Goal: Transaction & Acquisition: Purchase product/service

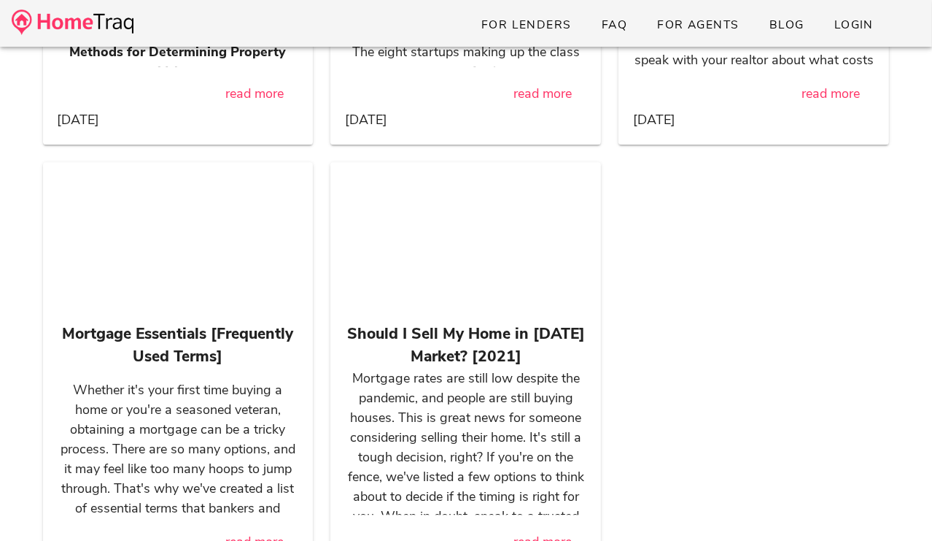
scroll to position [14609, 0]
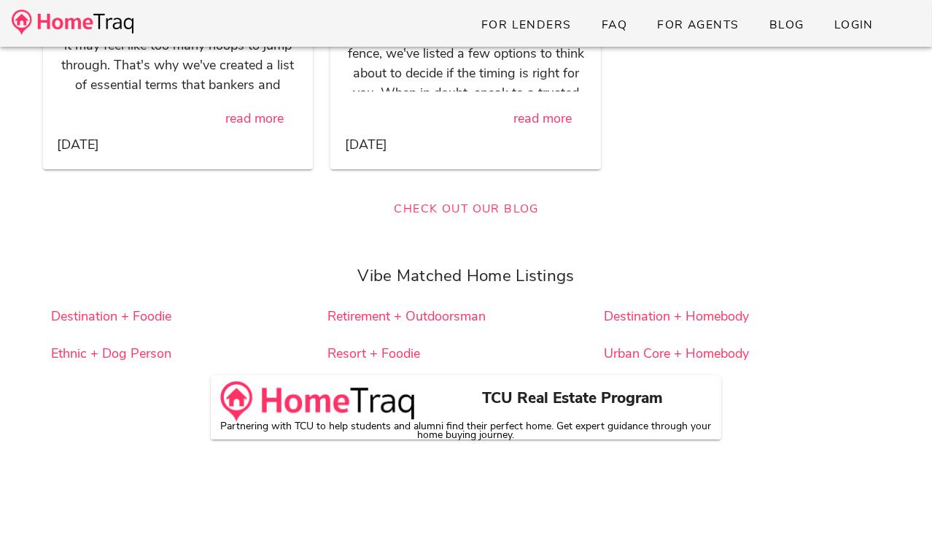
click at [668, 415] on div "TCU Real Estate Program Partnering with TCU to help students and alumni find th…" at bounding box center [466, 407] width 511 height 64
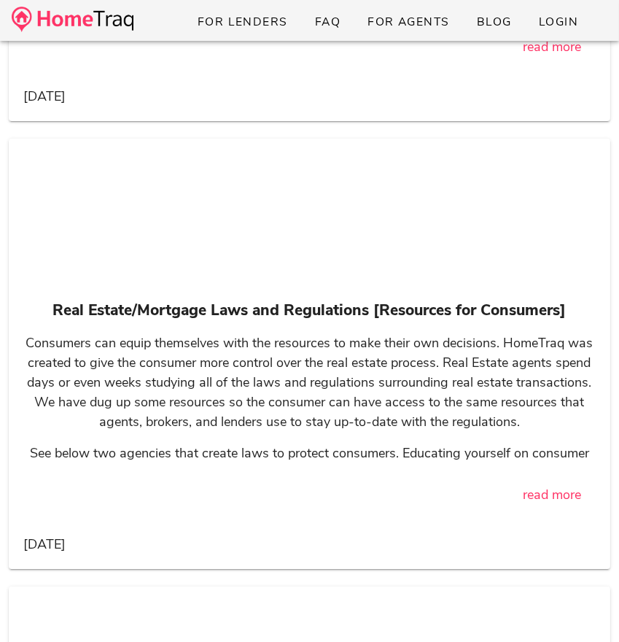
scroll to position [40386, 0]
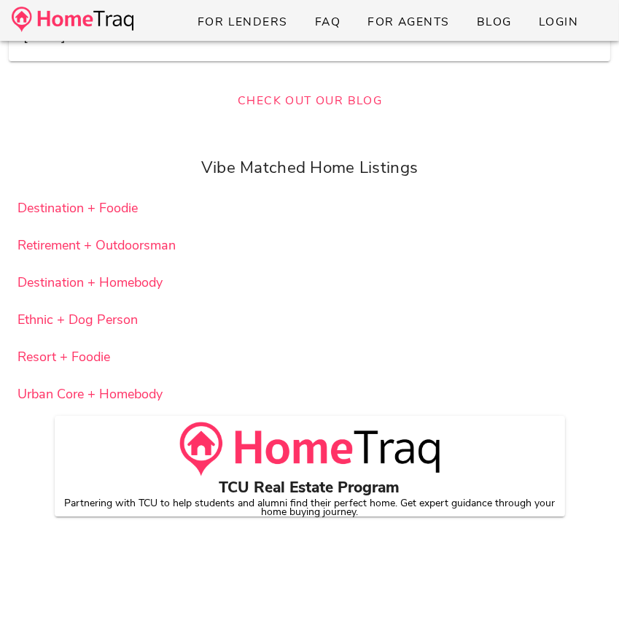
click at [307, 450] on div at bounding box center [309, 474] width 493 height 104
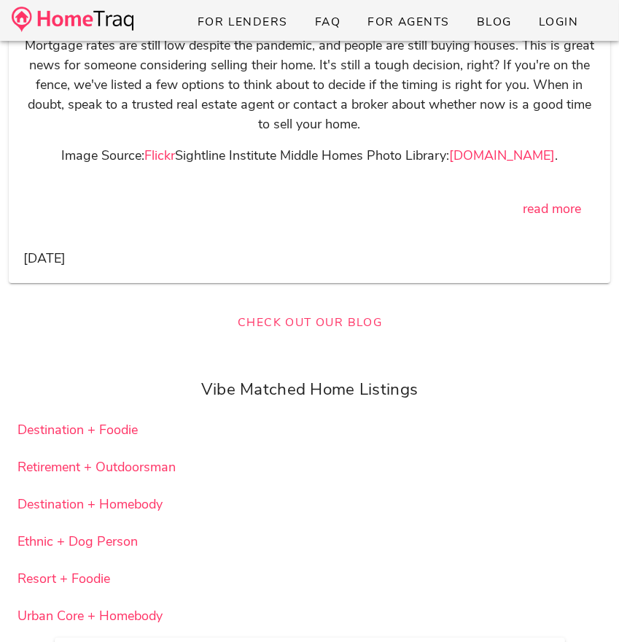
scroll to position [40386, 0]
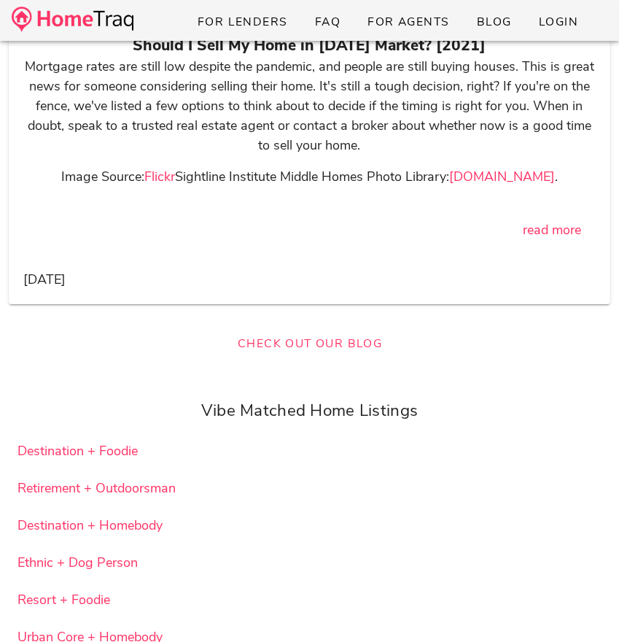
scroll to position [40291, 0]
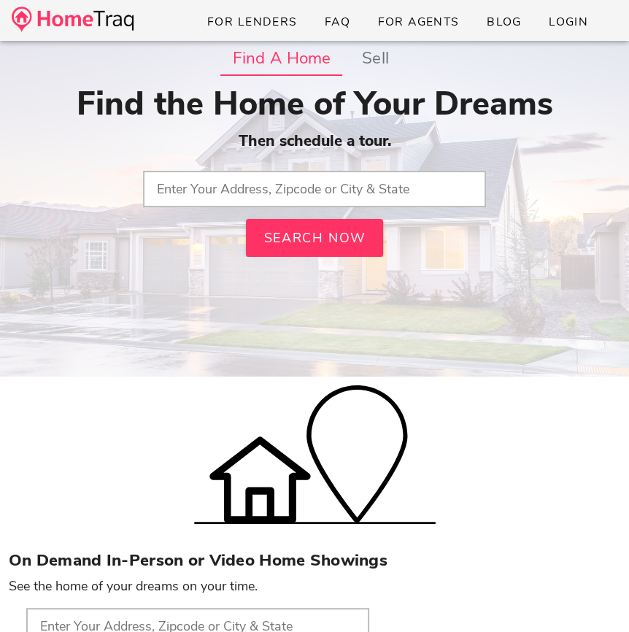
click at [320, 185] on input "text" at bounding box center [314, 189] width 343 height 36
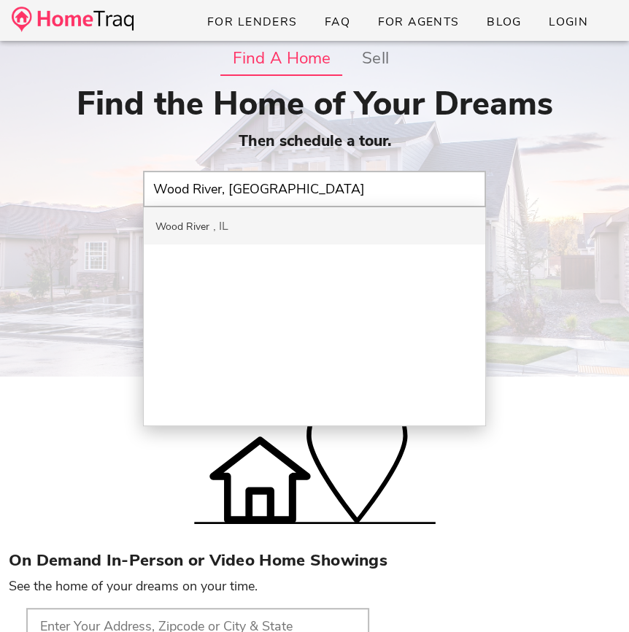
click at [217, 187] on input "Wood River, IL" at bounding box center [314, 189] width 343 height 36
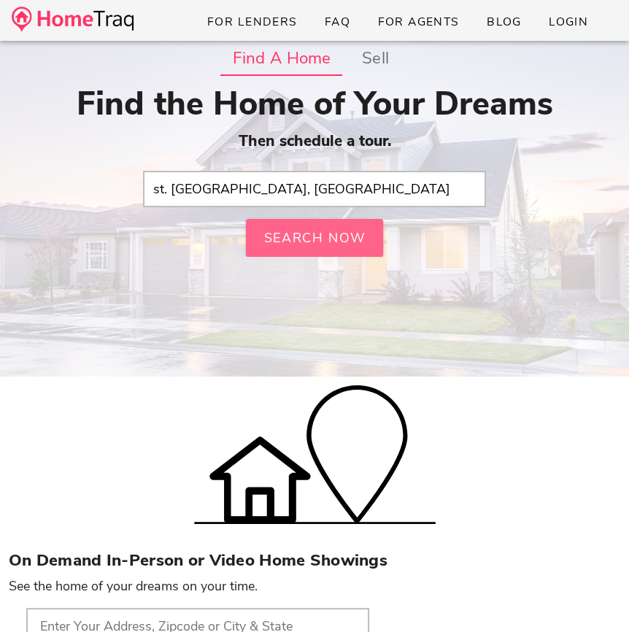
click at [265, 227] on button "Search Now" at bounding box center [314, 238] width 137 height 38
click at [260, 182] on input "st. louis hills, mo" at bounding box center [314, 189] width 343 height 36
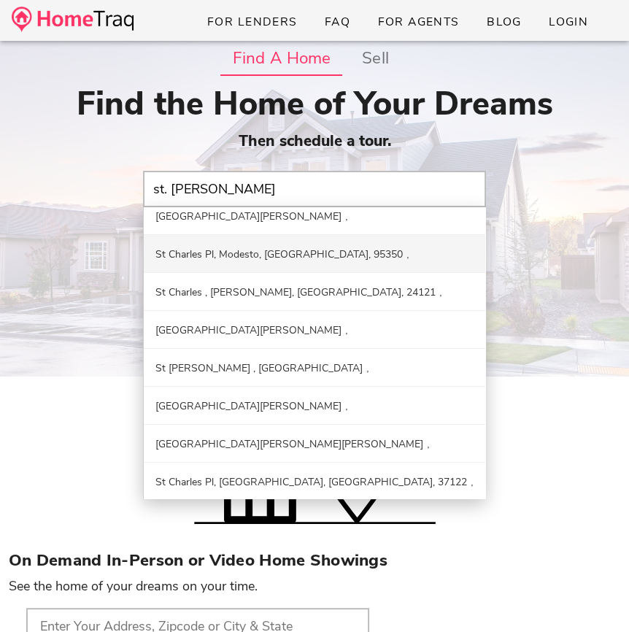
scroll to position [9, 0]
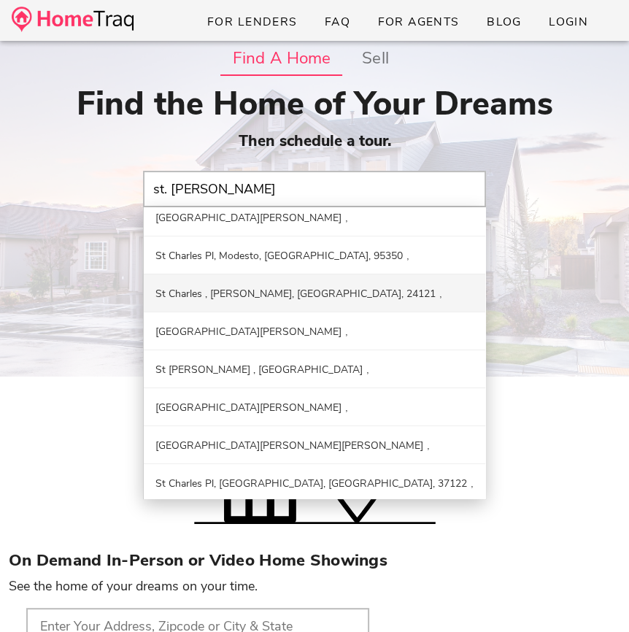
type input "[GEOGRAPHIC_DATA][PERSON_NAME]"
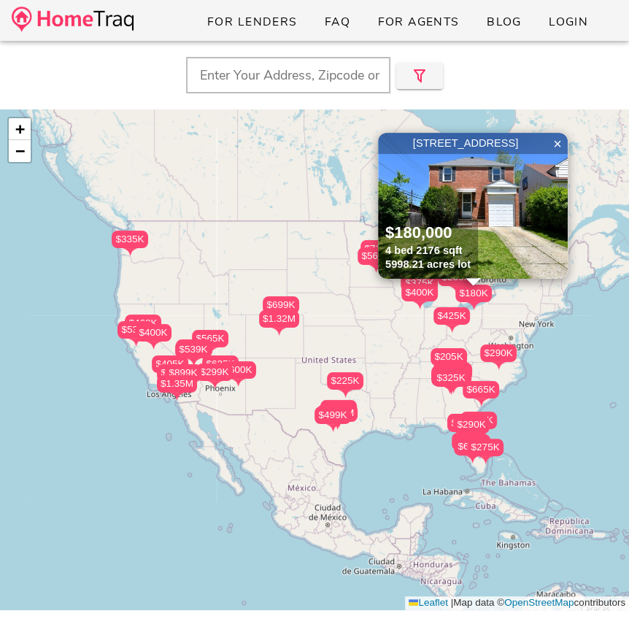
click at [116, 16] on img at bounding box center [73, 20] width 122 height 26
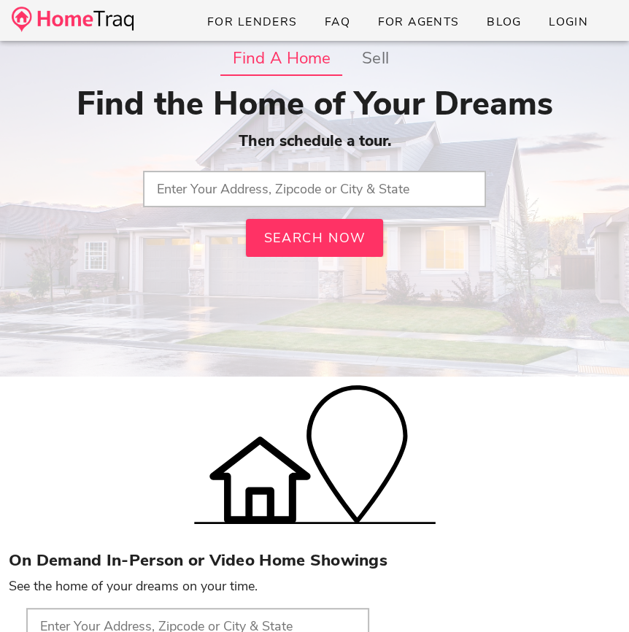
click at [243, 184] on input "text" at bounding box center [314, 189] width 343 height 36
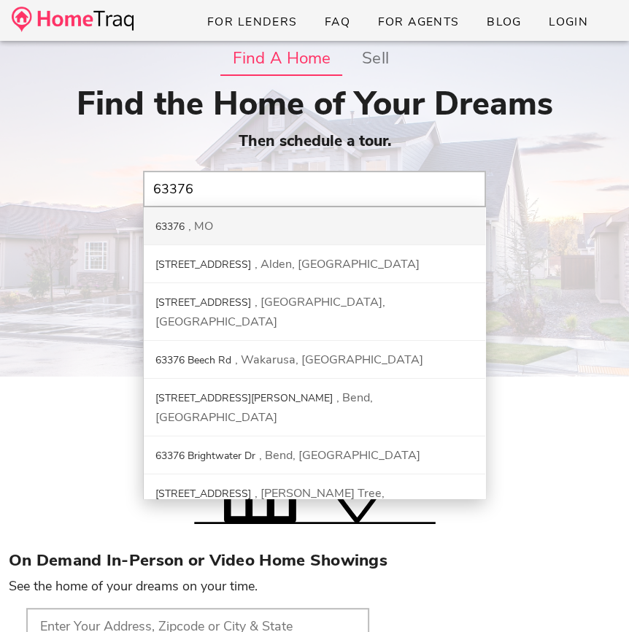
type input "63376, MO"
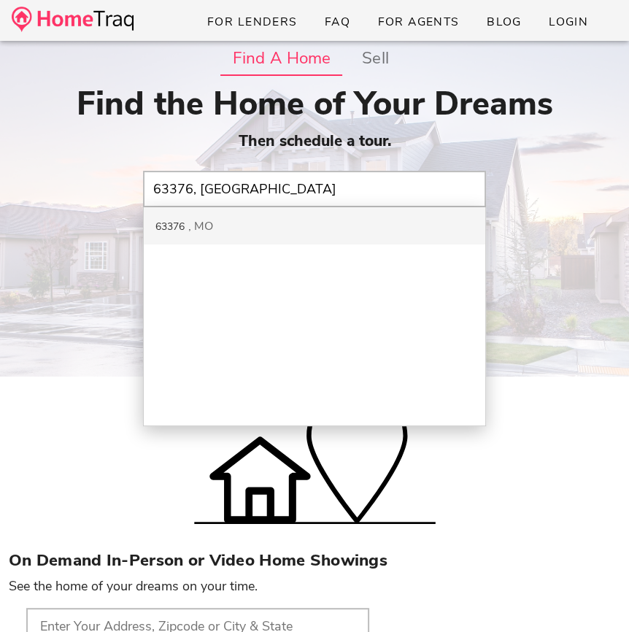
click at [240, 225] on div "63376 MO" at bounding box center [314, 225] width 341 height 37
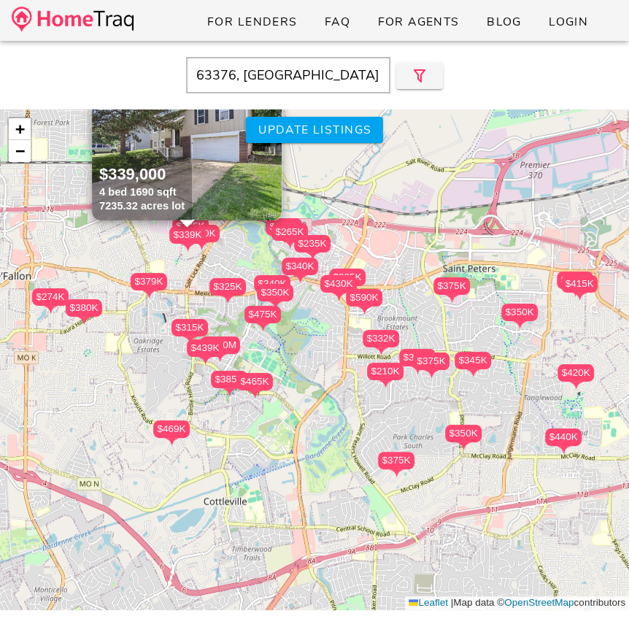
click at [250, 82] on input "63376, MO" at bounding box center [288, 75] width 204 height 36
click at [250, 82] on input "63376, [GEOGRAPHIC_DATA]" at bounding box center [288, 75] width 204 height 36
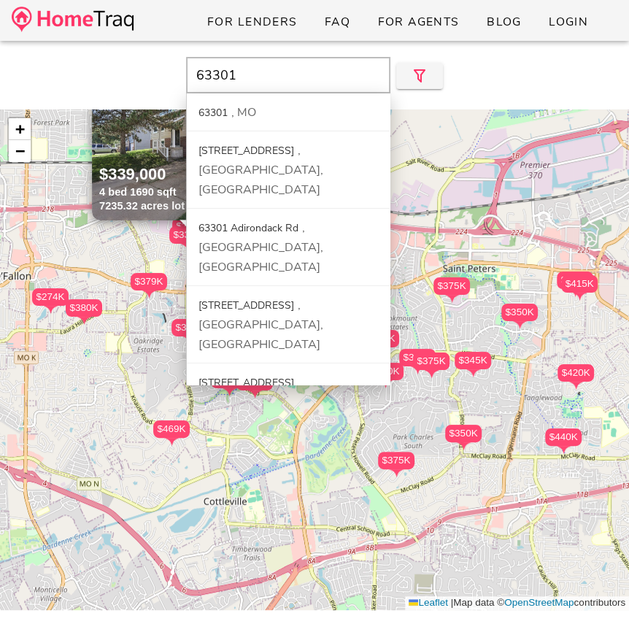
click at [286, 68] on input "63301" at bounding box center [288, 75] width 204 height 36
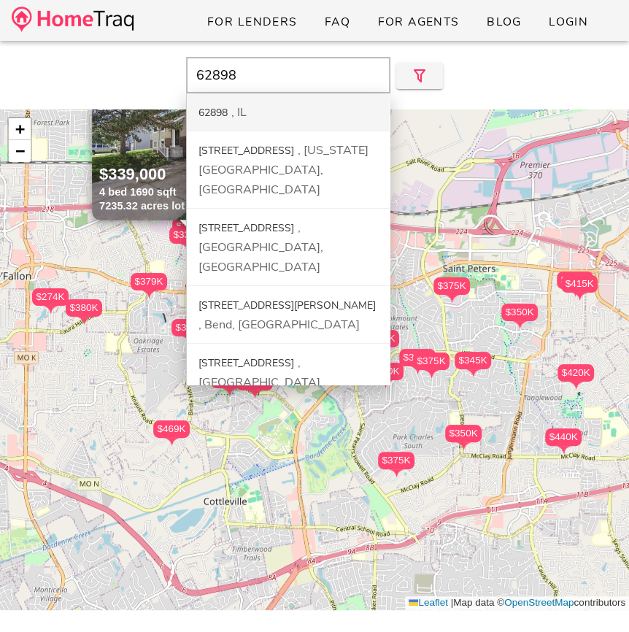
click at [294, 106] on div "62898 IL" at bounding box center [288, 112] width 203 height 38
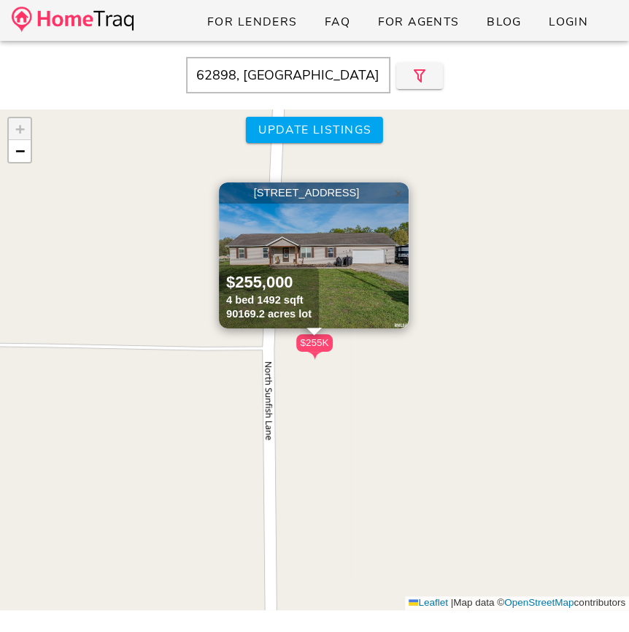
click at [396, 193] on span "×" at bounding box center [398, 193] width 9 height 16
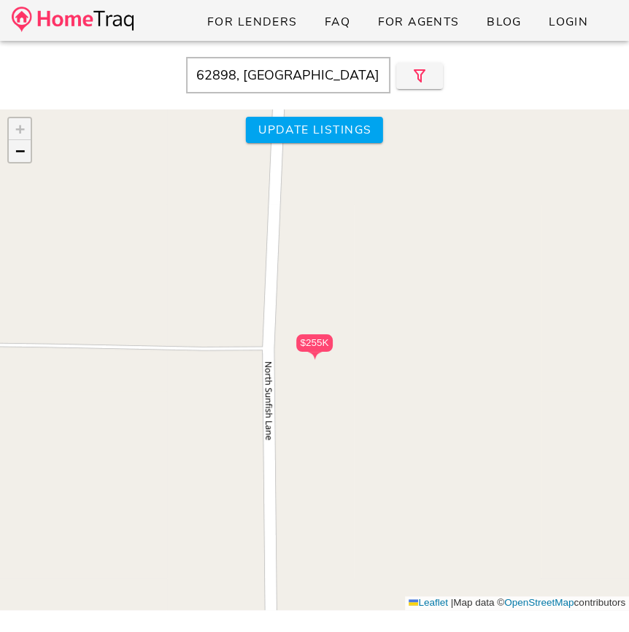
click at [15, 150] on span "−" at bounding box center [19, 151] width 9 height 18
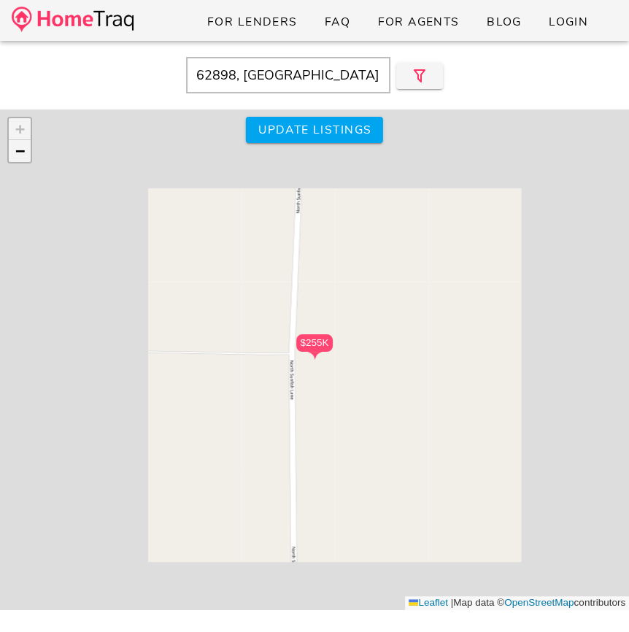
click at [15, 150] on span "−" at bounding box center [19, 151] width 9 height 18
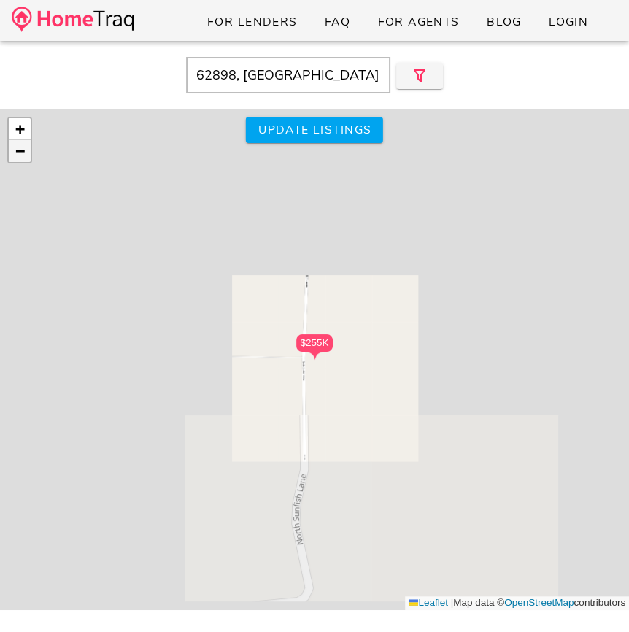
click at [15, 150] on span "−" at bounding box center [19, 151] width 9 height 18
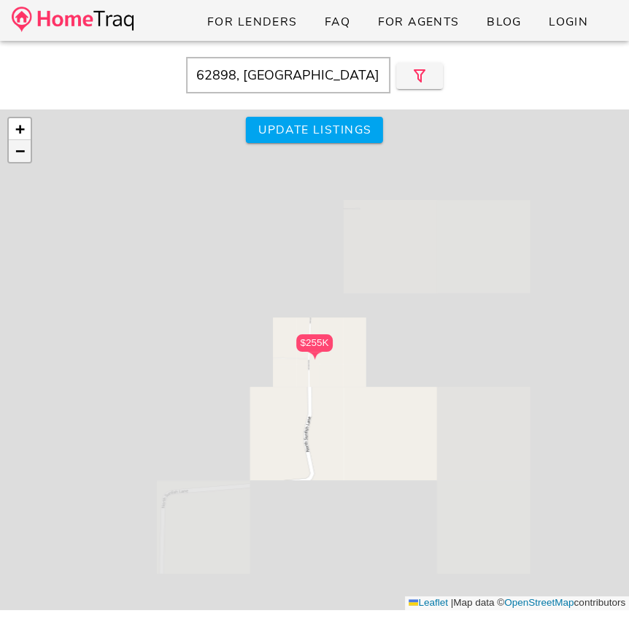
click at [15, 150] on span "−" at bounding box center [19, 151] width 9 height 18
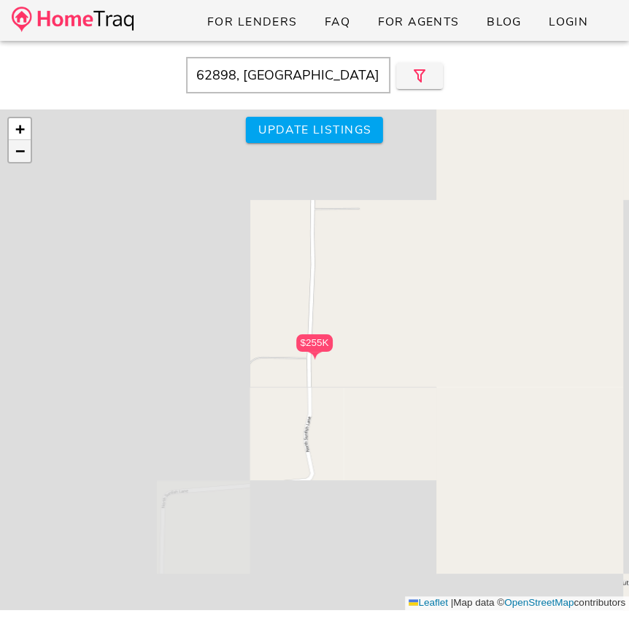
click at [15, 150] on span "−" at bounding box center [19, 151] width 9 height 18
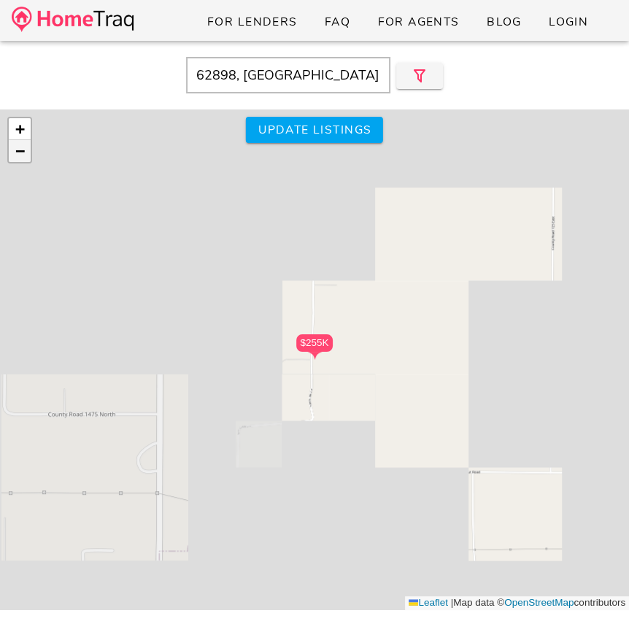
click at [15, 150] on span "−" at bounding box center [19, 151] width 9 height 18
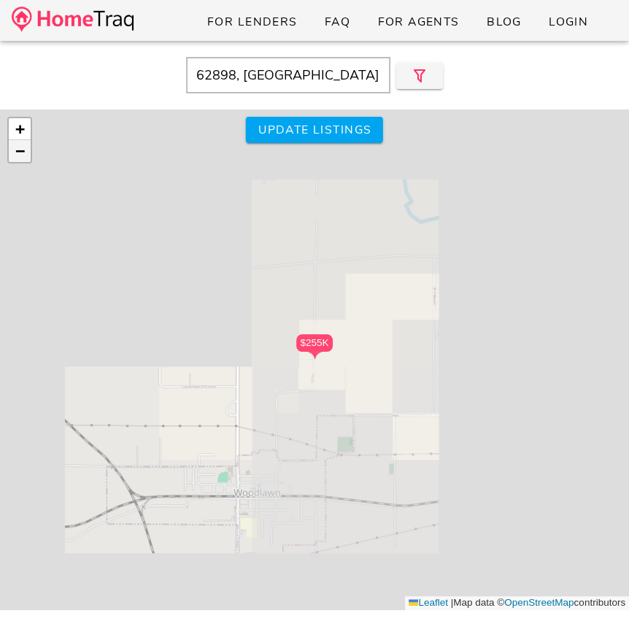
click at [15, 150] on span "−" at bounding box center [19, 151] width 9 height 18
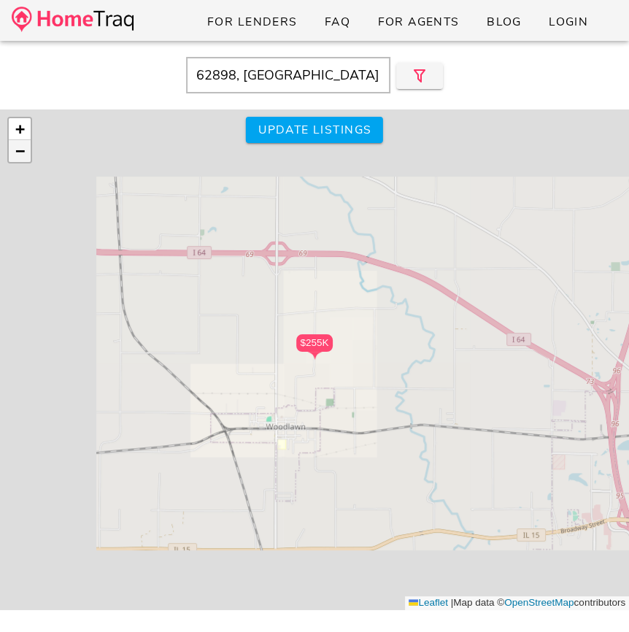
click at [15, 150] on span "−" at bounding box center [19, 151] width 9 height 18
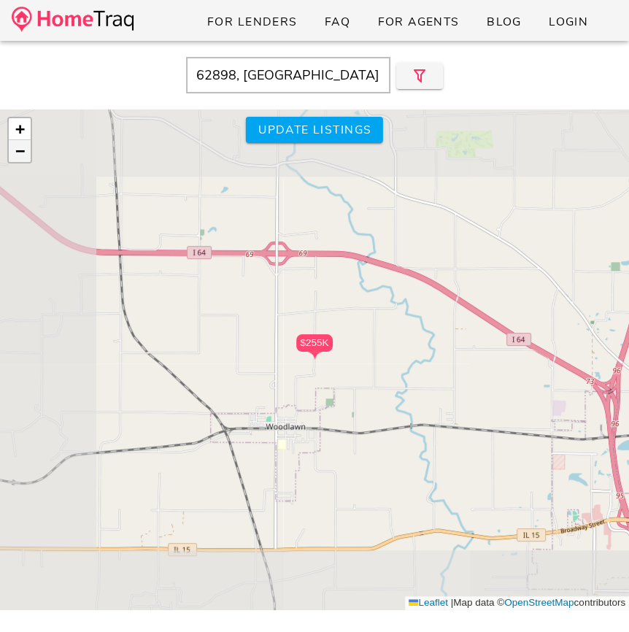
click at [15, 150] on span "−" at bounding box center [19, 151] width 9 height 18
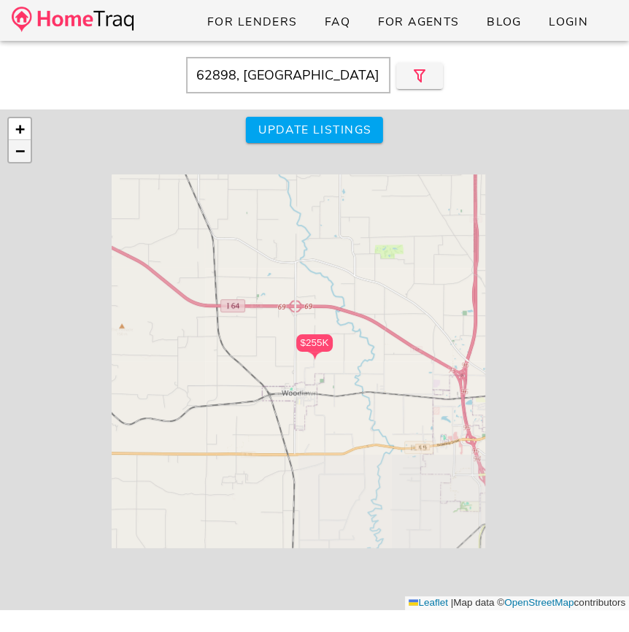
click at [15, 150] on span "−" at bounding box center [19, 151] width 9 height 18
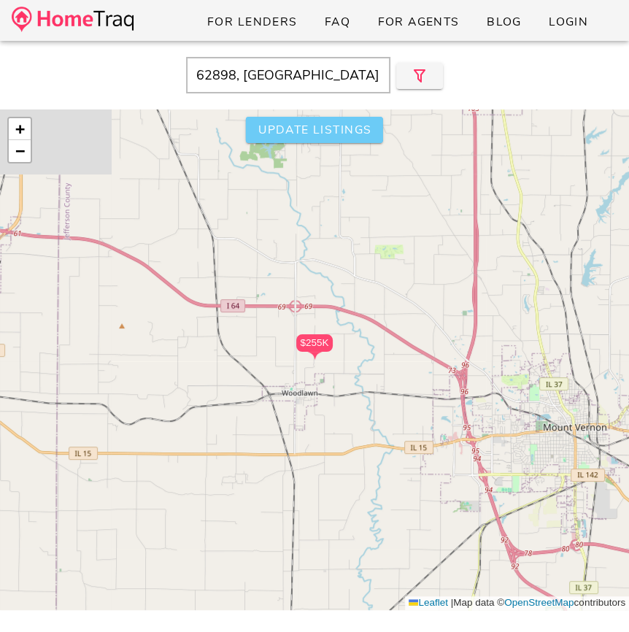
click at [299, 131] on span "Update listings" at bounding box center [315, 130] width 114 height 16
type input "IL"
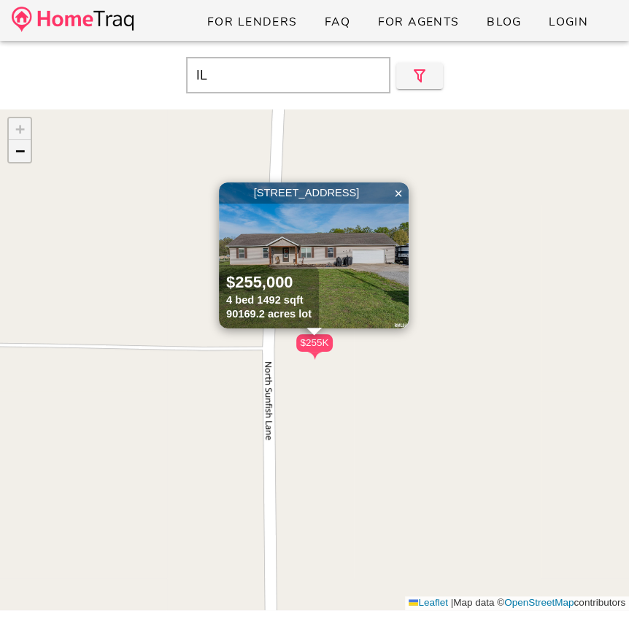
click at [26, 156] on link "−" at bounding box center [20, 151] width 22 height 22
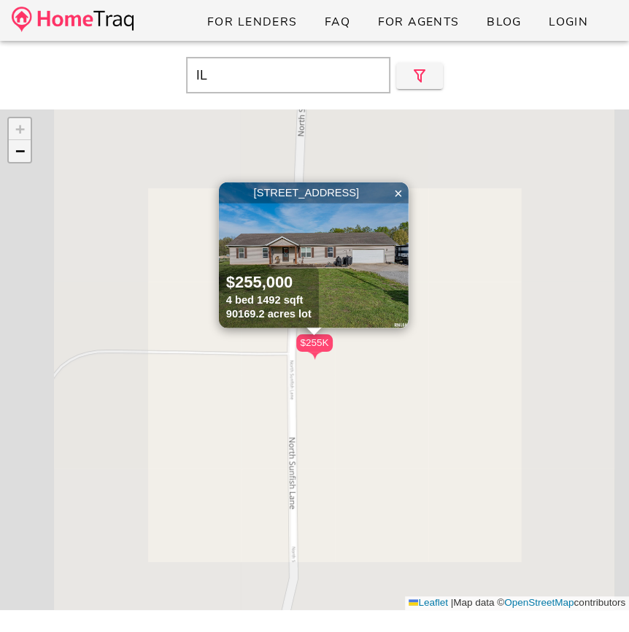
click at [26, 156] on link "−" at bounding box center [20, 151] width 22 height 22
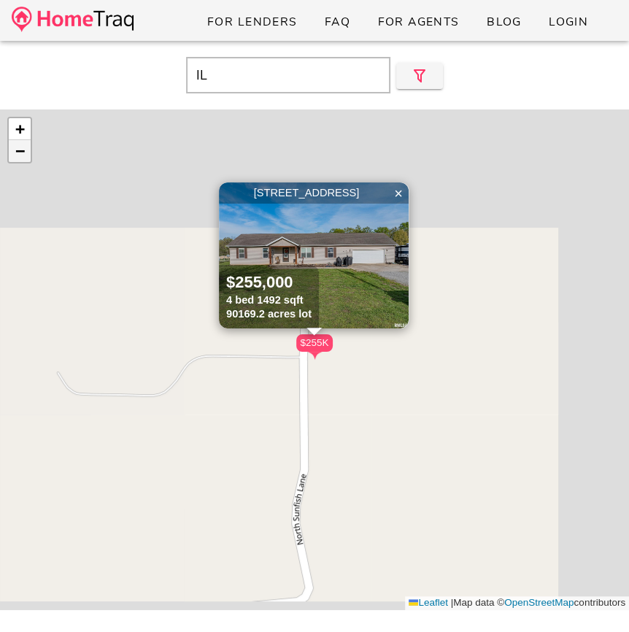
click at [26, 156] on link "−" at bounding box center [20, 151] width 22 height 22
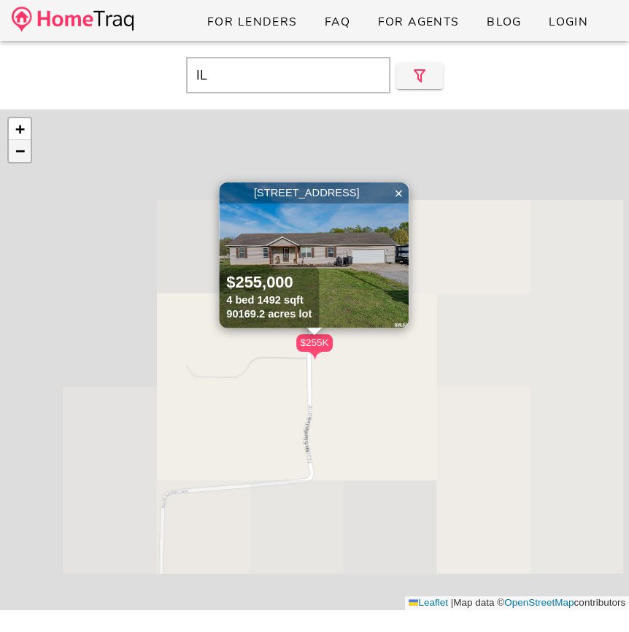
click at [26, 156] on link "−" at bounding box center [20, 151] width 22 height 22
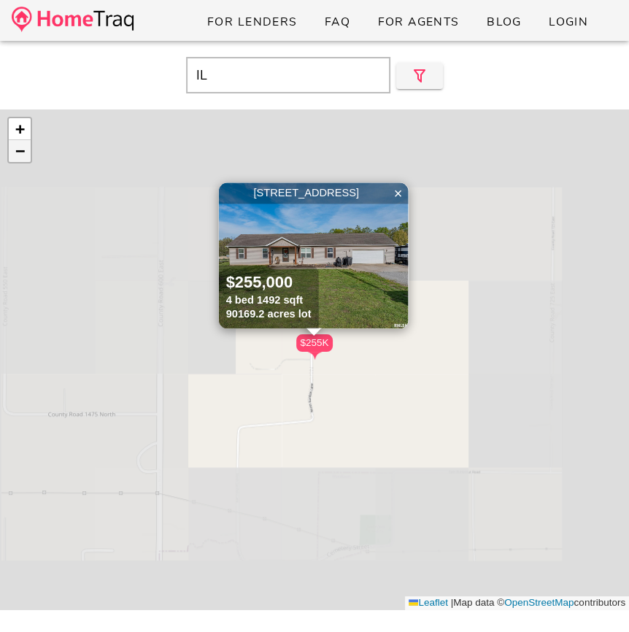
click at [26, 156] on link "−" at bounding box center [20, 151] width 22 height 22
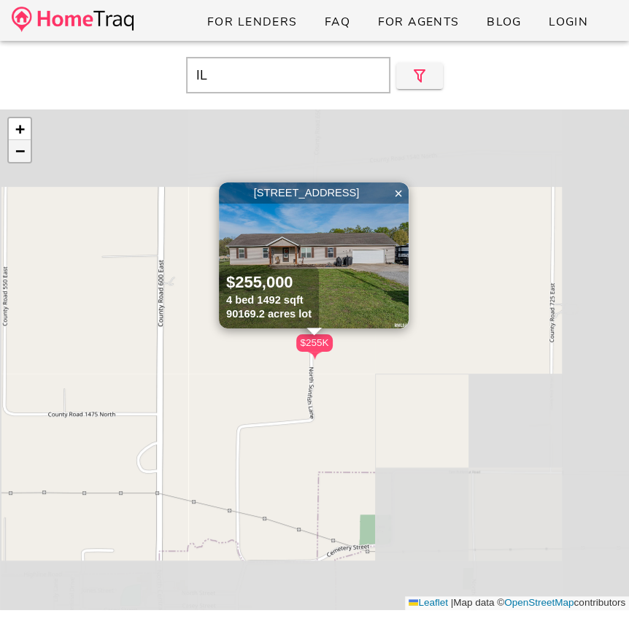
click at [26, 156] on link "−" at bounding box center [20, 151] width 22 height 22
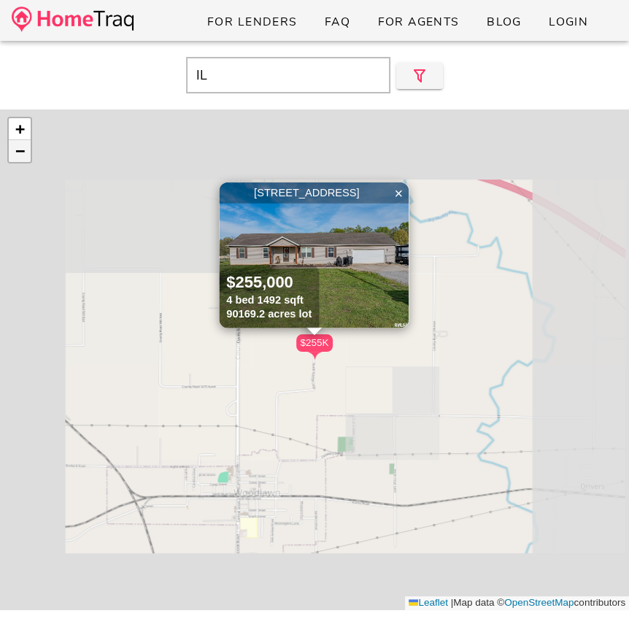
click at [26, 156] on link "−" at bounding box center [20, 151] width 22 height 22
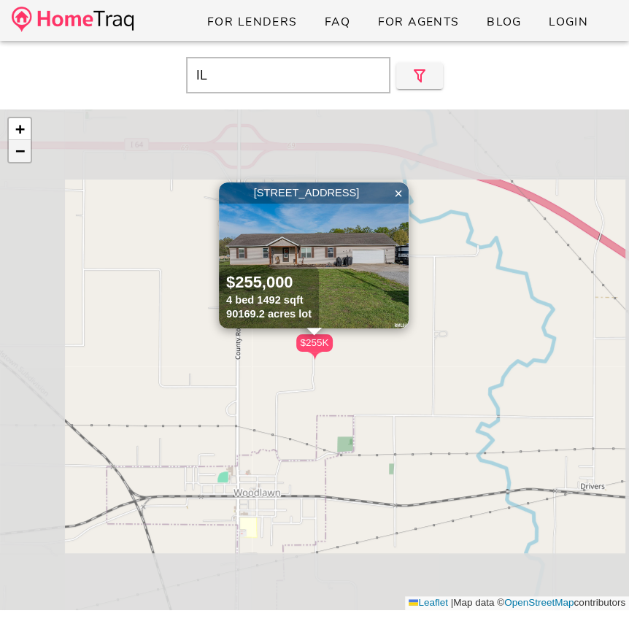
click at [26, 156] on link "−" at bounding box center [20, 151] width 22 height 22
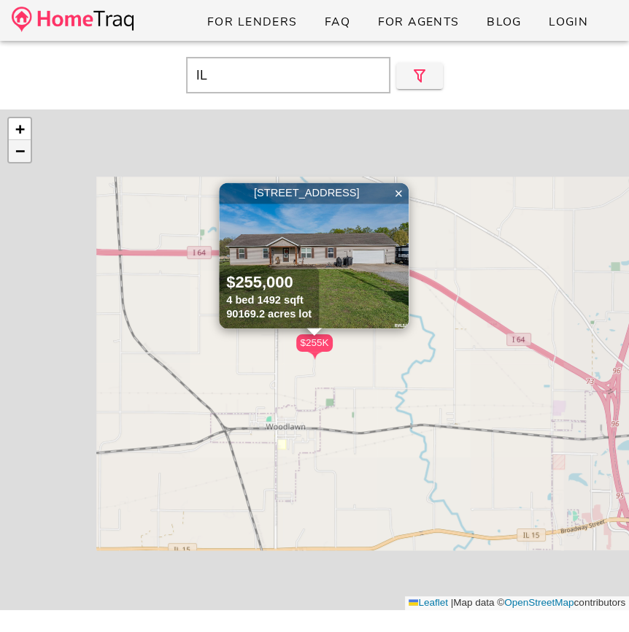
click at [26, 156] on link "−" at bounding box center [20, 151] width 22 height 22
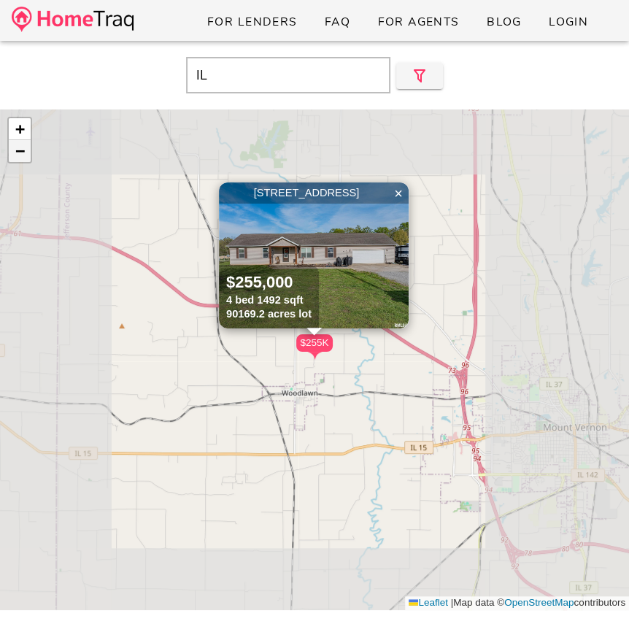
click at [26, 156] on link "−" at bounding box center [20, 151] width 22 height 22
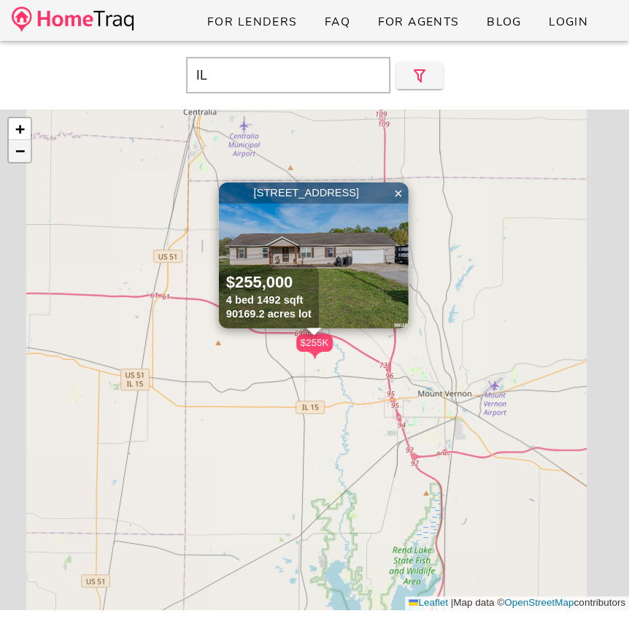
click at [26, 156] on link "−" at bounding box center [20, 151] width 22 height 22
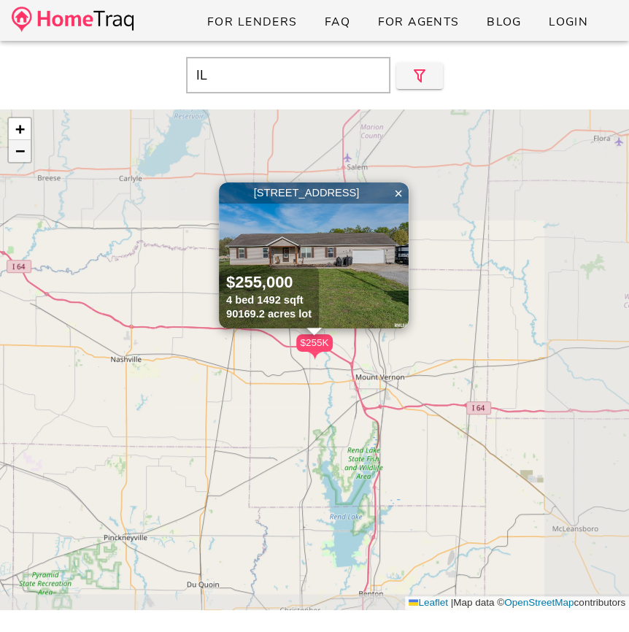
click at [26, 156] on link "−" at bounding box center [20, 151] width 22 height 22
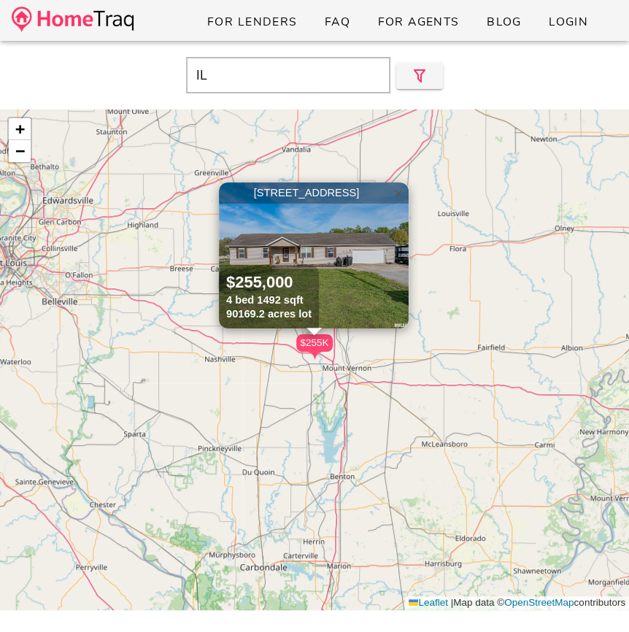
click at [394, 190] on span "×" at bounding box center [398, 193] width 9 height 16
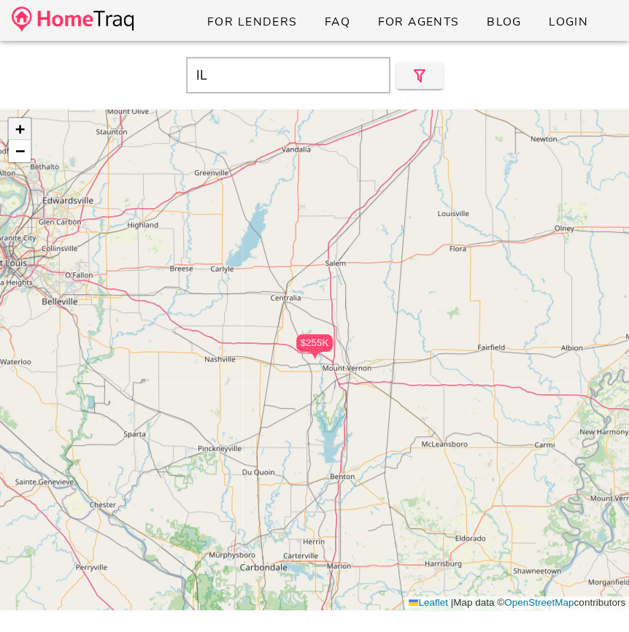
click at [22, 127] on span "+" at bounding box center [19, 129] width 9 height 18
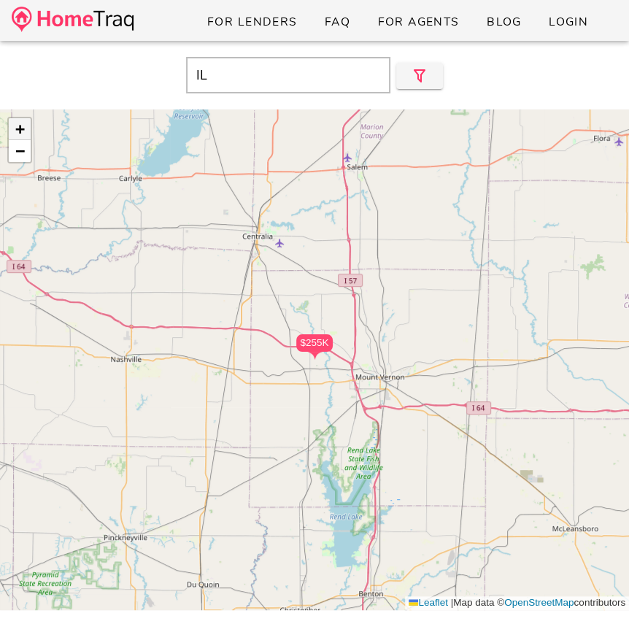
click at [22, 127] on span "+" at bounding box center [19, 129] width 9 height 18
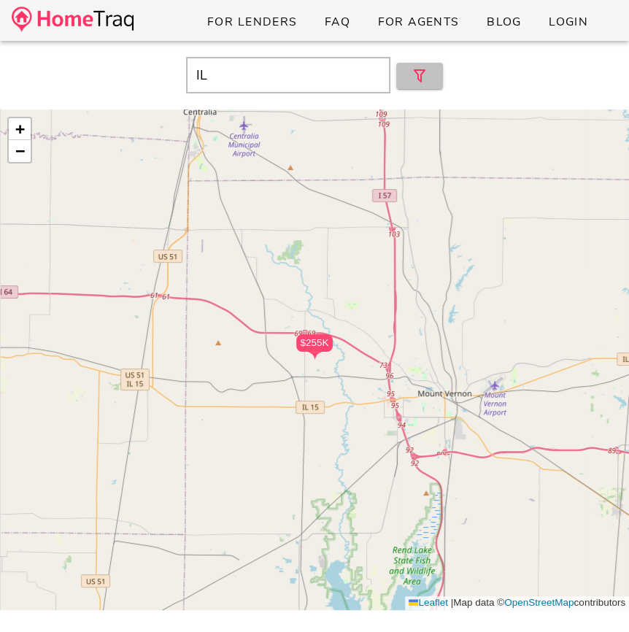
click at [398, 82] on button "button" at bounding box center [419, 76] width 47 height 26
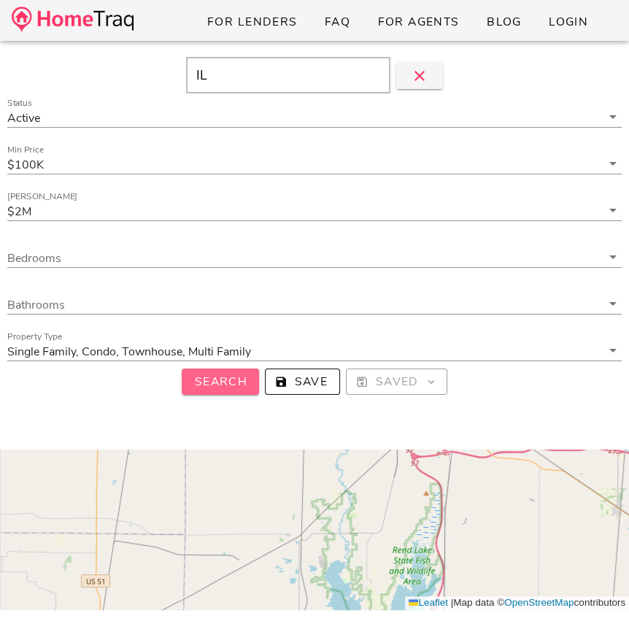
click at [228, 371] on button "Search" at bounding box center [220, 381] width 77 height 26
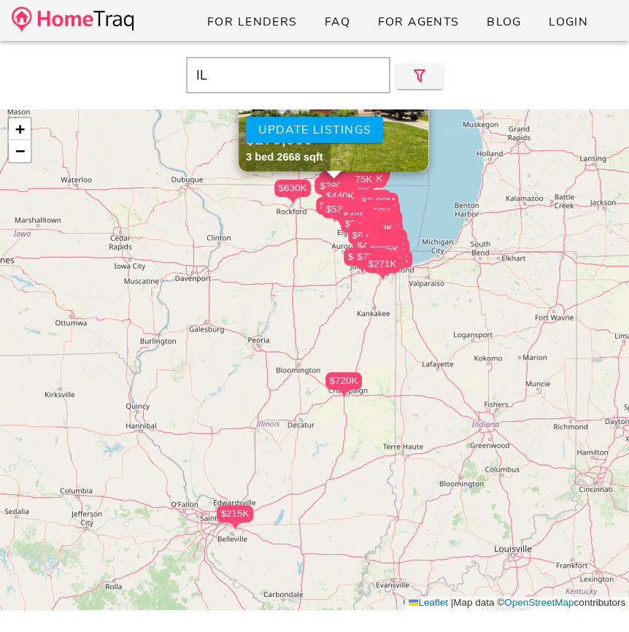
click at [317, 389] on div "$400K $569K $375K $320K $277K $396K $250K $1.29M $589K $334K $350K $530K $405K …" at bounding box center [314, 359] width 629 height 501
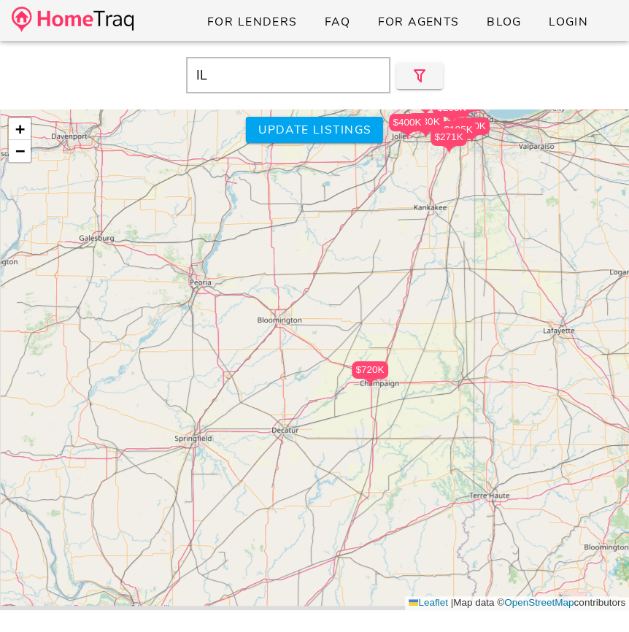
drag, startPoint x: 341, startPoint y: 491, endPoint x: 333, endPoint y: 254, distance: 237.2
click at [333, 254] on div "$400K $569K $375K $320K $277K $396K $250K $1.29M $589K $334K $350K $530K $405K …" at bounding box center [314, 359] width 629 height 501
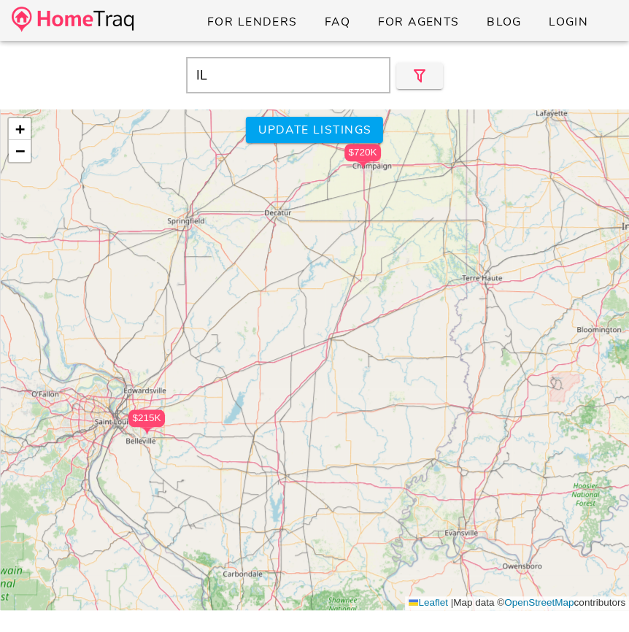
click at [300, 352] on div "$400K $569K $375K $320K $277K $396K $250K $1.29M $589K $334K $350K $530K $405K …" at bounding box center [314, 359] width 629 height 501
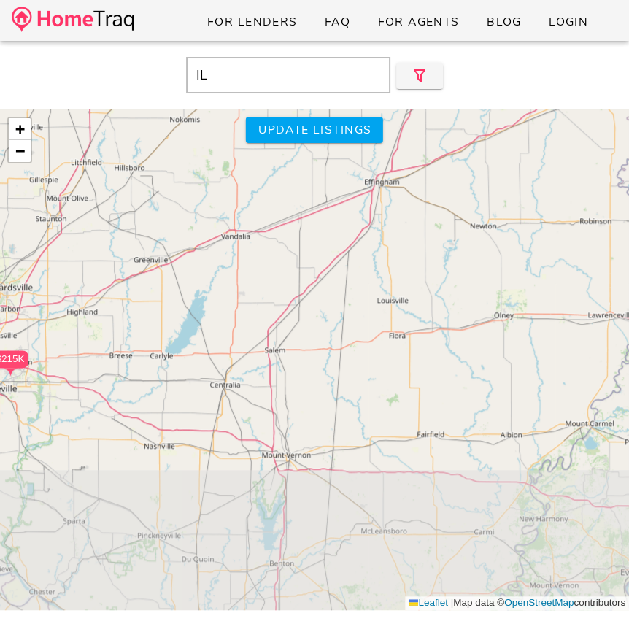
drag, startPoint x: 279, startPoint y: 456, endPoint x: 299, endPoint y: 309, distance: 148.0
click at [299, 308] on div "$400K $569K $375K $320K $277K $396K $250K $1.29M $589K $334K $350K $530K $405K …" at bounding box center [314, 359] width 629 height 501
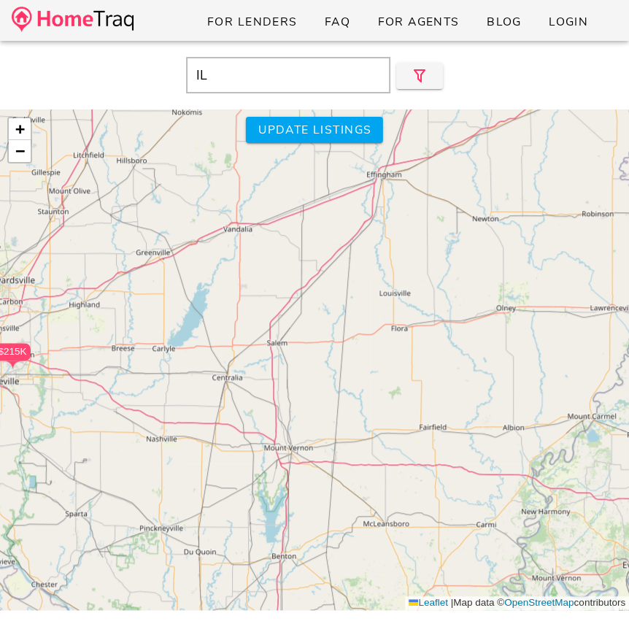
click at [299, 309] on div "$400K $569K $375K $320K $277K $396K $250K $1.29M $589K $334K $350K $530K $405K …" at bounding box center [314, 359] width 629 height 501
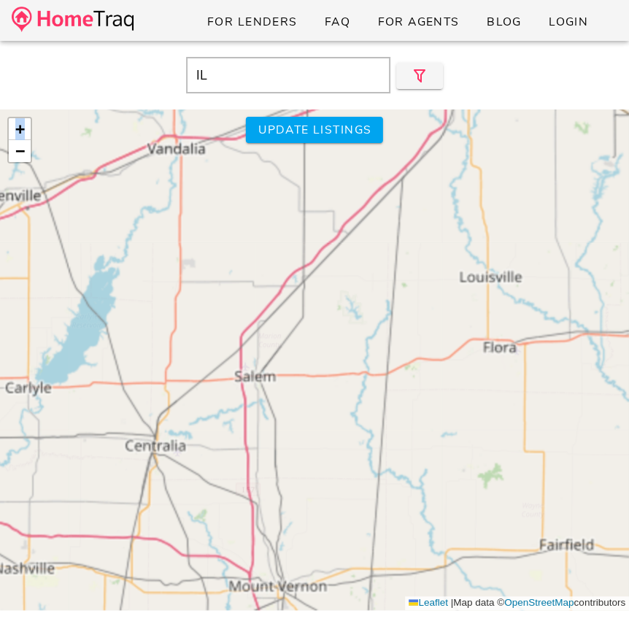
click at [299, 309] on div "$400K $569K $375K $320K $277K $396K $250K $1.29M $589K $334K $350K $530K $405K …" at bounding box center [314, 359] width 629 height 501
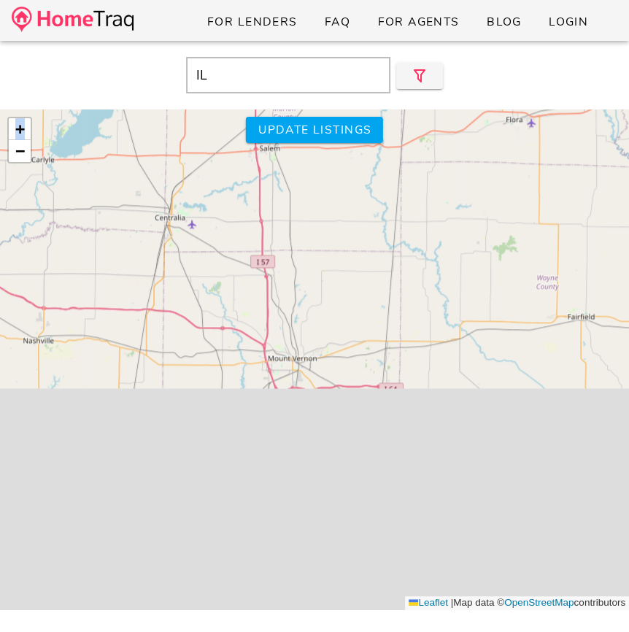
drag, startPoint x: 282, startPoint y: 355, endPoint x: 300, endPoint y: 96, distance: 259.6
click at [300, 96] on div "IL Close $400K $569K $375K $320K $277K $396K $250K $1.29M $589K $334K $350K +" at bounding box center [314, 357] width 629 height 632
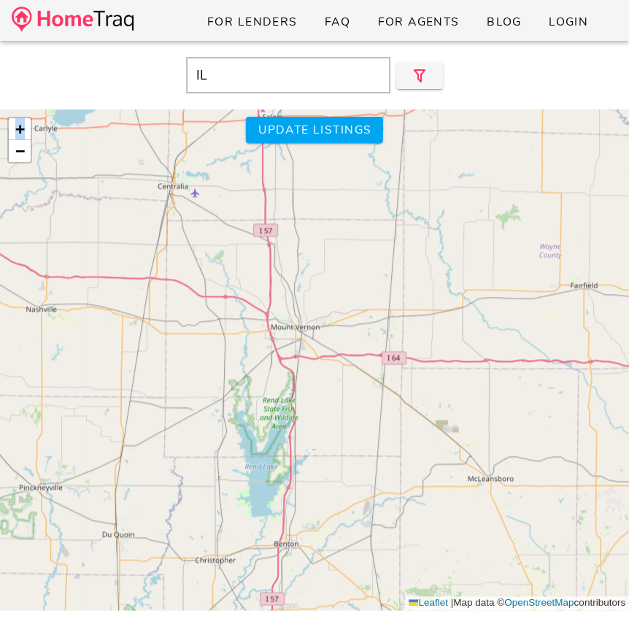
click at [296, 111] on div "$400K $569K $375K $320K $277K $396K $250K $1.29M $589K $334K $350K $530K $405K …" at bounding box center [314, 359] width 629 height 501
click at [296, 124] on span "Update listings" at bounding box center [315, 130] width 114 height 16
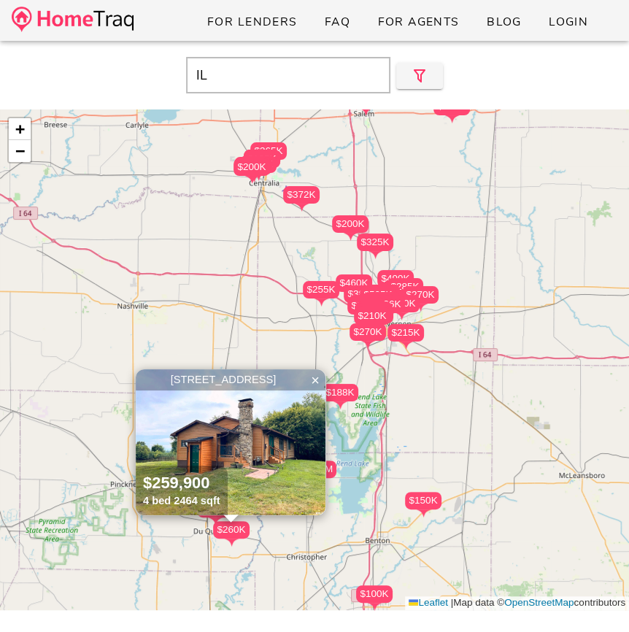
click at [258, 342] on div "$215K $150K $270K $245K $136K $210K $190K $135K $129K $145K $339K $270K $415K $…" at bounding box center [314, 359] width 629 height 501
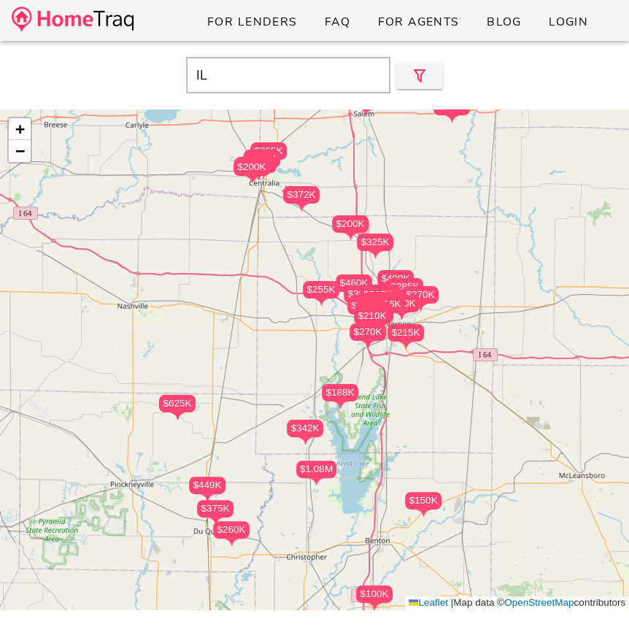
click at [235, 311] on div "$215K $150K $270K $245K $136K $210K $190K $135K $129K $145K $339K $270K $415K $…" at bounding box center [314, 359] width 629 height 501
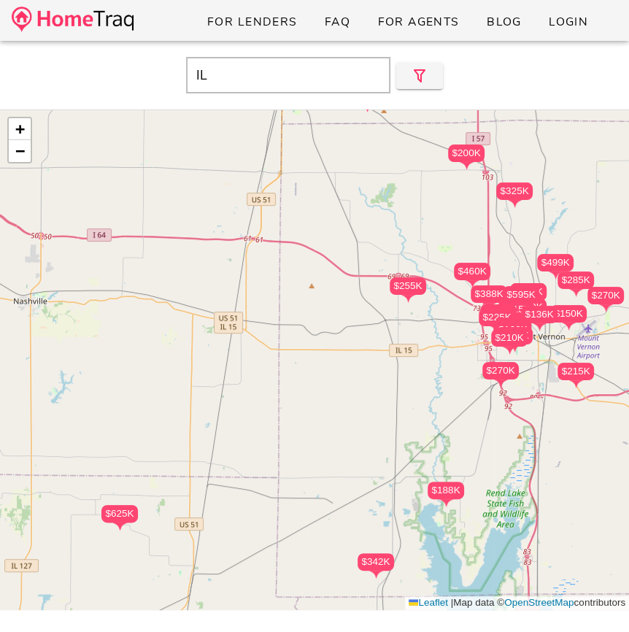
click at [320, 328] on div "$215K $150K $270K $245K $136K $210K $190K $135K $129K $145K $339K $270K $415K $…" at bounding box center [314, 359] width 629 height 501
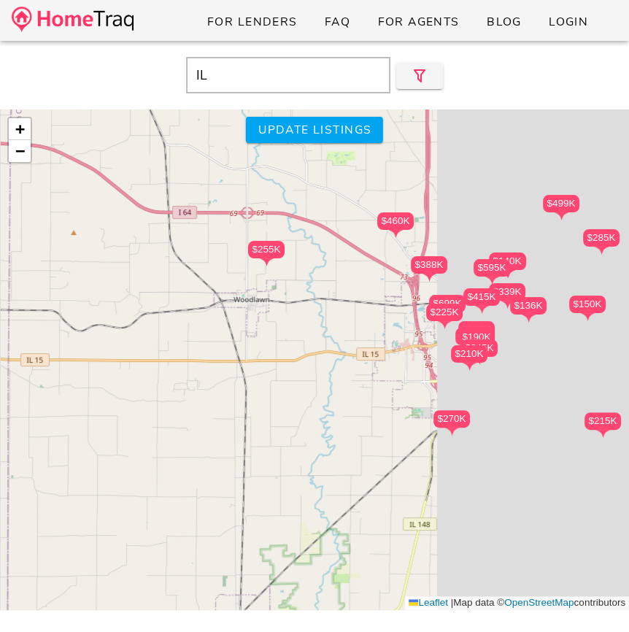
drag, startPoint x: 414, startPoint y: 290, endPoint x: 228, endPoint y: 277, distance: 187.3
click at [228, 277] on div "$215K $150K $270K $245K $136K $210K $190K $135K $129K $145K $339K $270K $415K $…" at bounding box center [314, 359] width 629 height 501
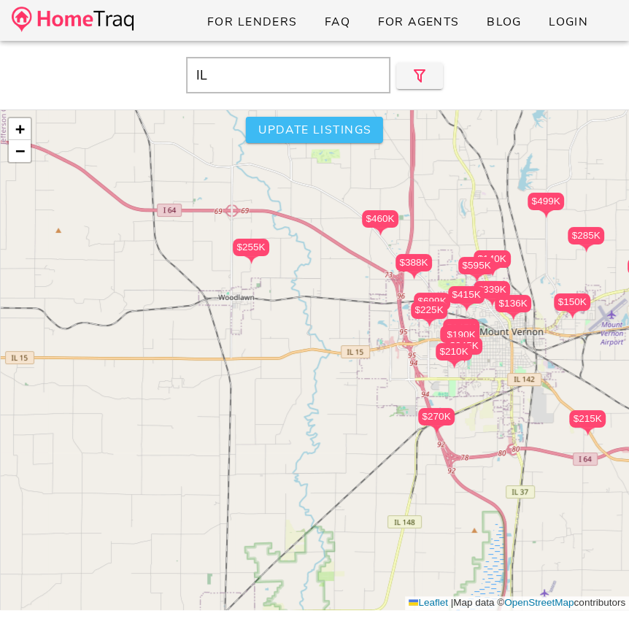
click at [303, 128] on span "Update listings" at bounding box center [315, 130] width 114 height 16
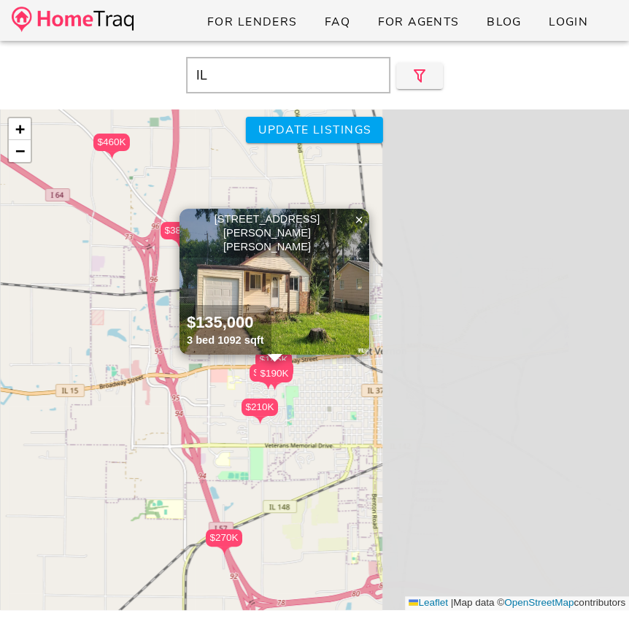
drag, startPoint x: 443, startPoint y: 407, endPoint x: 161, endPoint y: 403, distance: 282.4
click at [168, 404] on div "$255K $460K $388K $225K $699K $270K $210K $129K $145K $190K $135K $135,000 +" at bounding box center [314, 359] width 629 height 501
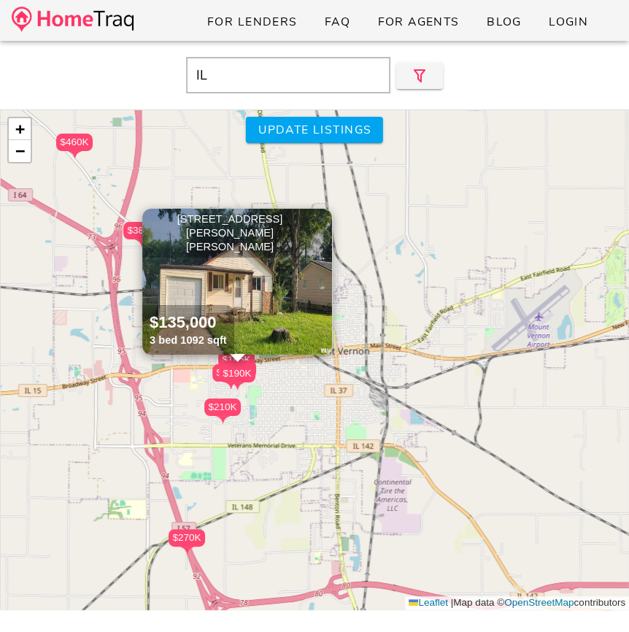
click at [321, 217] on span "×" at bounding box center [321, 220] width 9 height 16
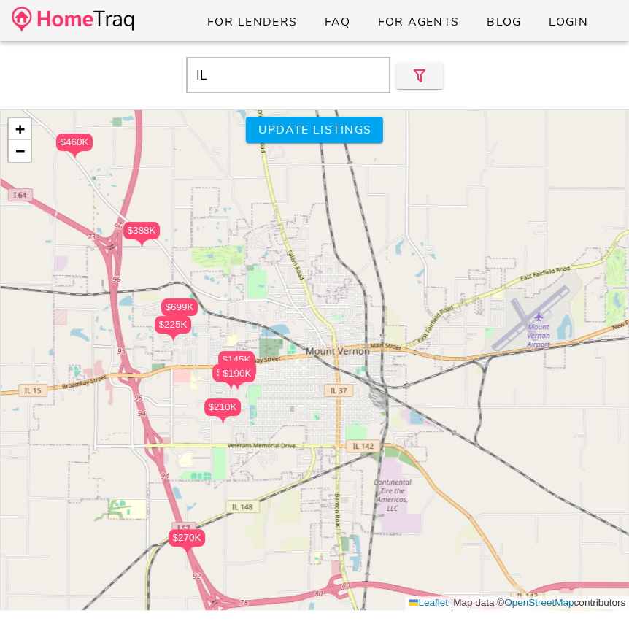
click at [151, 234] on div "$388K" at bounding box center [141, 231] width 36 height 18
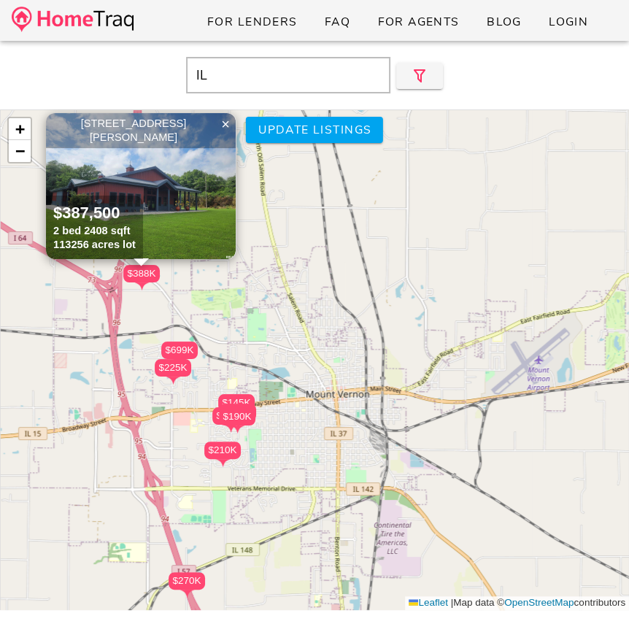
click at [201, 178] on img at bounding box center [141, 186] width 190 height 146
click at [225, 123] on span "×" at bounding box center [225, 124] width 9 height 16
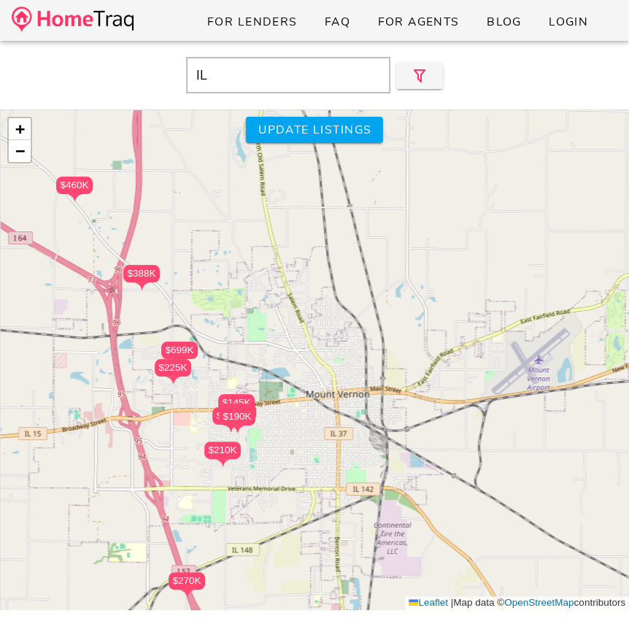
click at [97, 13] on img at bounding box center [73, 20] width 122 height 26
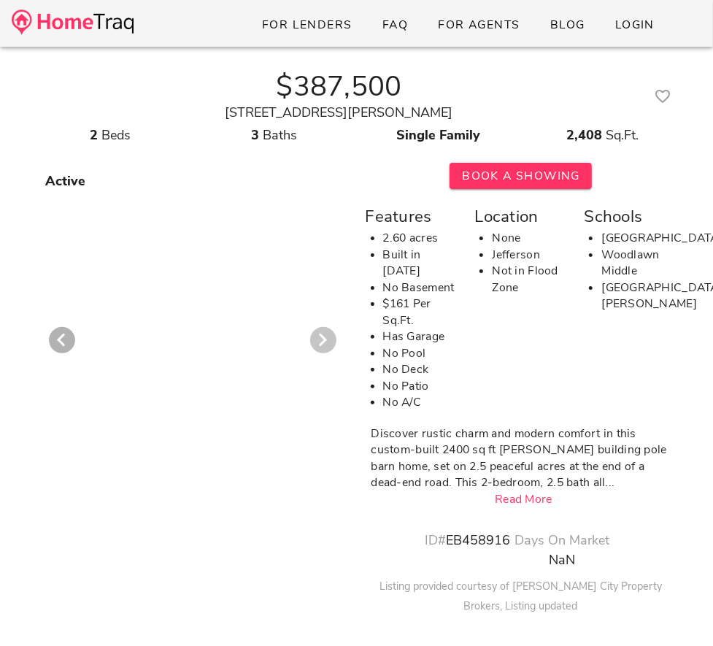
click at [314, 347] on icon "Next visual" at bounding box center [323, 340] width 18 height 18
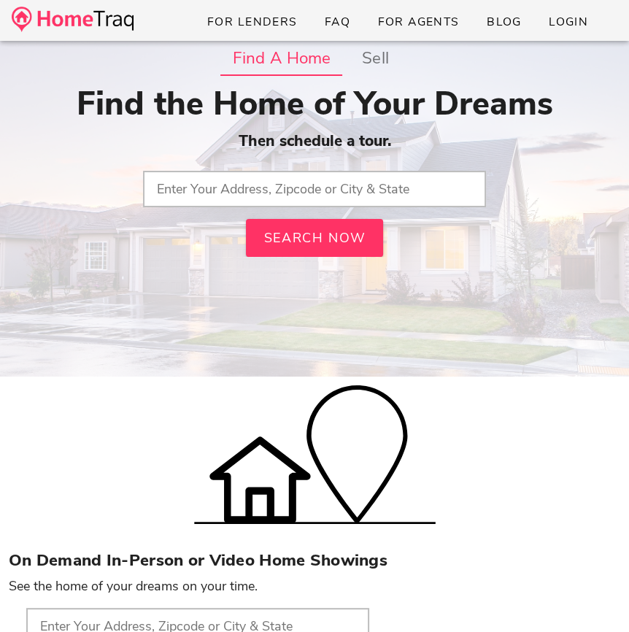
click at [236, 201] on input "text" at bounding box center [314, 189] width 343 height 36
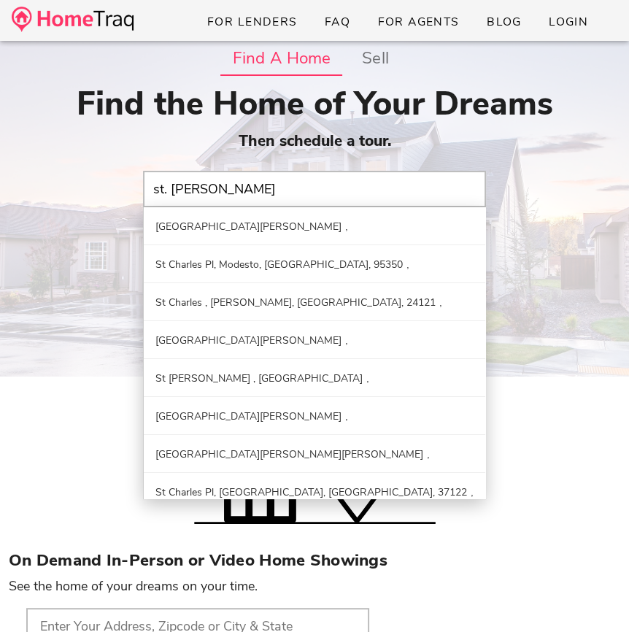
type input "[GEOGRAPHIC_DATA][PERSON_NAME]"
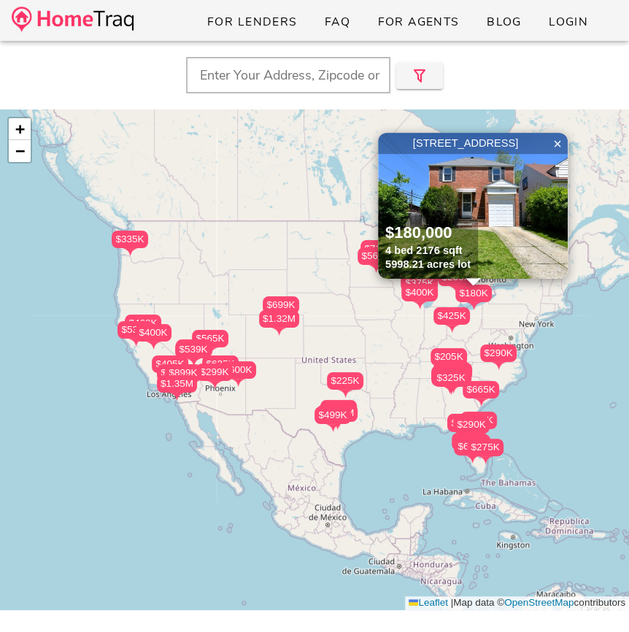
click at [50, 30] on img at bounding box center [73, 20] width 122 height 26
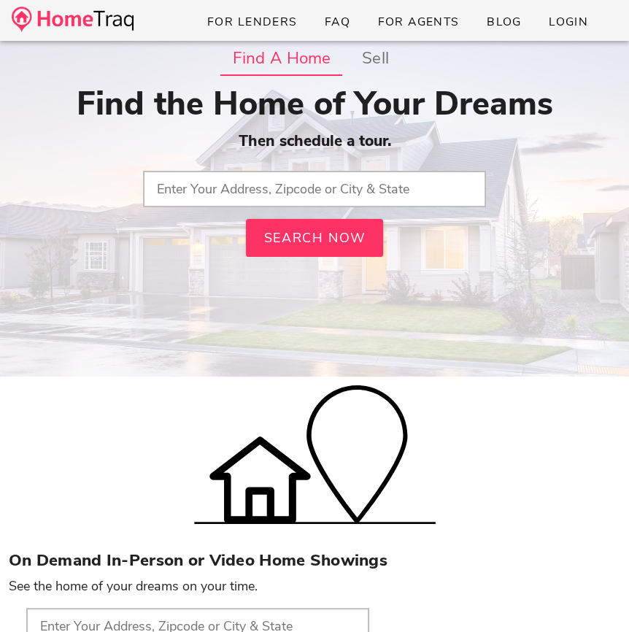
click at [283, 190] on input "text" at bounding box center [314, 189] width 343 height 36
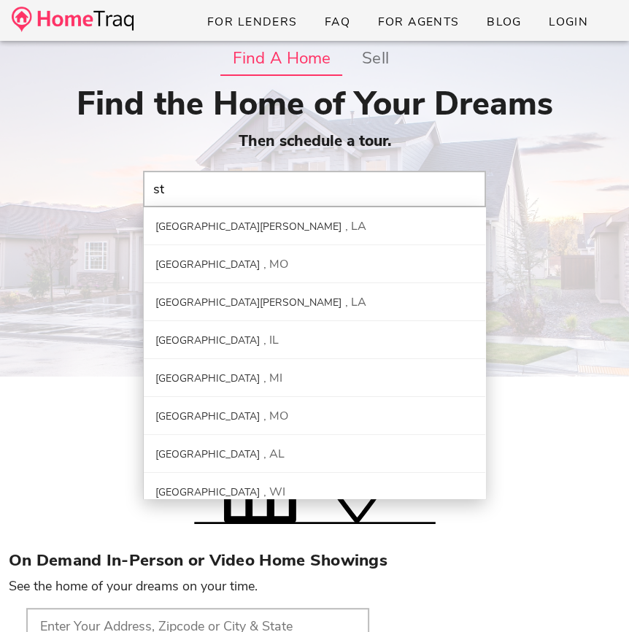
type input "s"
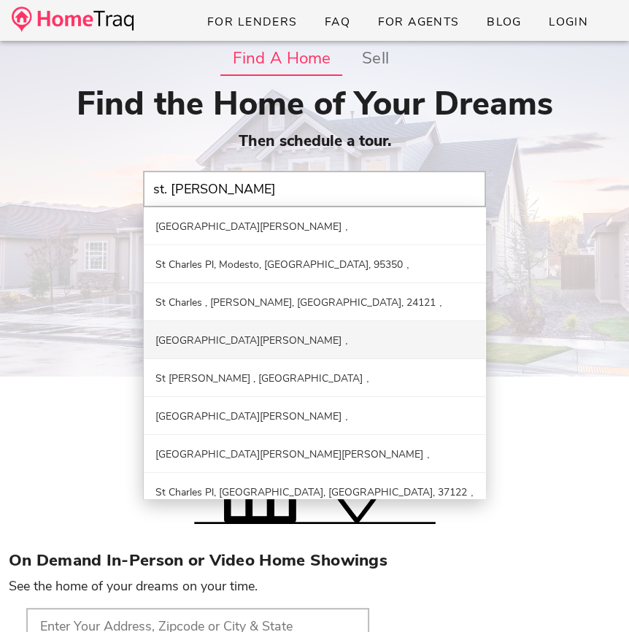
type input "St Charles Ave, Mobile, AL, 36617"
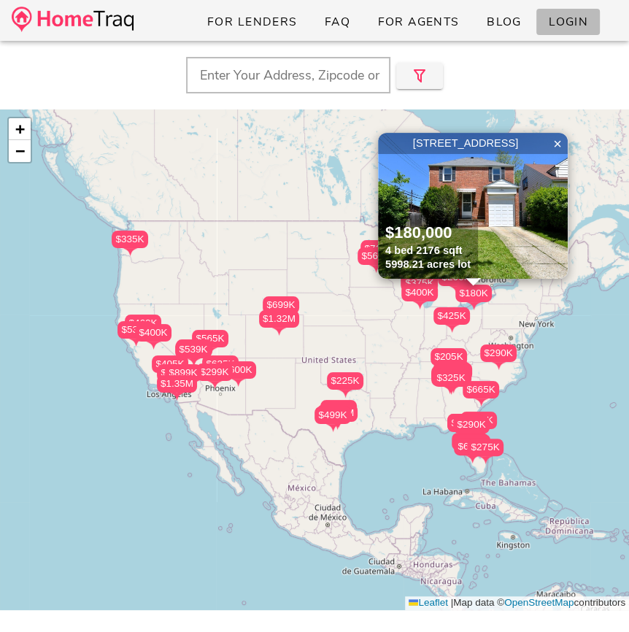
click at [555, 25] on span "Login" at bounding box center [568, 22] width 40 height 16
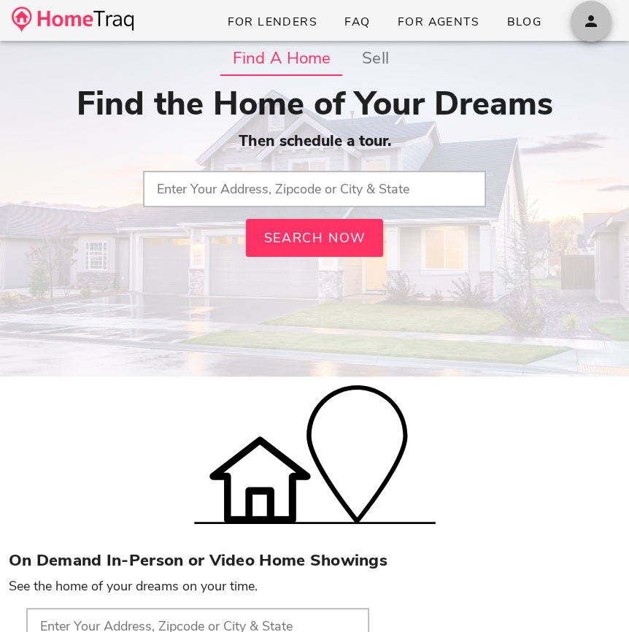
click at [600, 17] on span "button" at bounding box center [591, 21] width 41 height 18
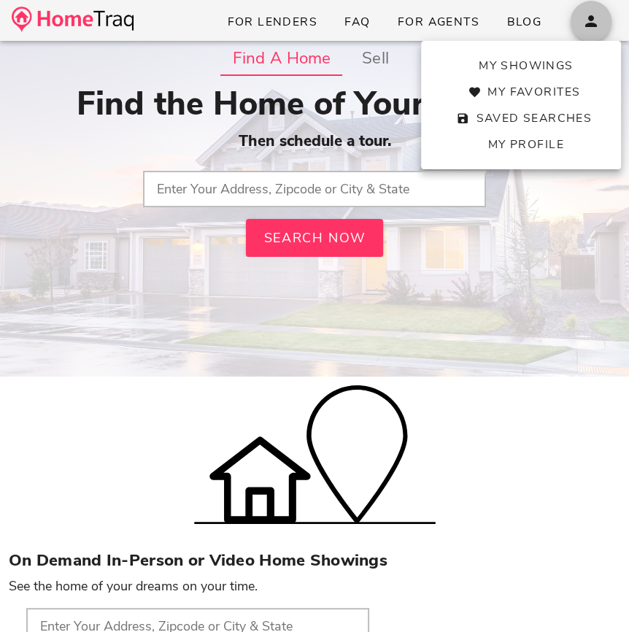
click at [600, 17] on span "button" at bounding box center [591, 21] width 41 height 18
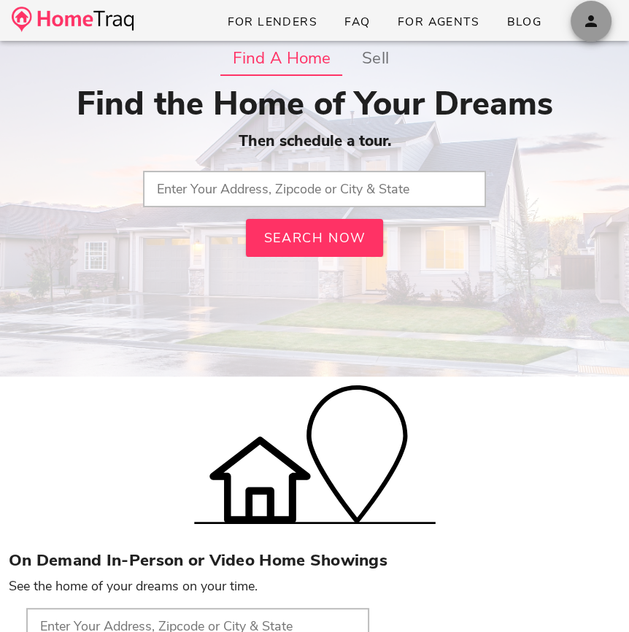
click at [600, 17] on span "button" at bounding box center [591, 21] width 41 height 18
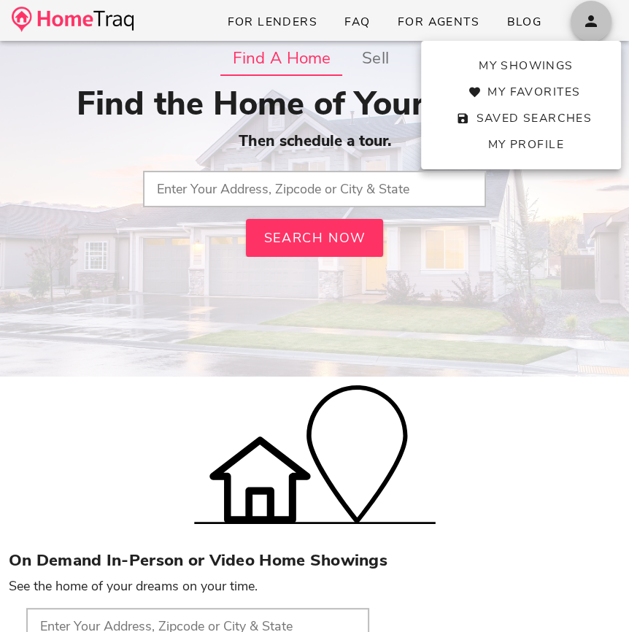
click at [579, 14] on span "button" at bounding box center [591, 21] width 41 height 18
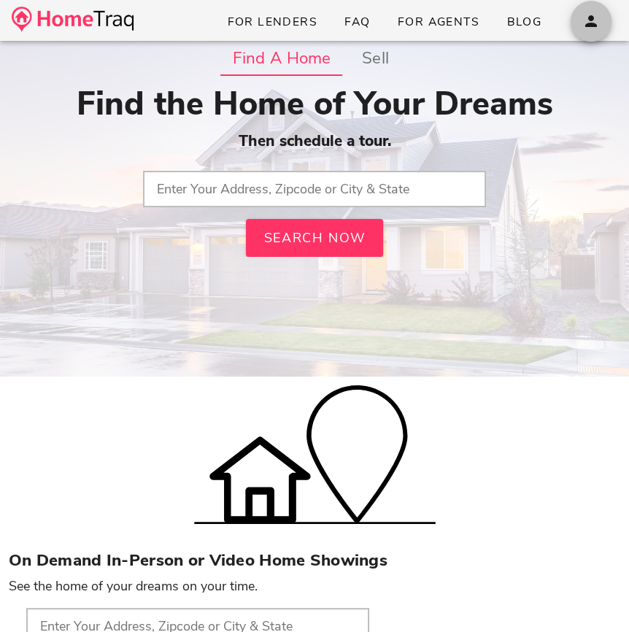
click at [579, 14] on span "button" at bounding box center [591, 21] width 41 height 18
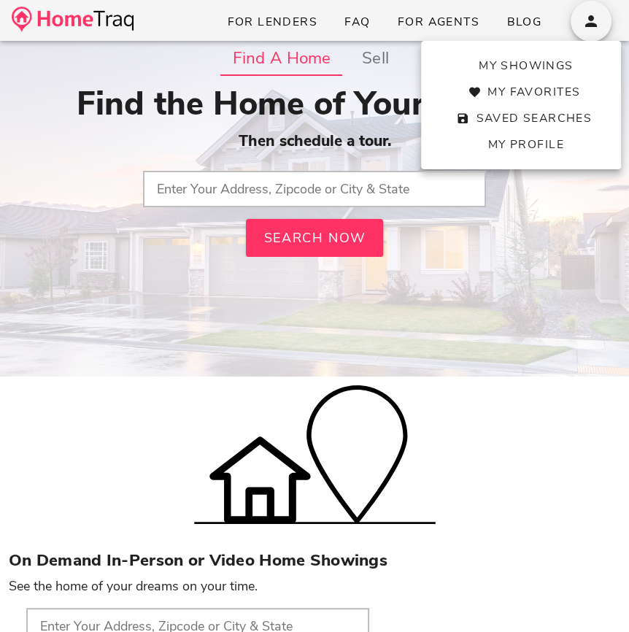
click at [40, 22] on img at bounding box center [73, 20] width 122 height 26
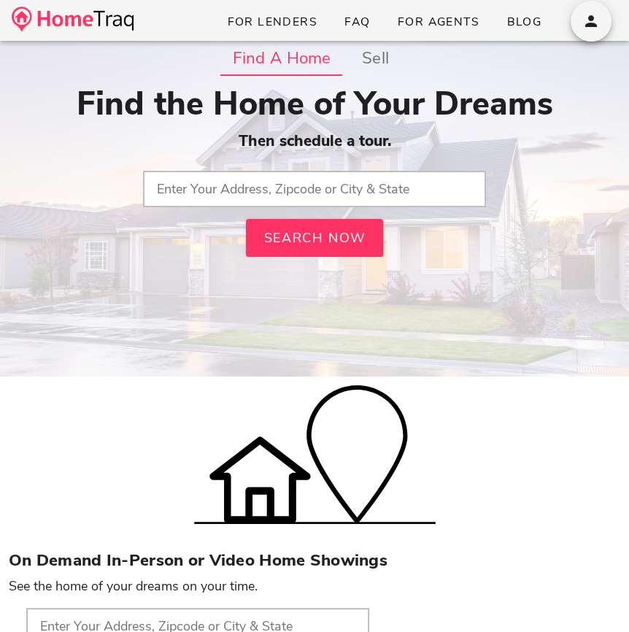
click at [297, 206] on input "text" at bounding box center [314, 189] width 343 height 36
click at [582, 21] on icon "button" at bounding box center [591, 21] width 18 height 18
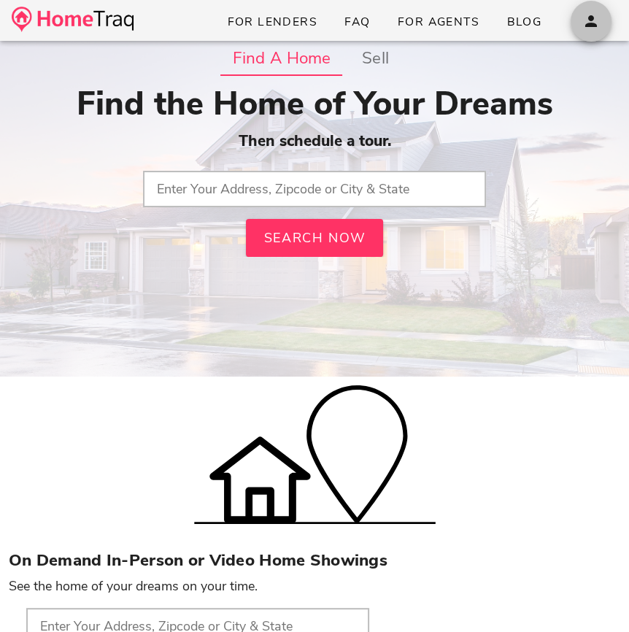
click at [586, 24] on icon "button" at bounding box center [591, 21] width 18 height 18
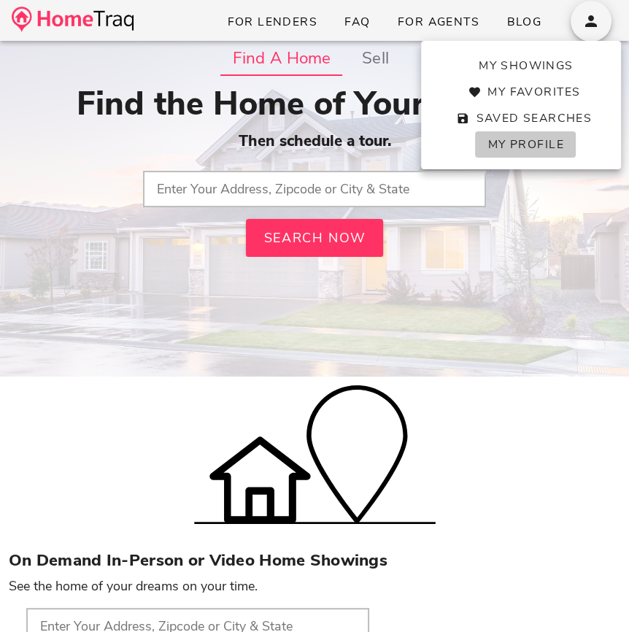
click at [526, 139] on span "My Profile" at bounding box center [525, 144] width 77 height 16
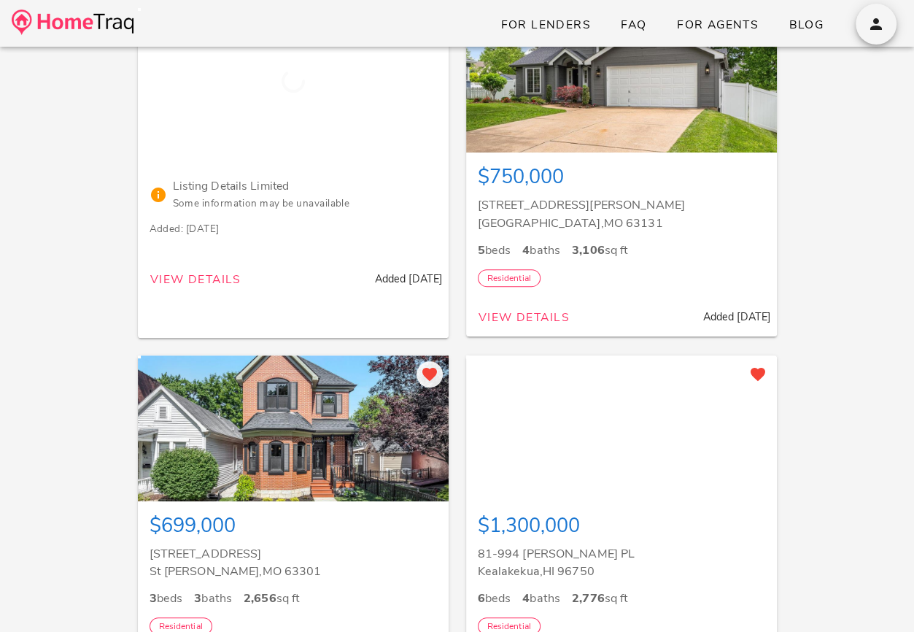
scroll to position [169, 0]
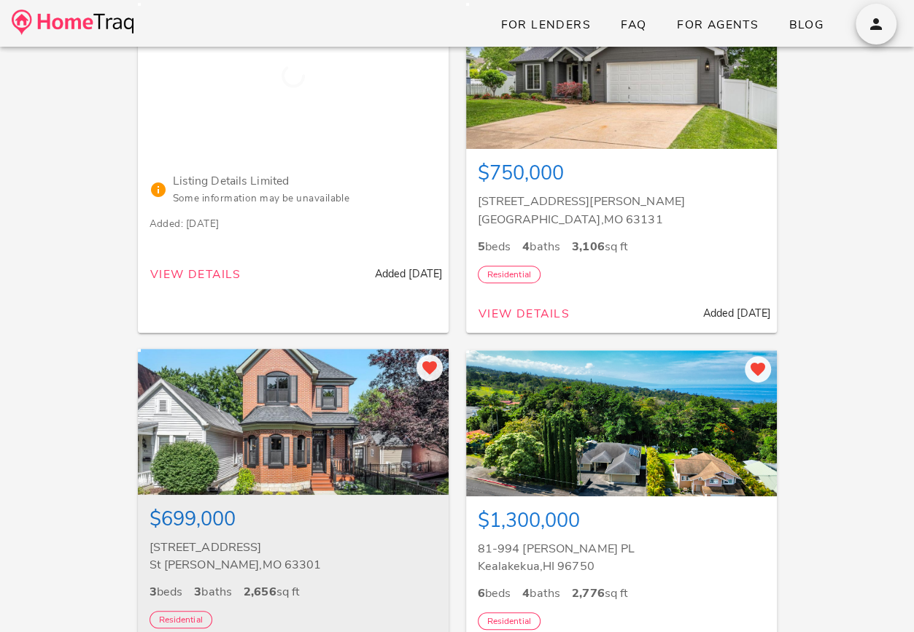
click at [328, 414] on div at bounding box center [293, 422] width 311 height 146
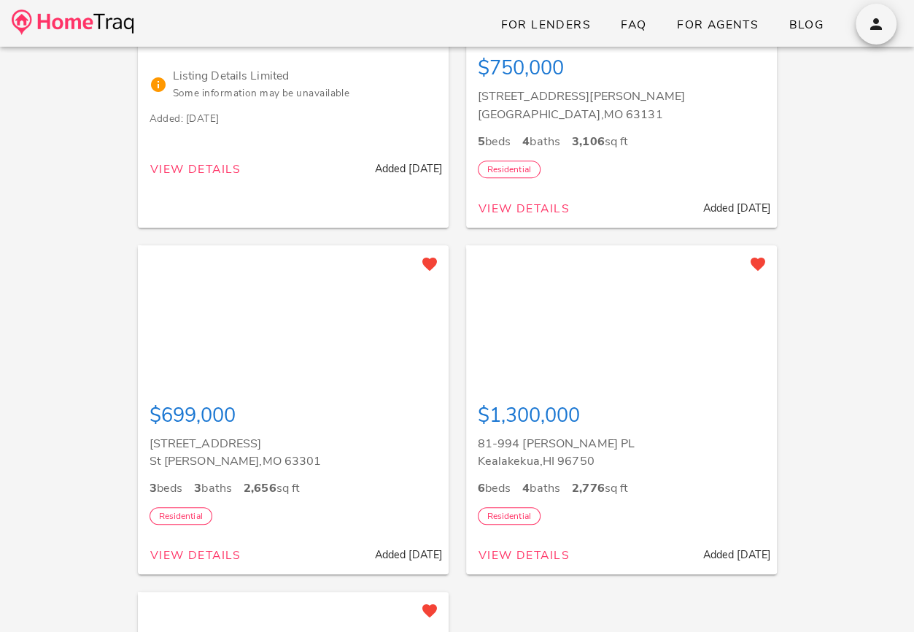
scroll to position [656, 0]
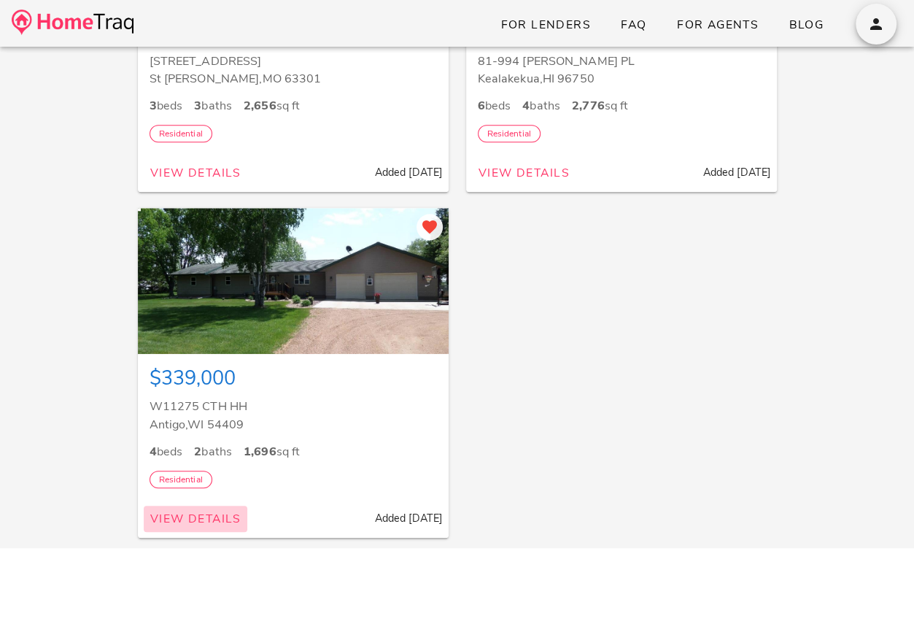
click at [184, 518] on span "View Details" at bounding box center [196, 519] width 92 height 16
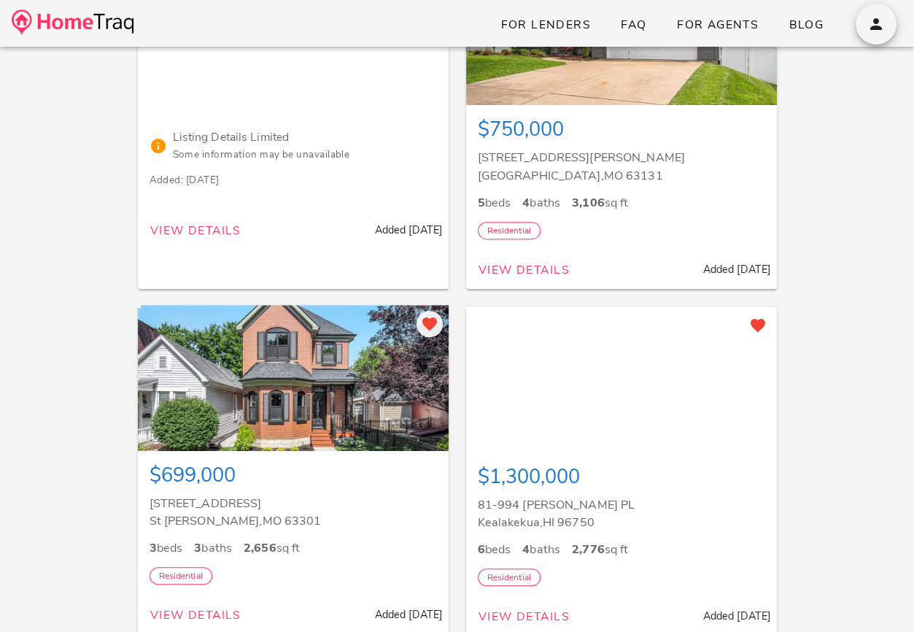
scroll to position [274, 0]
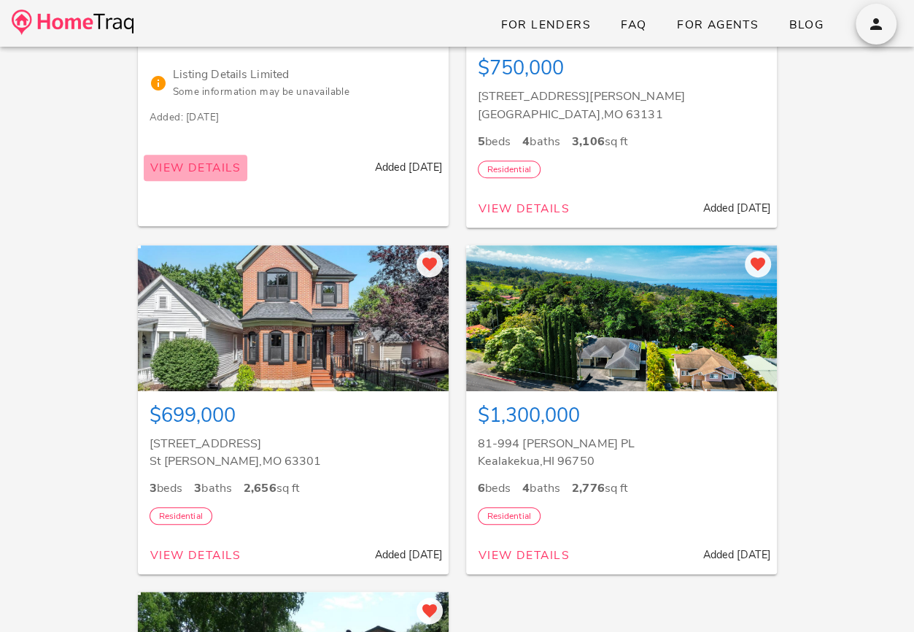
click at [200, 162] on span "View Details" at bounding box center [196, 168] width 92 height 16
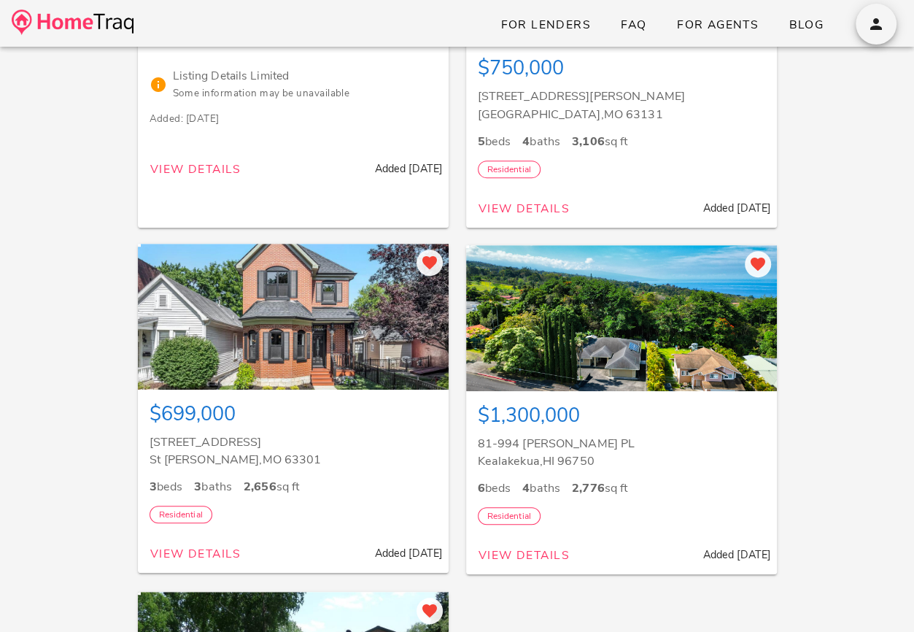
scroll to position [683, 0]
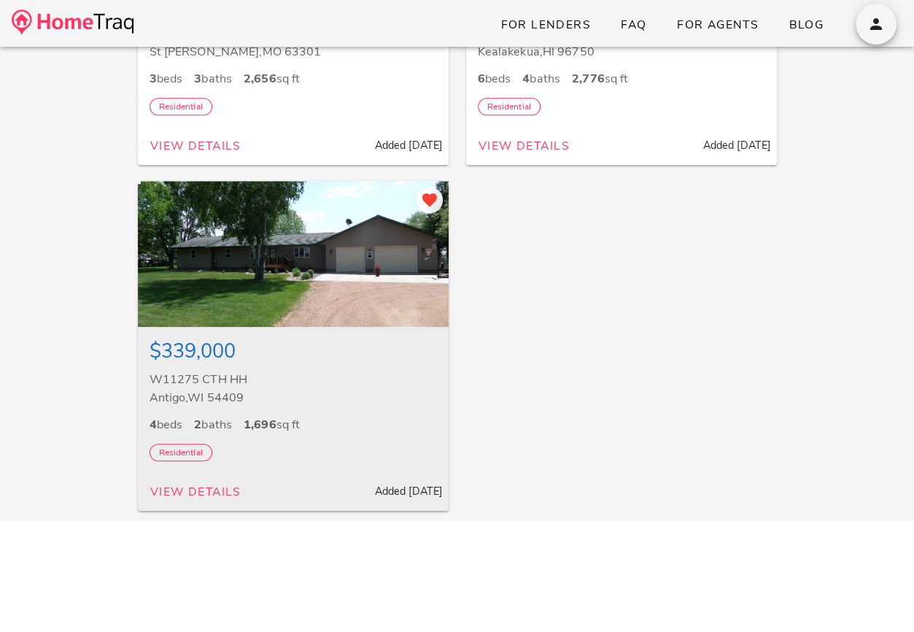
click at [379, 364] on div "$339,000" at bounding box center [293, 352] width 287 height 26
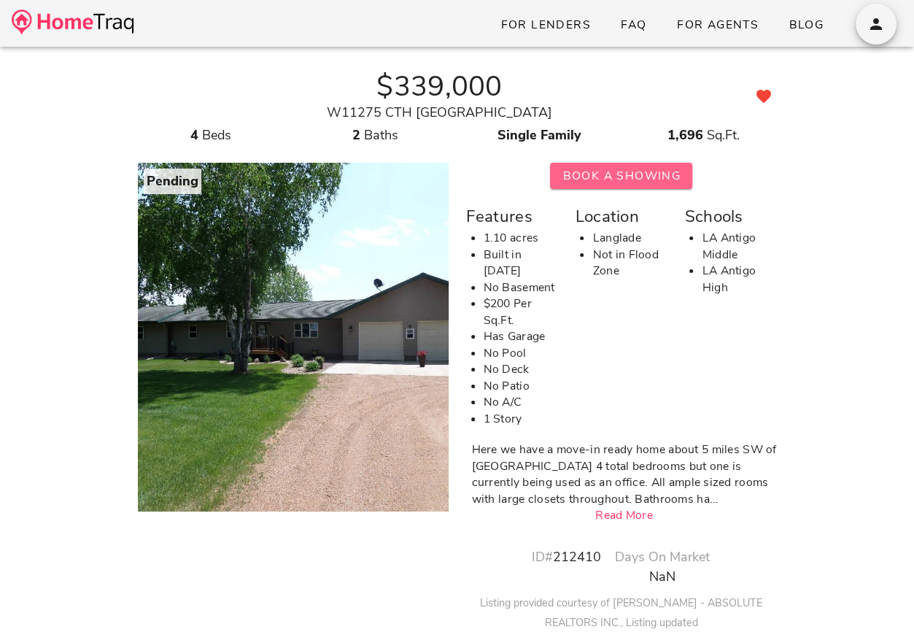
click at [650, 171] on span "Book A Showing" at bounding box center [621, 176] width 119 height 16
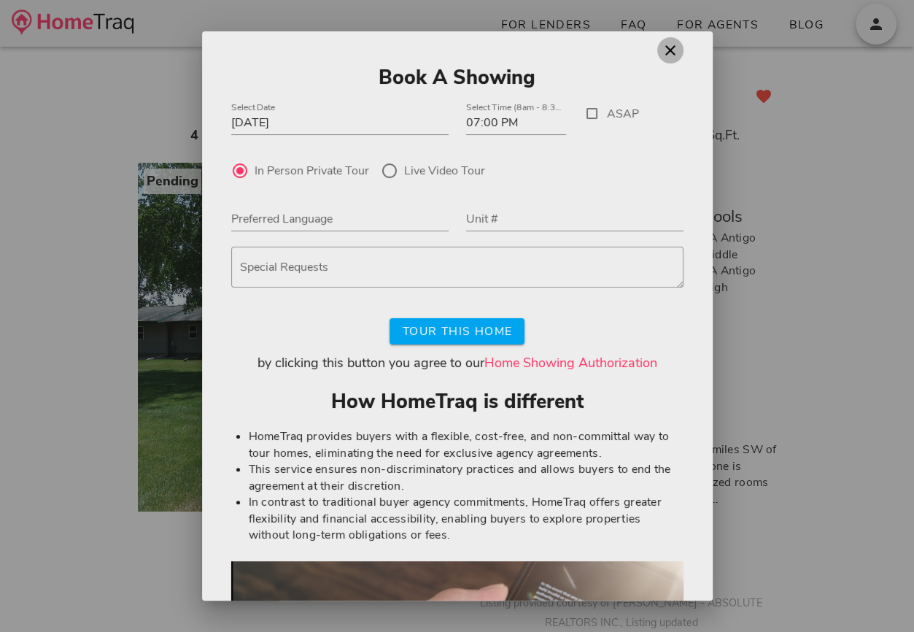
click at [669, 50] on icon "button" at bounding box center [671, 51] width 18 height 18
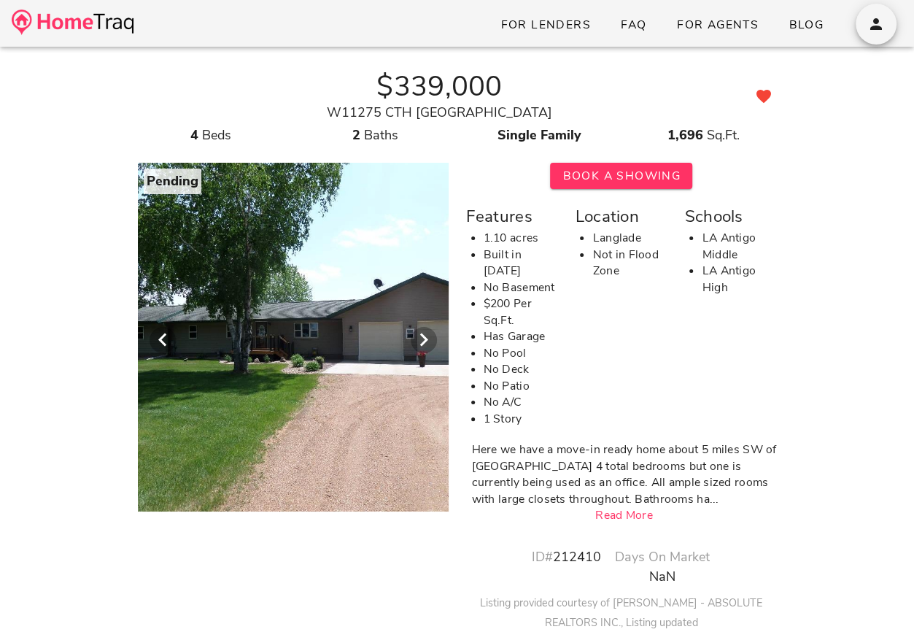
click at [333, 280] on div at bounding box center [293, 333] width 747 height 358
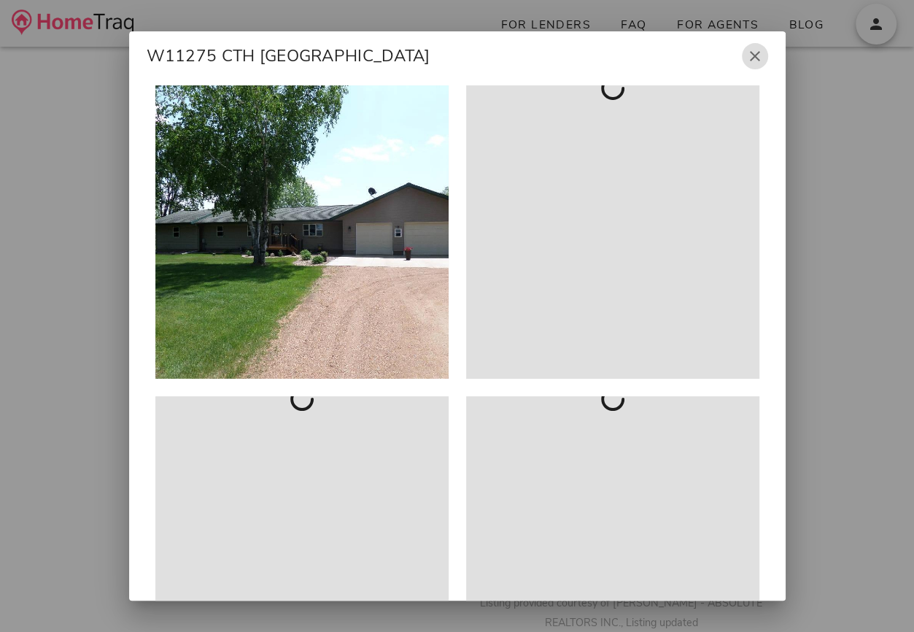
click at [754, 58] on icon "button" at bounding box center [755, 56] width 18 height 18
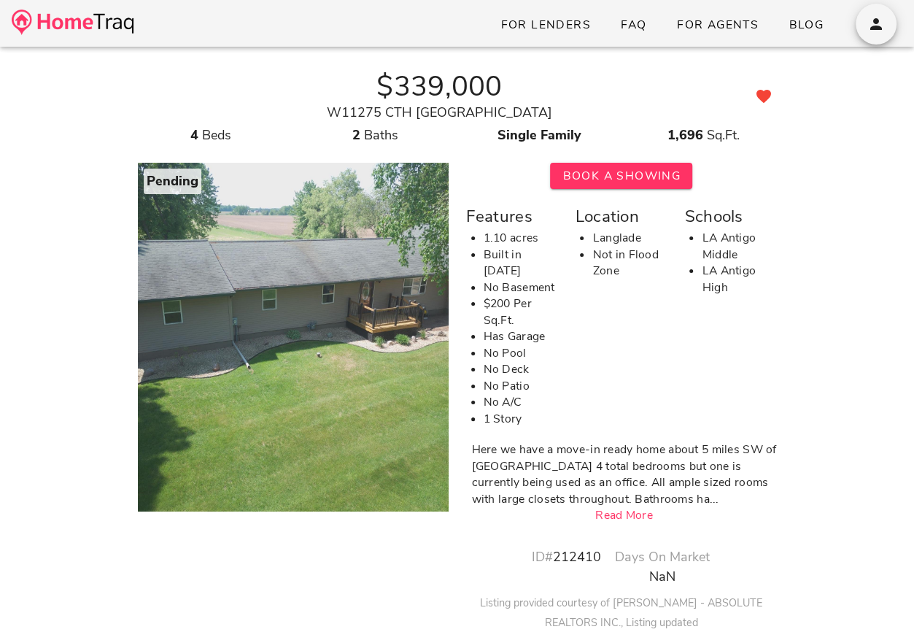
click at [69, 34] on img at bounding box center [73, 22] width 122 height 26
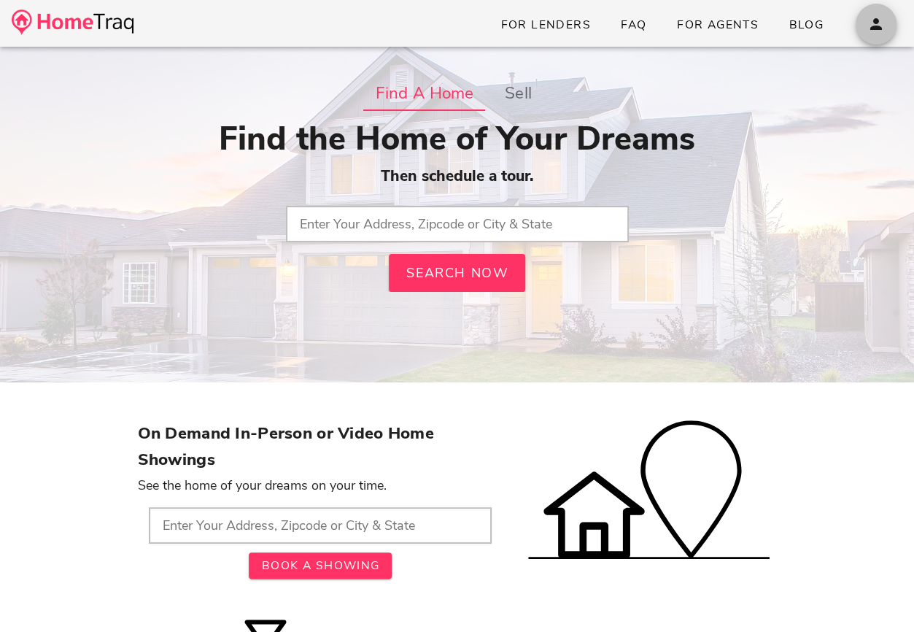
click at [882, 39] on button "button" at bounding box center [876, 24] width 41 height 41
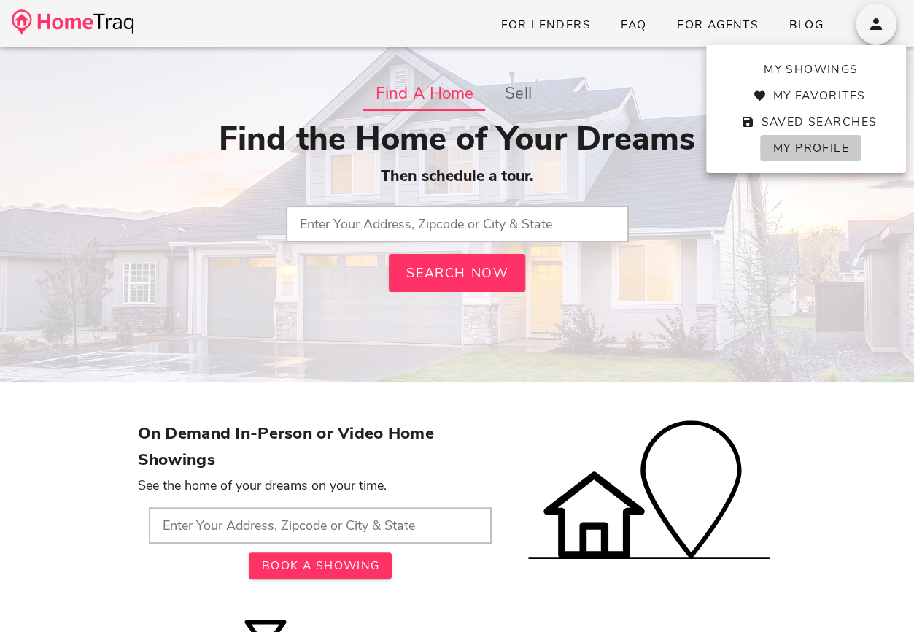
click at [795, 155] on span "My Profile" at bounding box center [810, 148] width 77 height 16
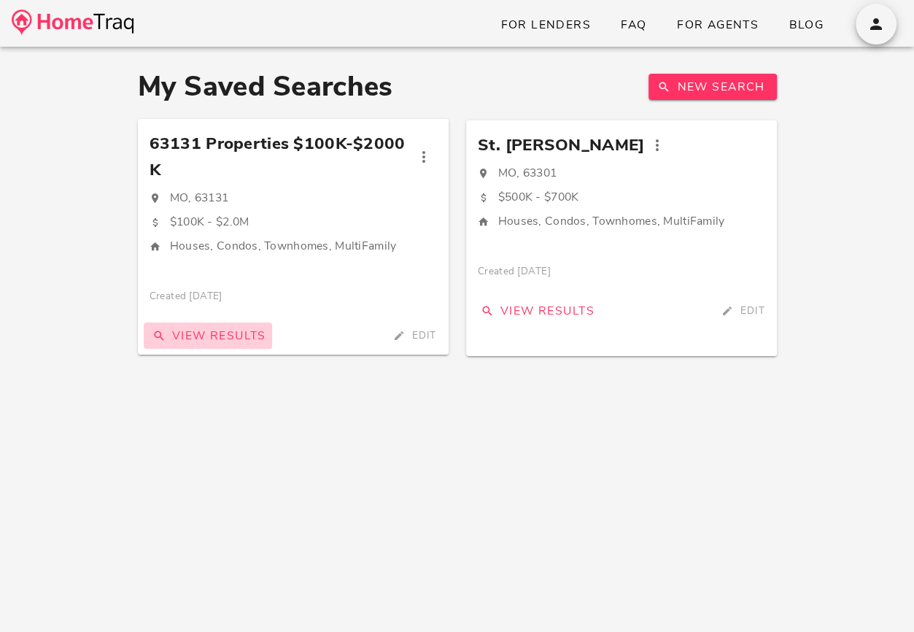
click at [247, 342] on span "View Results" at bounding box center [208, 336] width 117 height 16
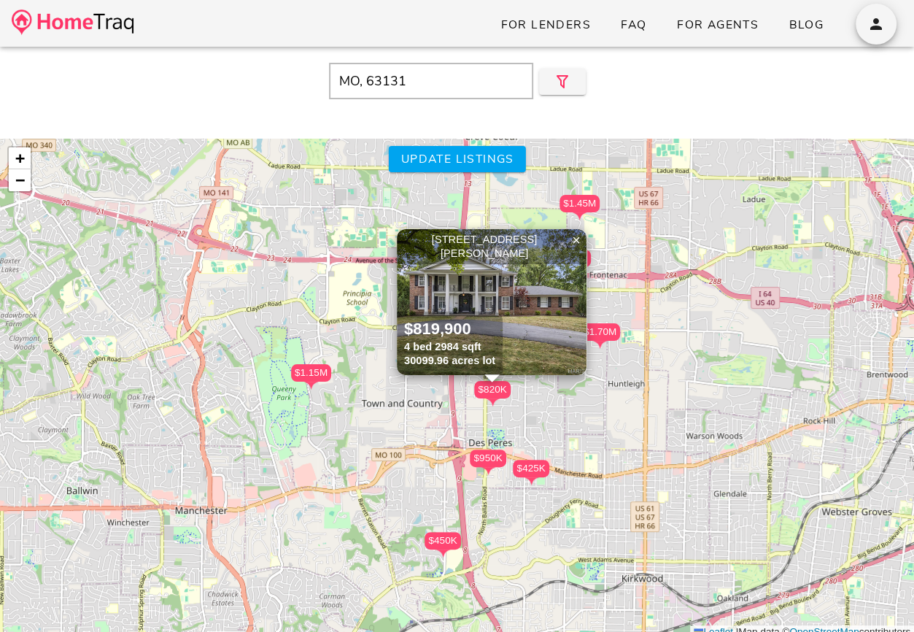
click at [57, 23] on img at bounding box center [73, 22] width 122 height 26
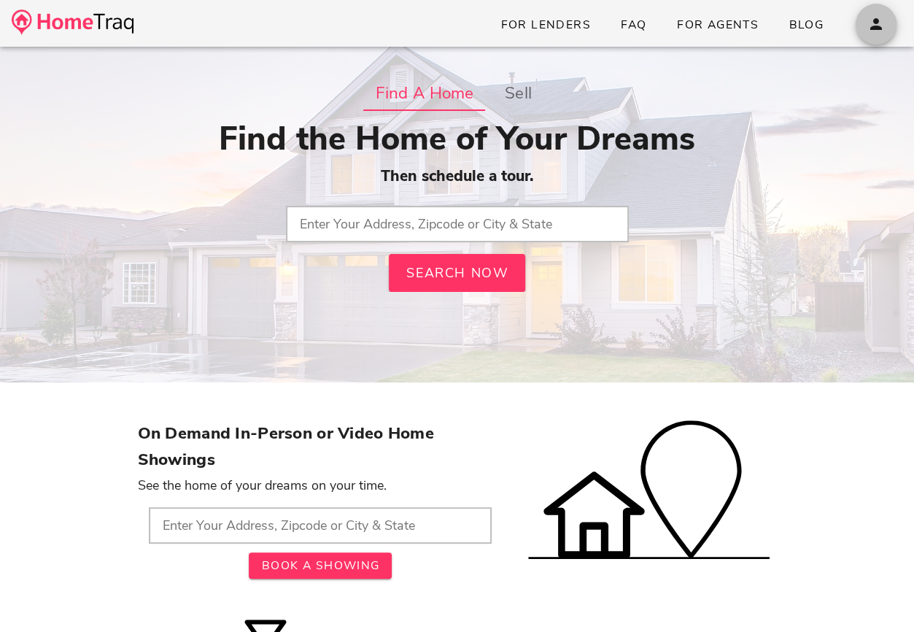
click at [877, 22] on icon "button" at bounding box center [877, 24] width 18 height 18
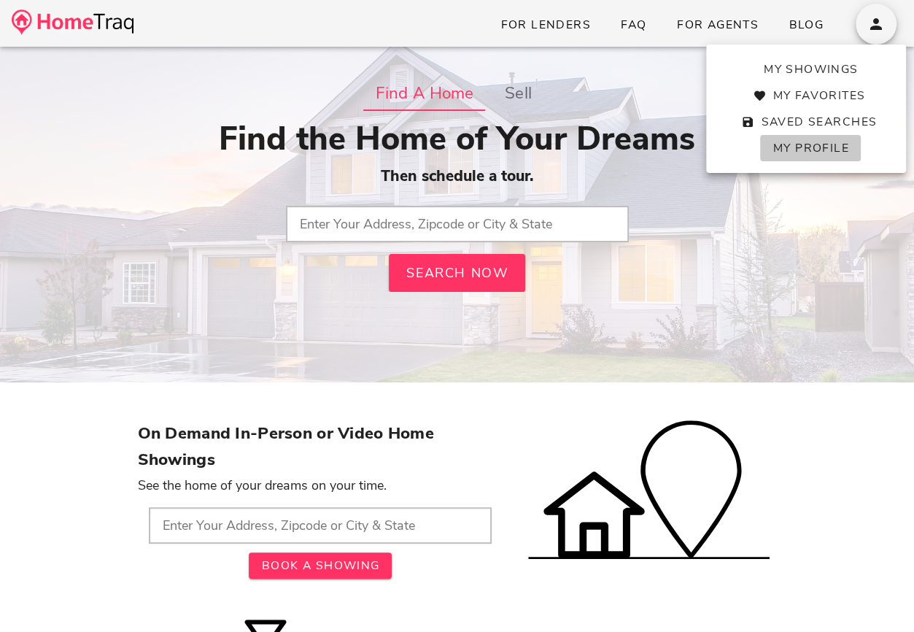
click at [800, 146] on span "My Profile" at bounding box center [810, 148] width 77 height 16
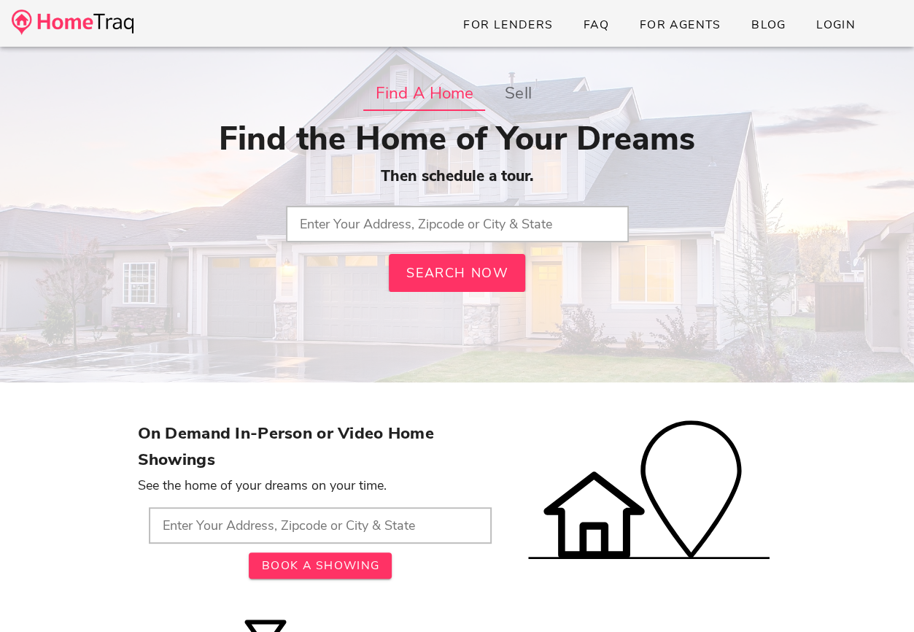
click at [331, 211] on input "text" at bounding box center [457, 224] width 343 height 36
type input "63376, [GEOGRAPHIC_DATA]"
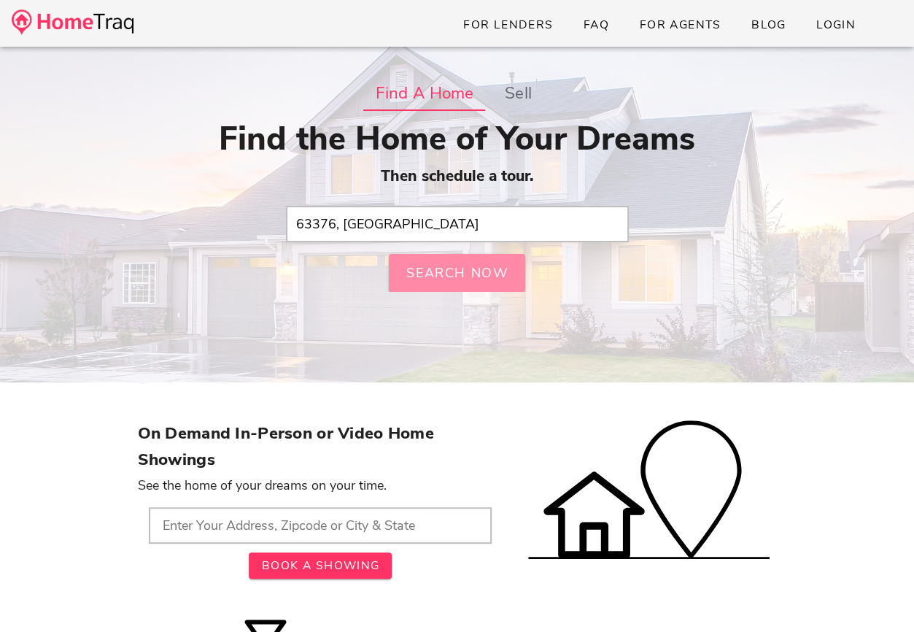
click at [415, 264] on div "Find the Home of Your Dreams Then schedule a tour. 63376, MO Search Now" at bounding box center [457, 206] width 639 height 172
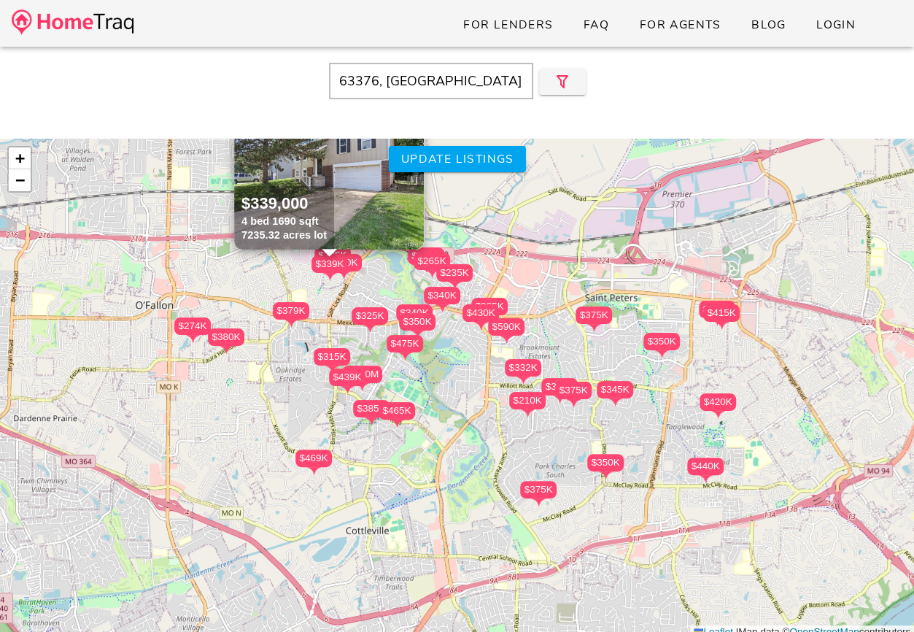
click at [381, 198] on img at bounding box center [329, 177] width 190 height 146
click at [855, 20] on span "Login" at bounding box center [836, 25] width 40 height 16
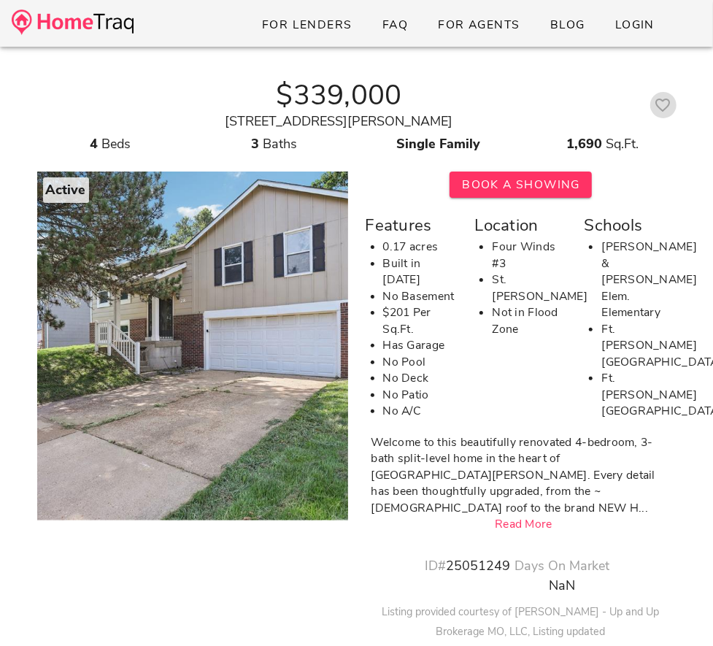
click at [663, 101] on icon "button" at bounding box center [663, 105] width 18 height 18
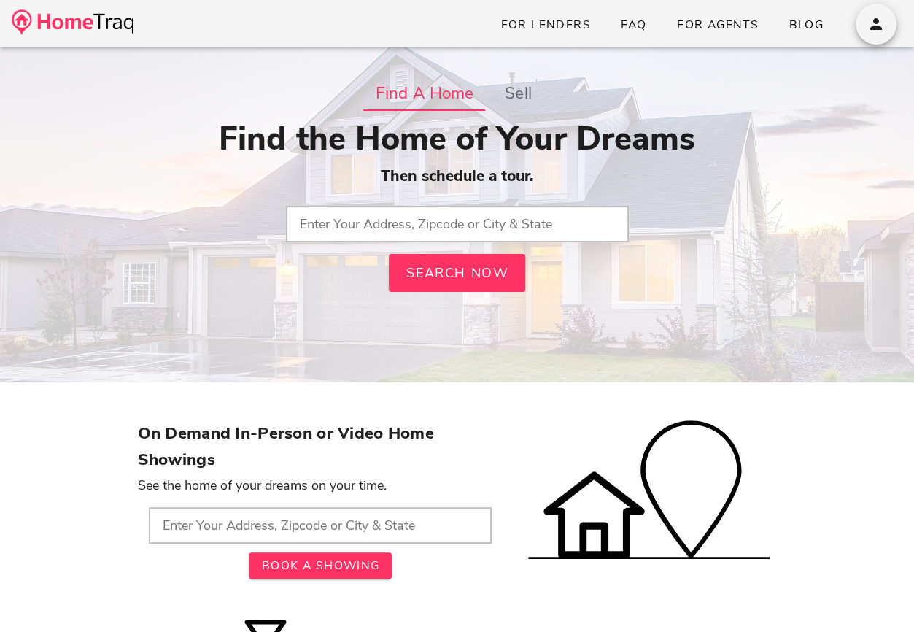
click at [501, 222] on input "text" at bounding box center [457, 224] width 343 height 36
type input "Antigo, [GEOGRAPHIC_DATA]"
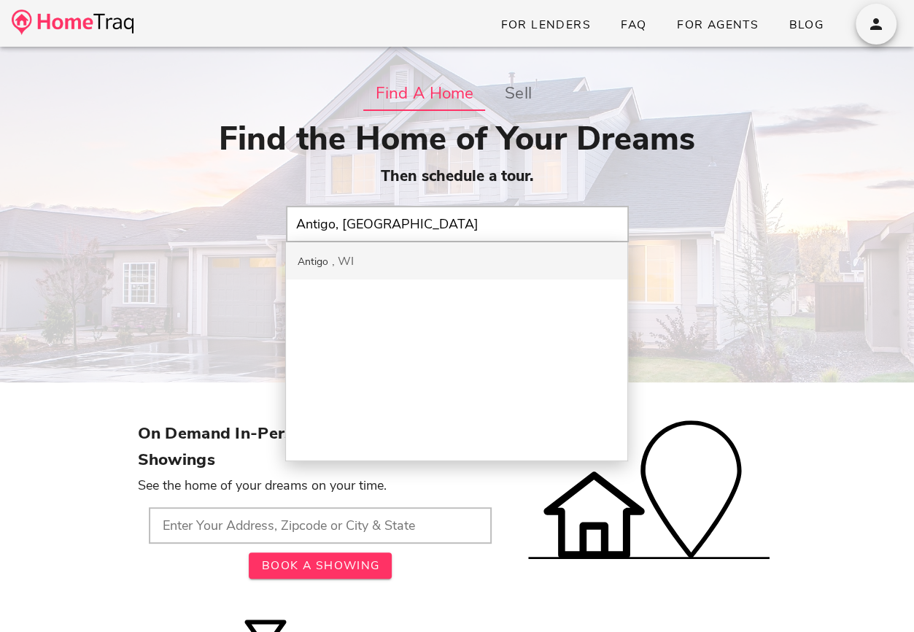
click at [400, 263] on div "Antigo WI" at bounding box center [456, 260] width 341 height 37
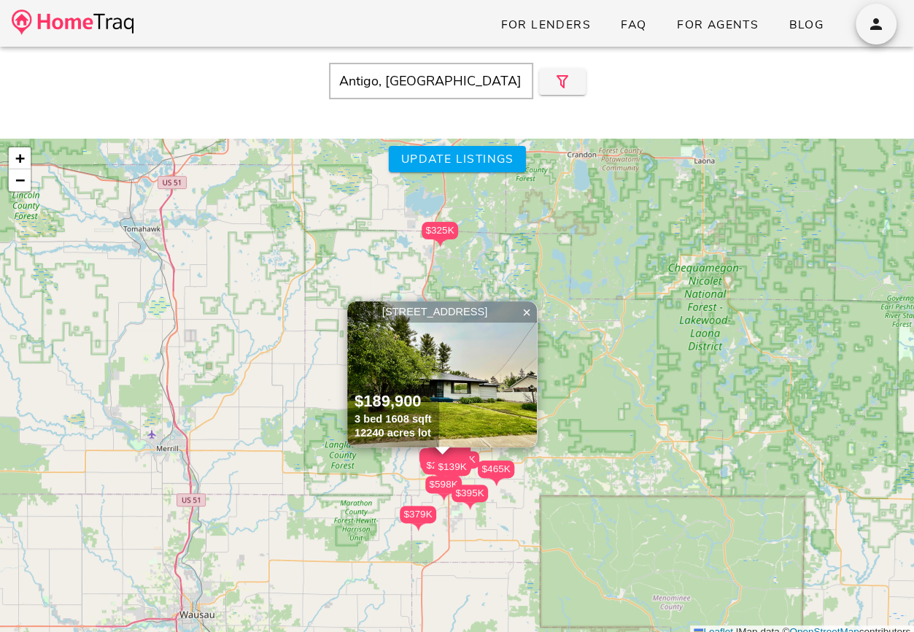
click at [499, 458] on div "$140K $159K $250K $450K $389K $465K $379K $249K $410K $445K $158K $445K $170K $…" at bounding box center [457, 389] width 914 height 501
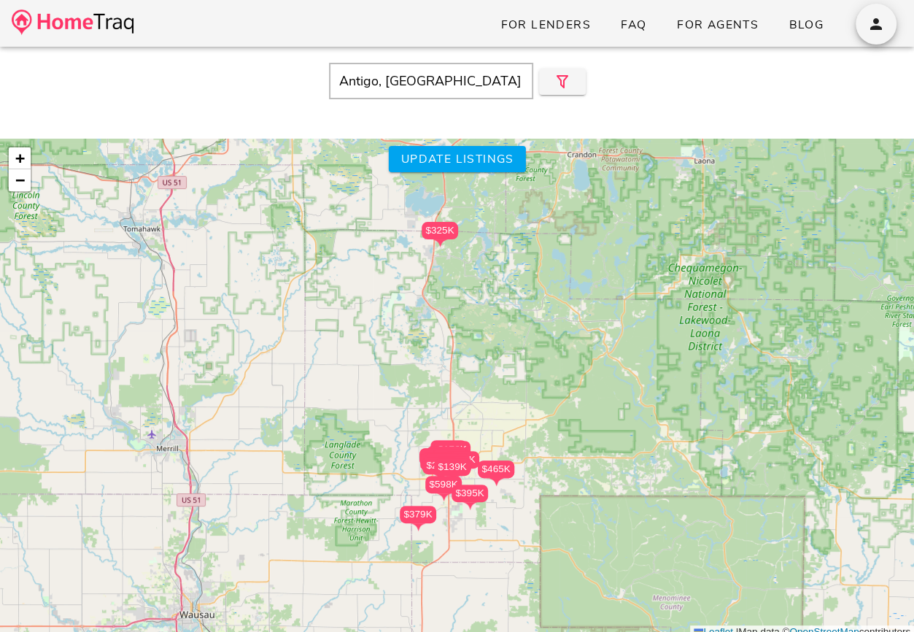
click at [498, 466] on div "$465K" at bounding box center [496, 469] width 36 height 18
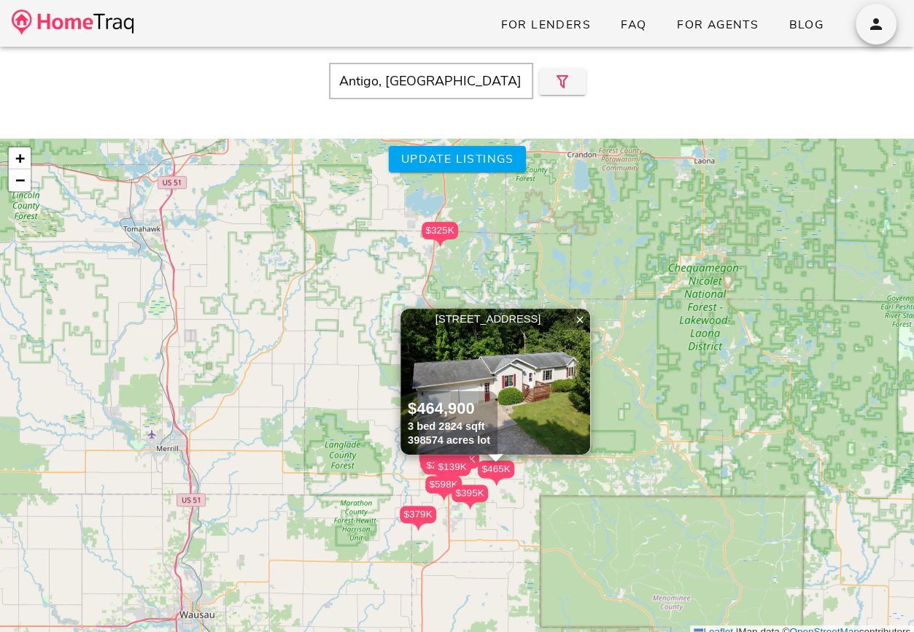
click at [506, 373] on img at bounding box center [496, 382] width 190 height 146
click at [441, 232] on div "$325K" at bounding box center [440, 231] width 36 height 18
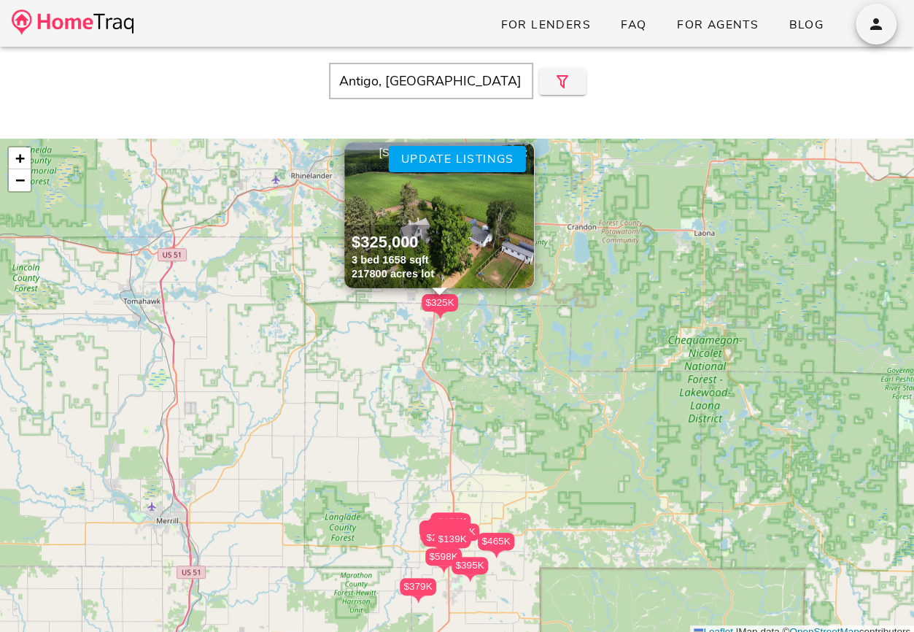
click at [441, 237] on img at bounding box center [439, 215] width 190 height 146
click at [438, 79] on input "Antigo, [GEOGRAPHIC_DATA]" at bounding box center [431, 81] width 204 height 36
click at [438, 79] on input "Antigo, WI" at bounding box center [431, 81] width 204 height 36
click at [409, 91] on input "text" at bounding box center [431, 81] width 204 height 36
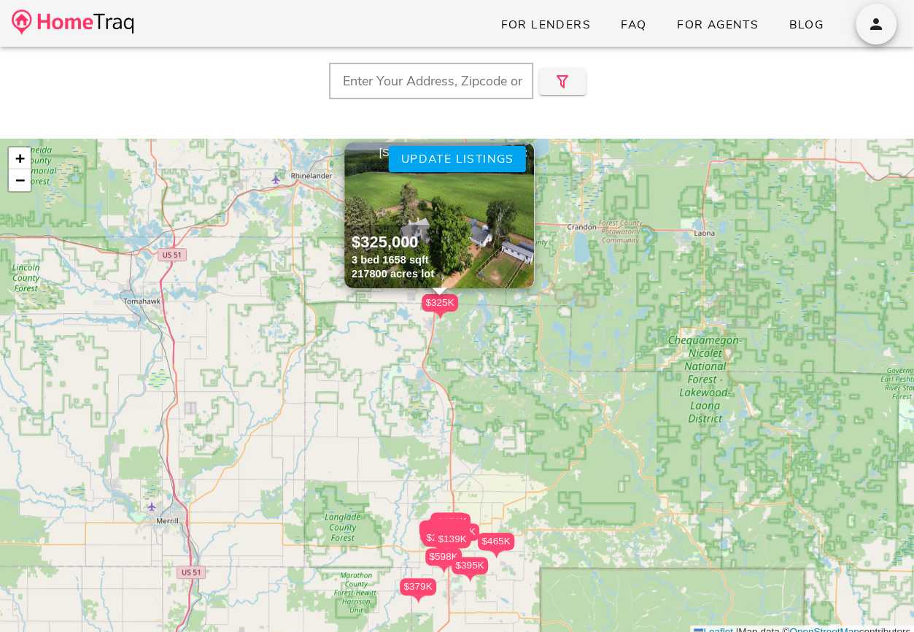
type input "Wood River, IL"
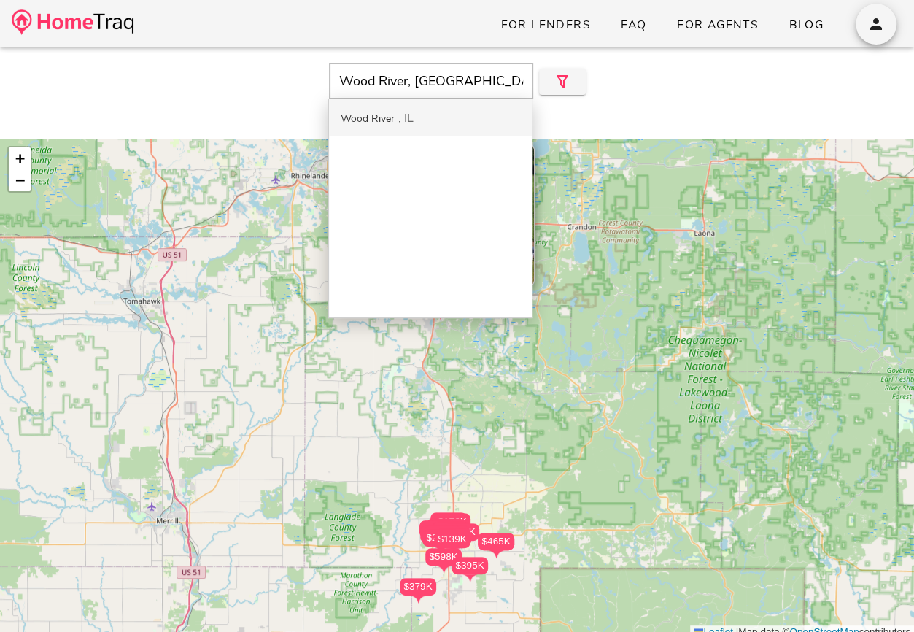
click at [405, 113] on div "IL" at bounding box center [405, 118] width 15 height 16
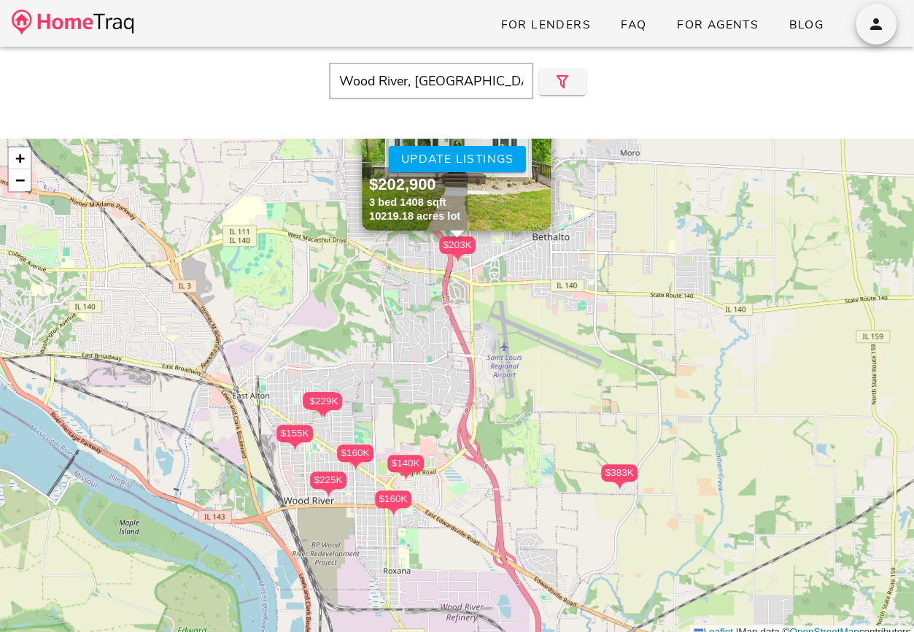
click at [330, 405] on div "$229K" at bounding box center [324, 402] width 36 height 18
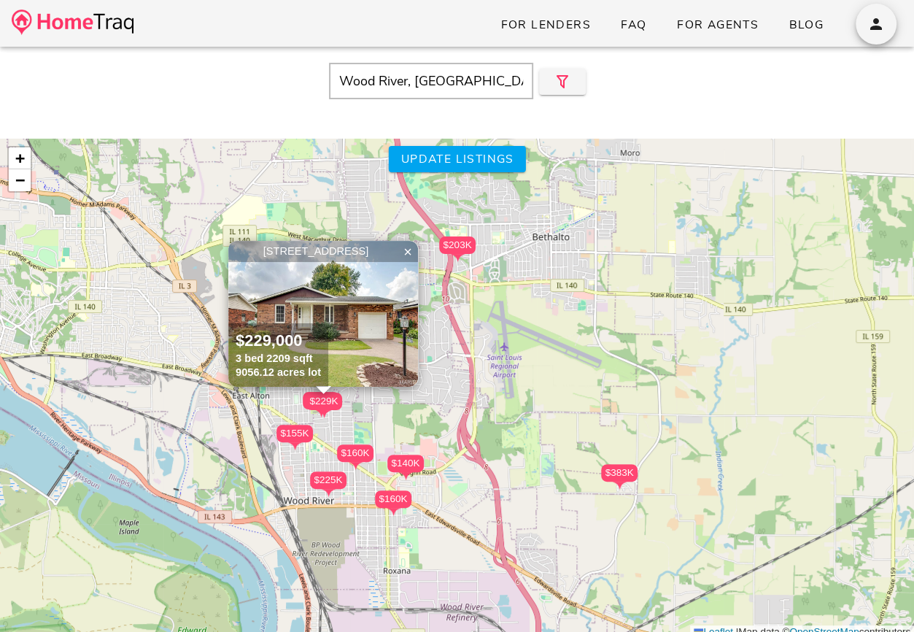
click at [379, 309] on img at bounding box center [323, 314] width 190 height 146
click at [563, 88] on icon "button" at bounding box center [563, 82] width 18 height 18
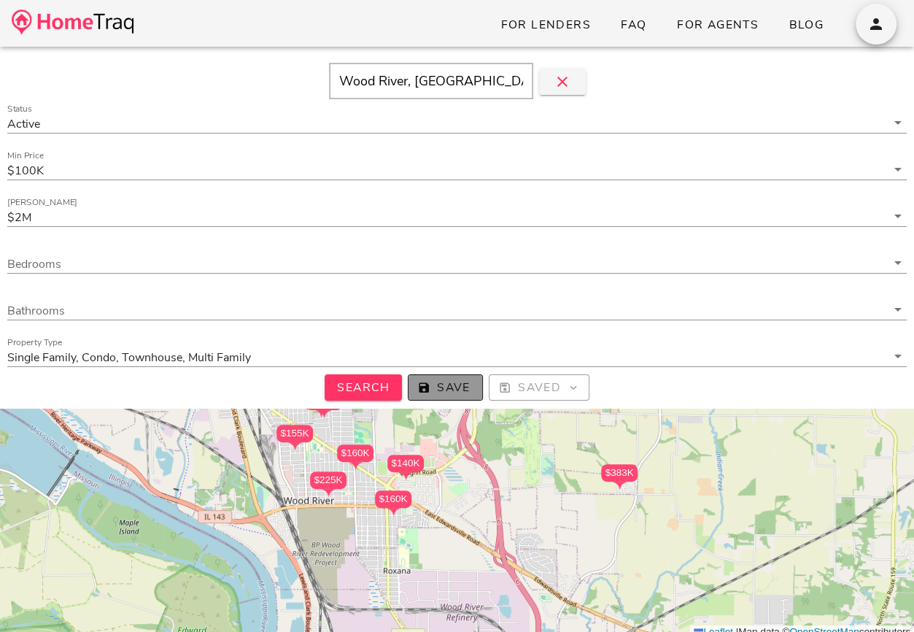
click at [443, 389] on span "Save" at bounding box center [445, 387] width 50 height 16
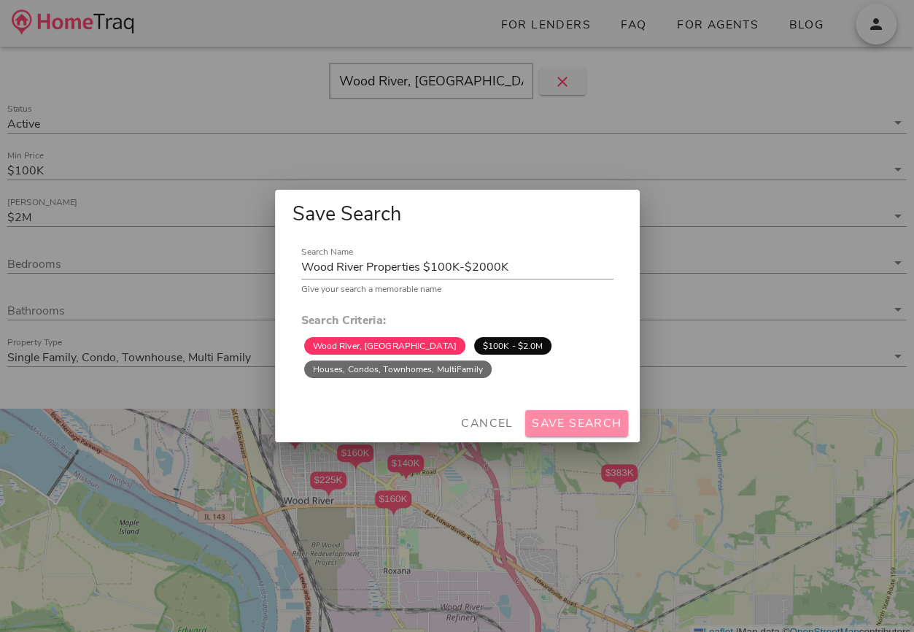
click at [578, 430] on span "Save Search" at bounding box center [576, 423] width 91 height 16
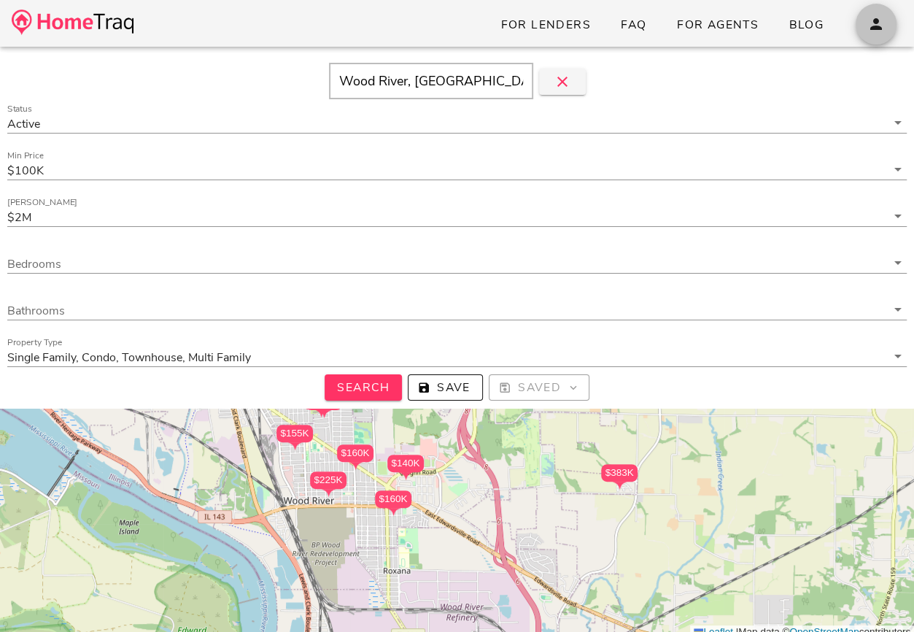
click at [866, 20] on span "button" at bounding box center [876, 24] width 41 height 18
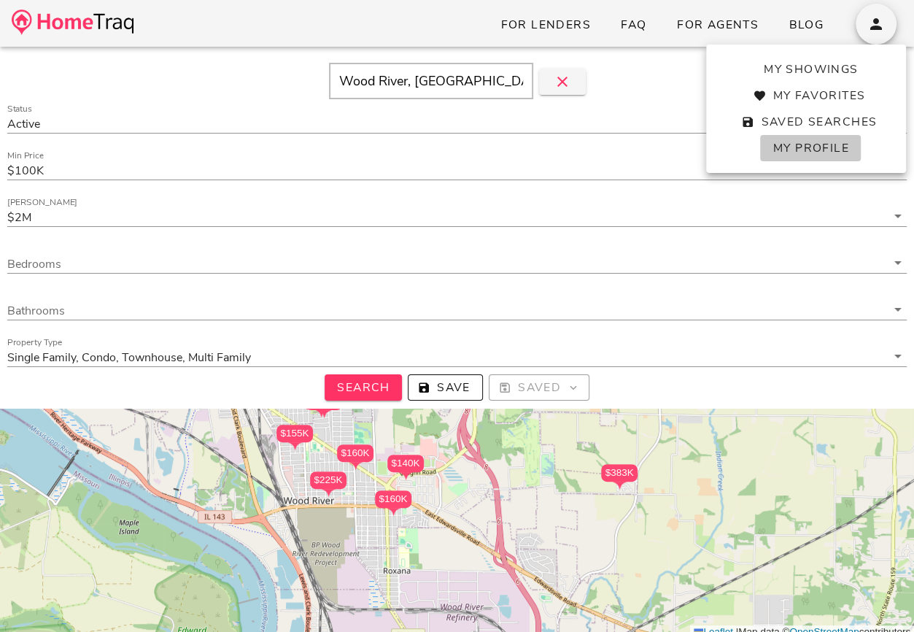
click at [799, 144] on span "My Profile" at bounding box center [810, 148] width 77 height 16
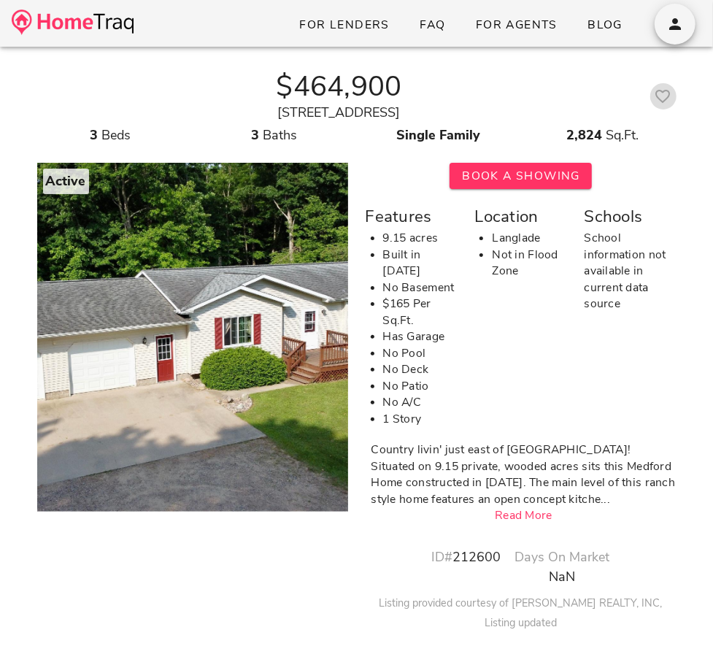
click at [667, 106] on button "button" at bounding box center [663, 96] width 26 height 26
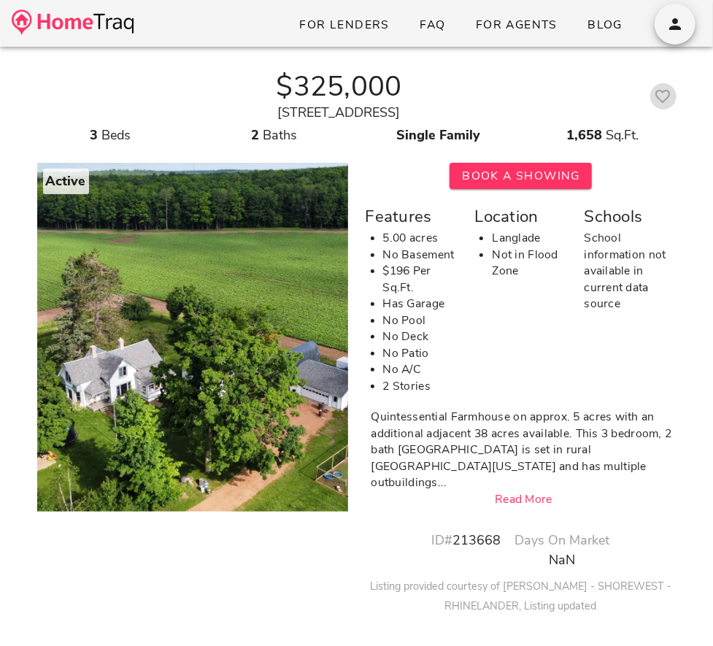
click at [666, 96] on icon "button" at bounding box center [663, 97] width 18 height 18
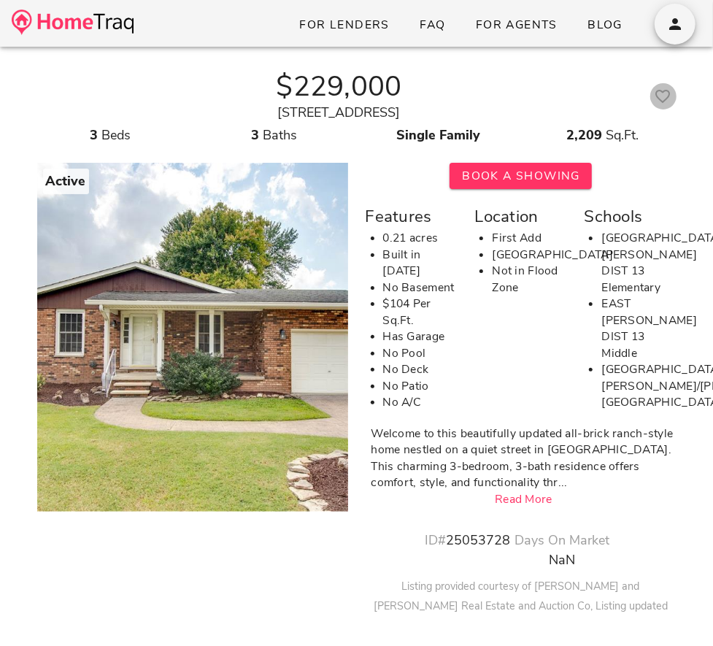
click at [657, 91] on icon "button" at bounding box center [663, 97] width 18 height 18
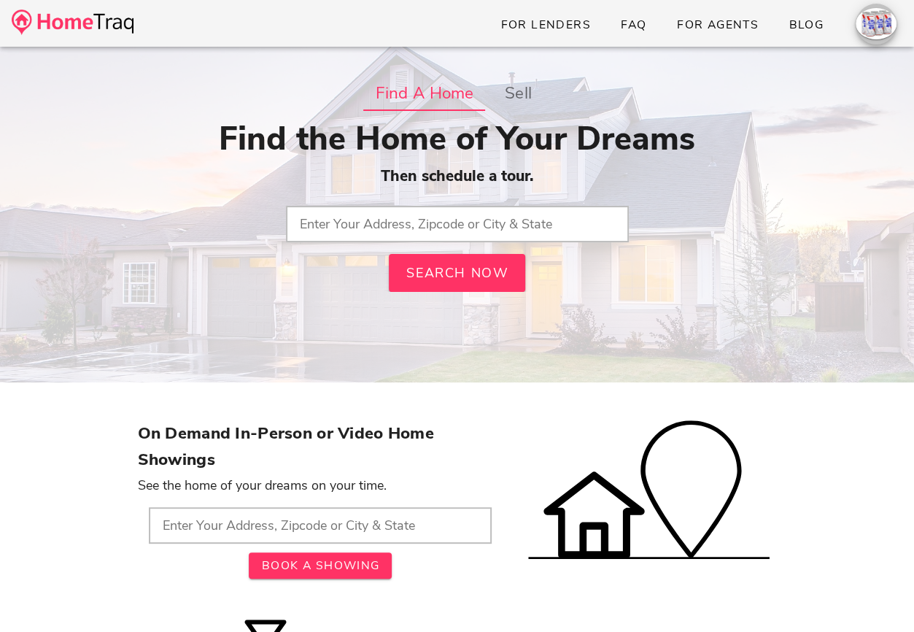
click at [884, 24] on div "button" at bounding box center [876, 23] width 41 height 31
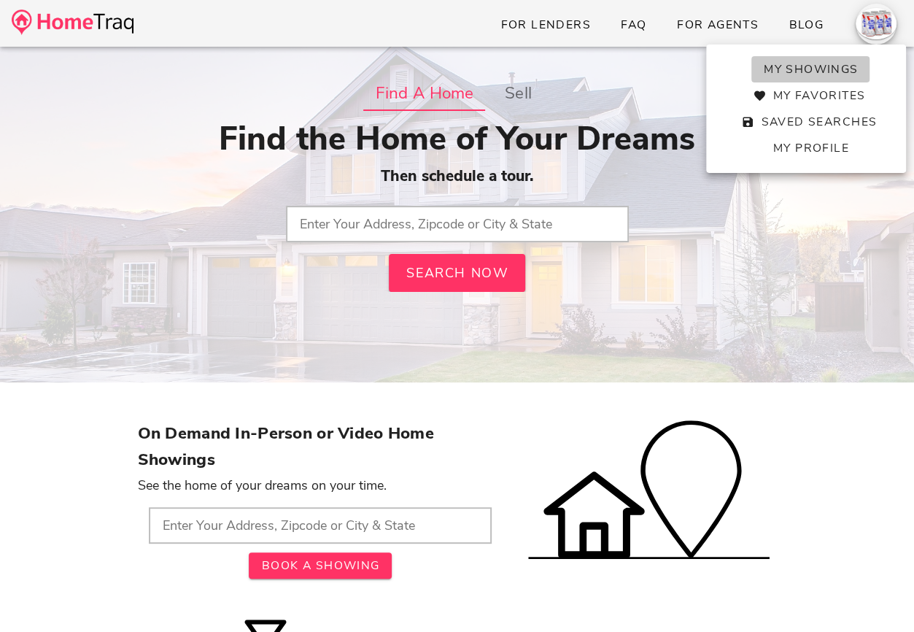
click at [841, 65] on span "My Showings" at bounding box center [811, 69] width 96 height 16
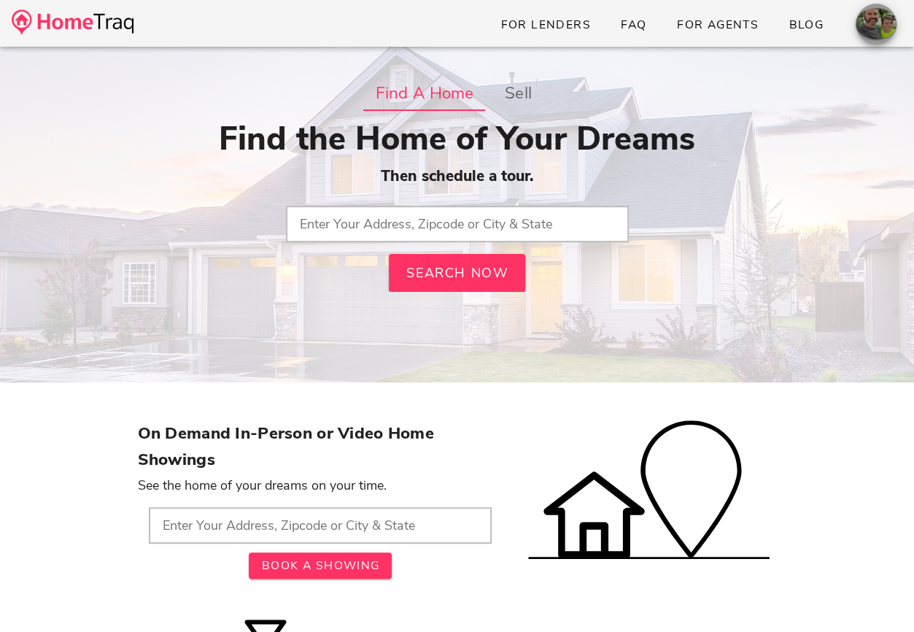
click at [876, 35] on div "button" at bounding box center [876, 23] width 41 height 31
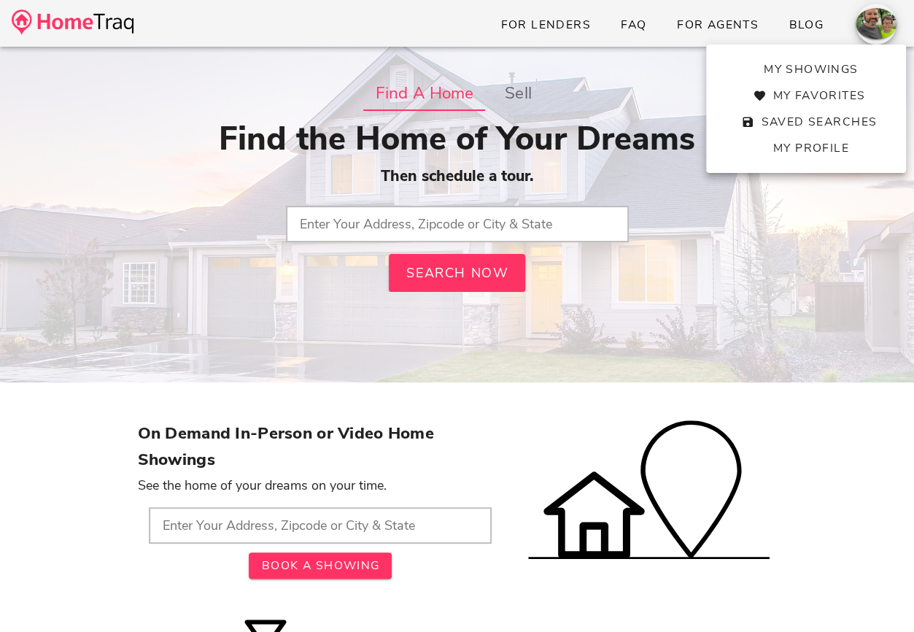
click at [777, 239] on div "Find a Home sell Find the Home of Your Dreams Then schedule a tour. Search Now" at bounding box center [457, 222] width 639 height 292
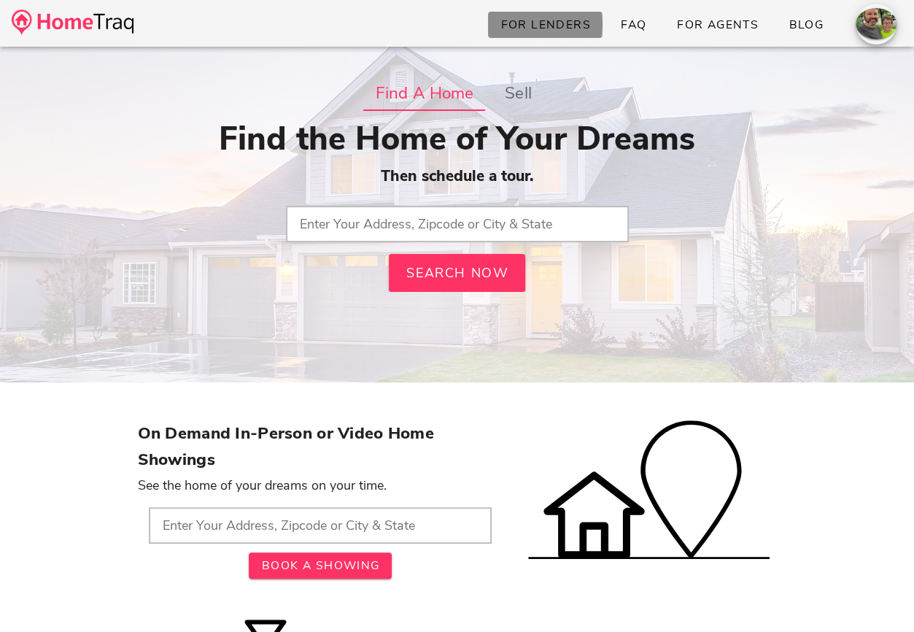
click at [568, 33] on link "For Lenders" at bounding box center [545, 25] width 115 height 26
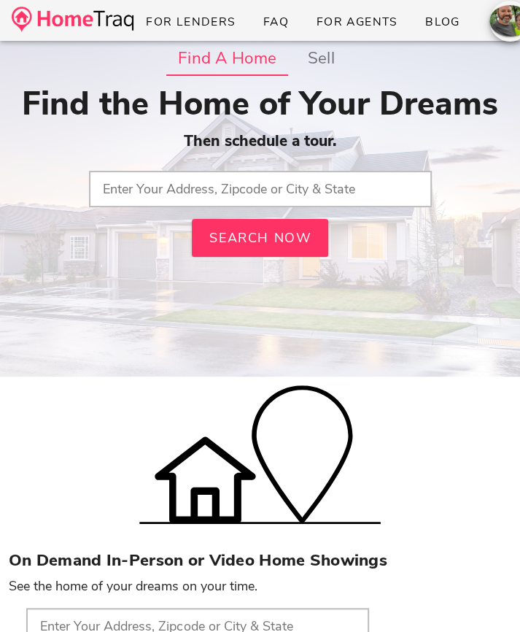
click at [187, 200] on input "text" at bounding box center [260, 189] width 343 height 36
type input "63376, [GEOGRAPHIC_DATA]"
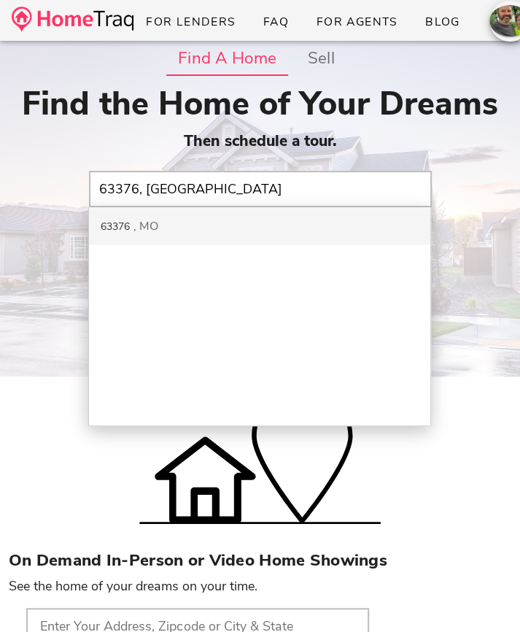
click at [231, 235] on div "63376 MO" at bounding box center [259, 225] width 341 height 37
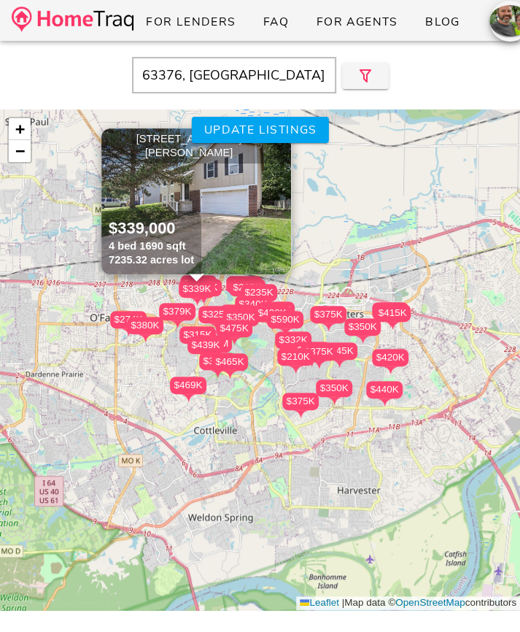
click at [162, 64] on input "63376, [GEOGRAPHIC_DATA]" at bounding box center [234, 75] width 204 height 36
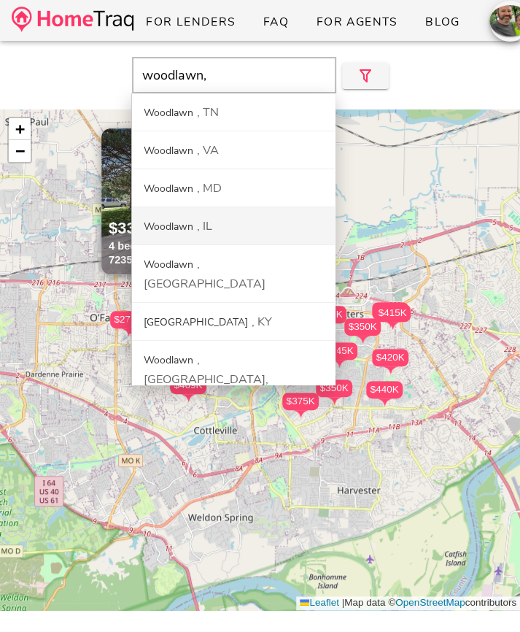
click at [196, 225] on div "Woodlawn IL" at bounding box center [233, 226] width 203 height 38
type input "Woodlawn, [GEOGRAPHIC_DATA]"
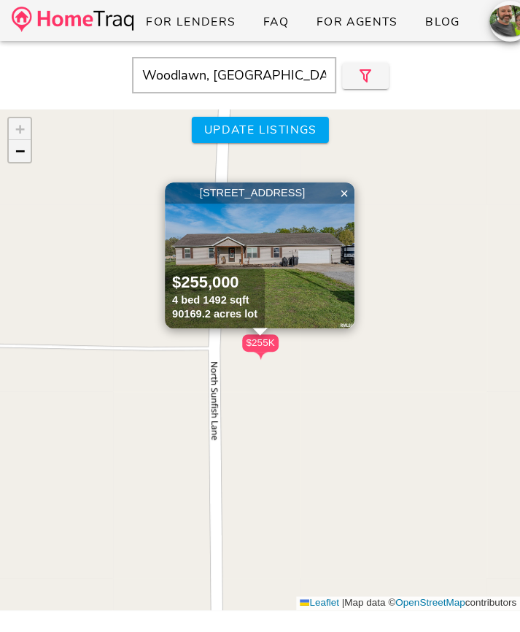
click at [19, 153] on span "−" at bounding box center [19, 151] width 9 height 18
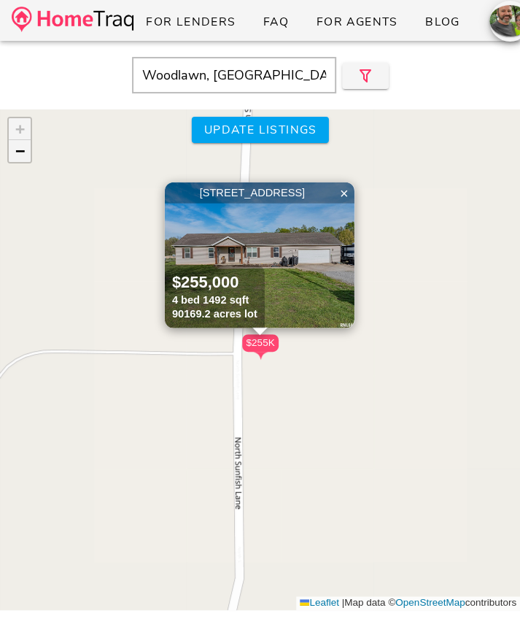
click at [19, 153] on span "−" at bounding box center [19, 151] width 9 height 18
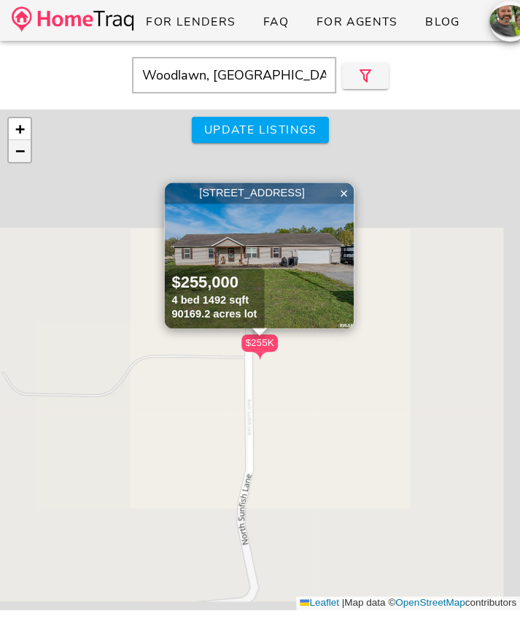
click at [19, 153] on span "−" at bounding box center [19, 151] width 9 height 18
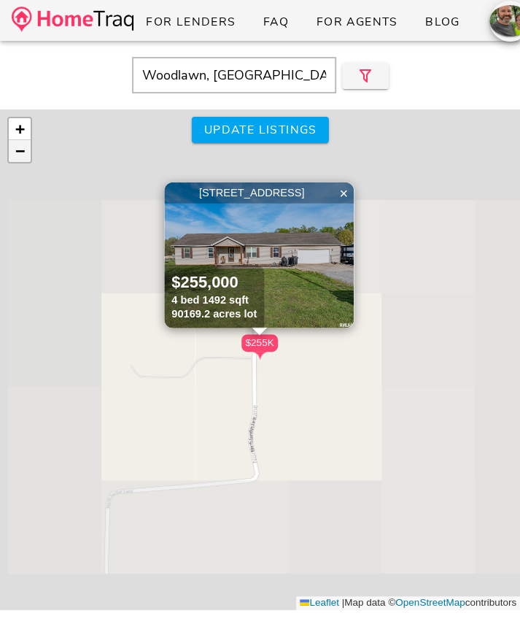
click at [19, 153] on span "−" at bounding box center [19, 151] width 9 height 18
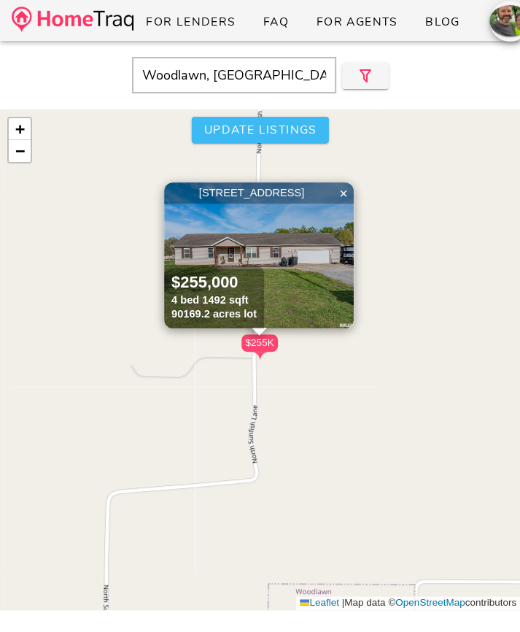
click at [259, 132] on span "Update listings" at bounding box center [260, 130] width 114 height 16
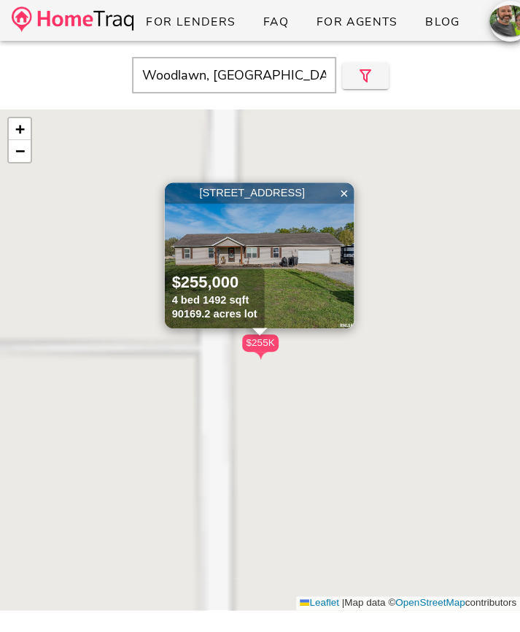
click at [259, 132] on div "$255K [STREET_ADDRESS] $255,000 4 bed 1492 sqft 90169.2 acres lot × + − Leaflet…" at bounding box center [260, 359] width 520 height 501
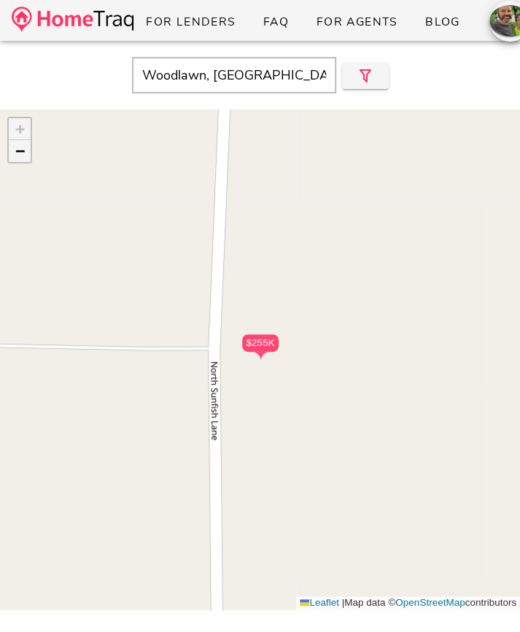
click at [28, 151] on link "−" at bounding box center [20, 151] width 22 height 22
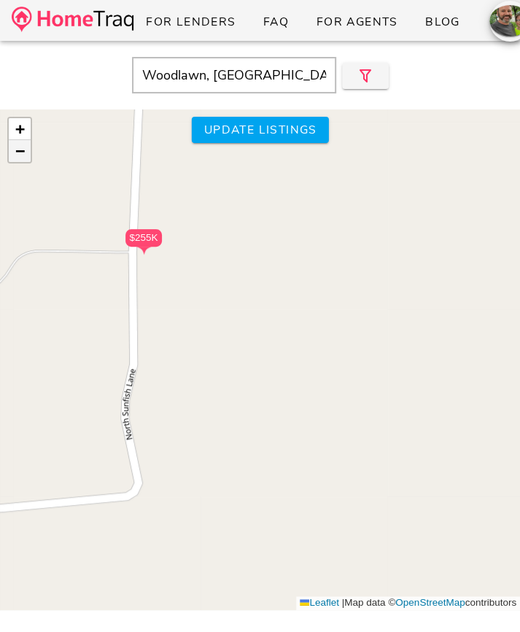
click at [26, 151] on link "−" at bounding box center [20, 151] width 22 height 22
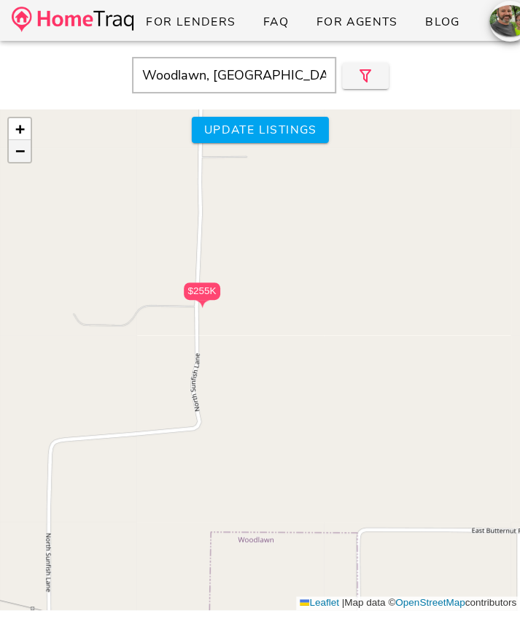
click at [15, 149] on span "−" at bounding box center [19, 151] width 9 height 18
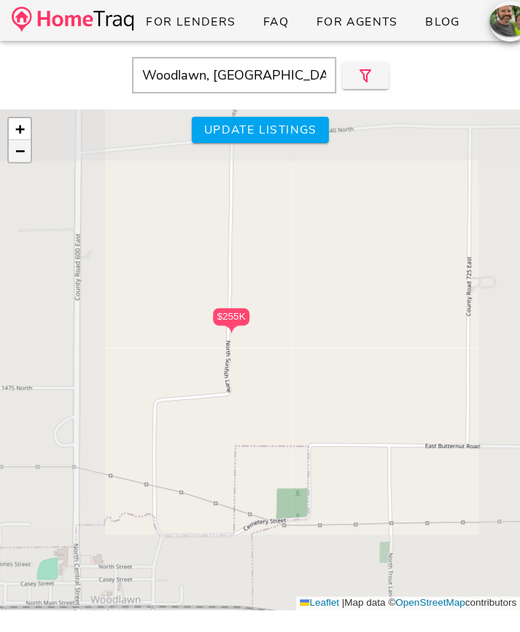
click at [15, 149] on span "−" at bounding box center [19, 151] width 9 height 18
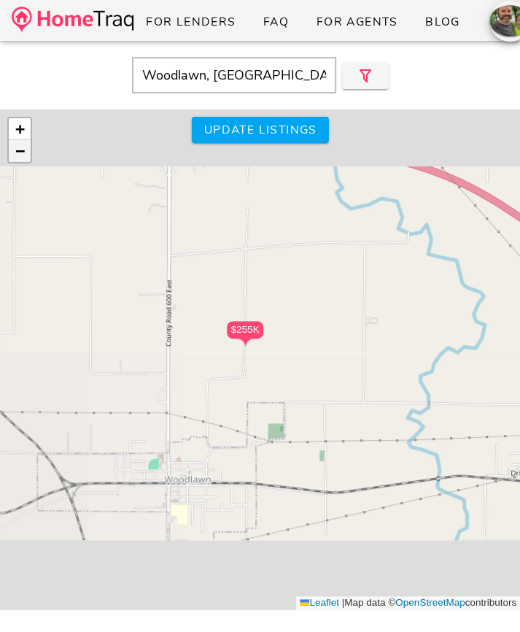
click at [15, 149] on span "−" at bounding box center [19, 151] width 9 height 18
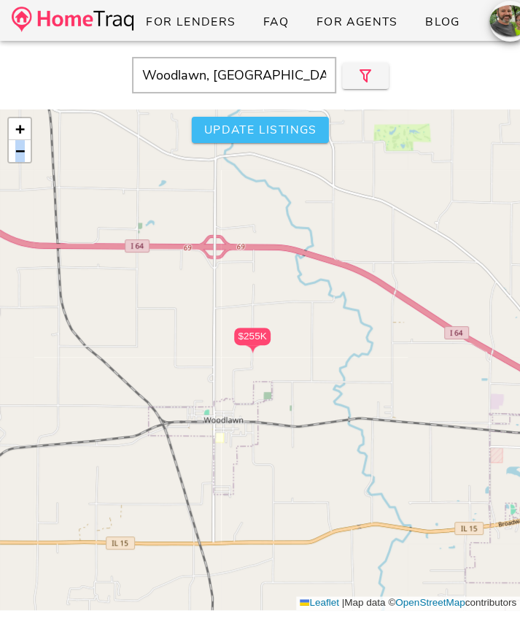
click at [222, 131] on span "Update listings" at bounding box center [260, 130] width 114 height 16
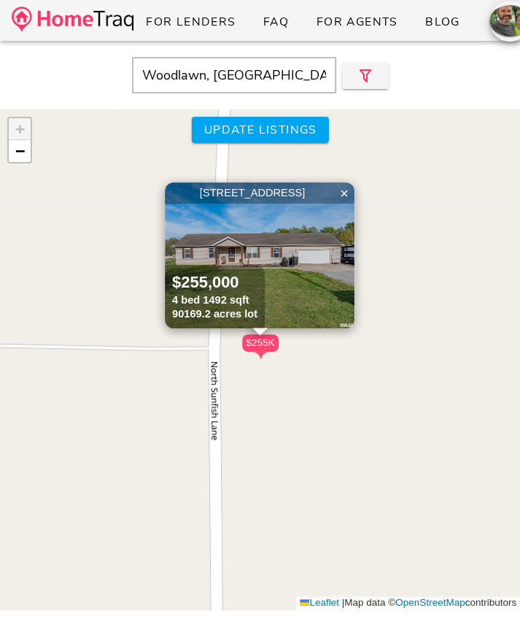
click at [34, 153] on div "$255K [STREET_ADDRESS] $255,000 4 bed 1492 sqft 90169.2 acres lot × + − Leaflet…" at bounding box center [260, 359] width 520 height 501
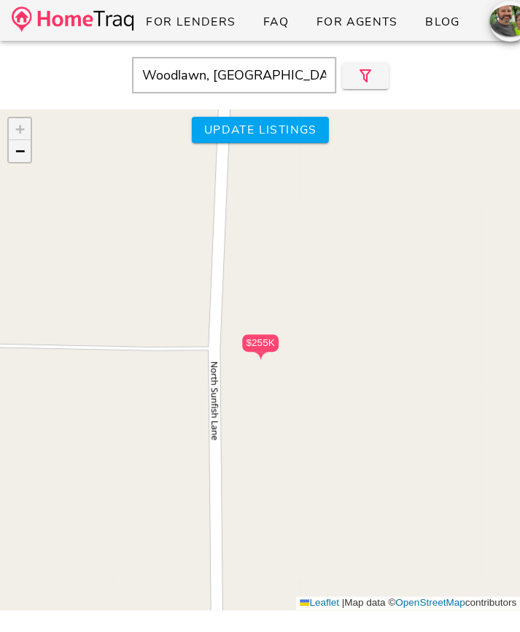
click at [18, 149] on span "−" at bounding box center [19, 151] width 9 height 18
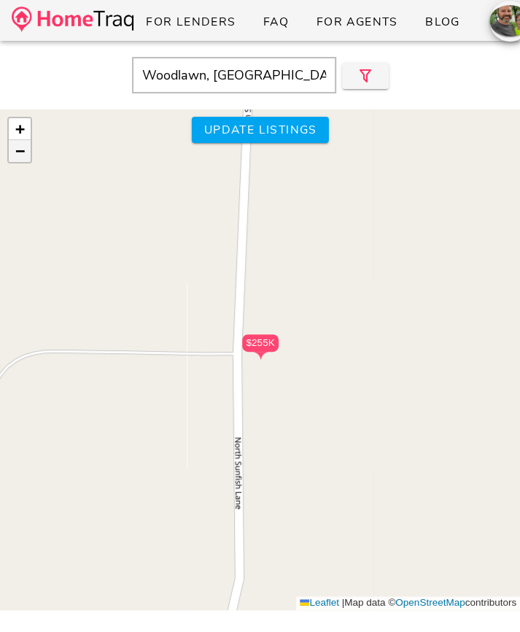
click at [18, 149] on span "−" at bounding box center [19, 151] width 9 height 18
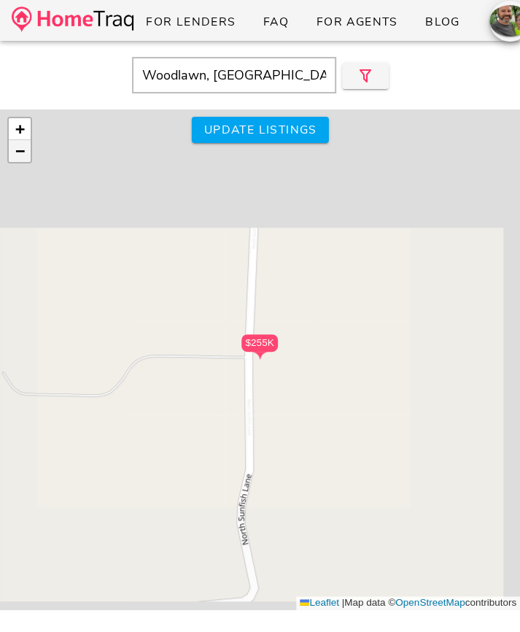
click at [18, 149] on span "−" at bounding box center [19, 151] width 9 height 18
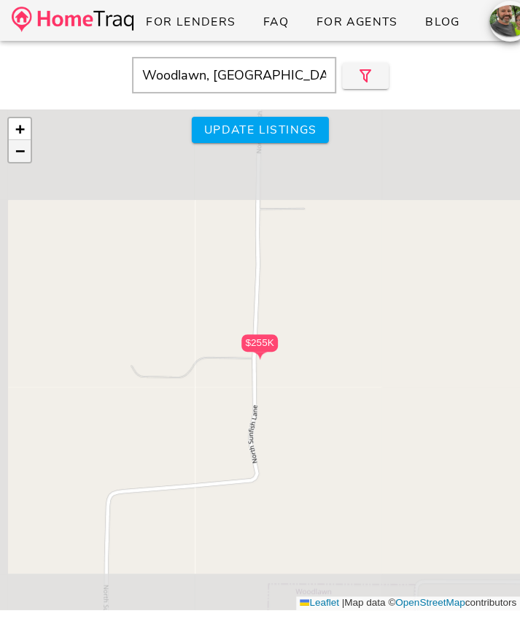
click at [18, 149] on span "−" at bounding box center [19, 151] width 9 height 18
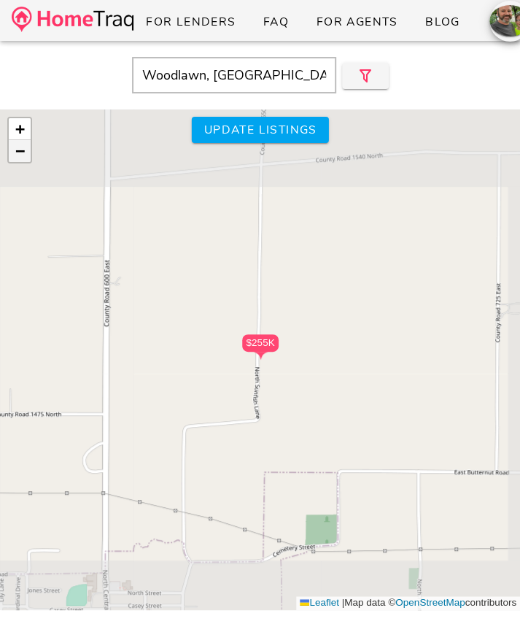
click at [18, 149] on span "−" at bounding box center [19, 151] width 9 height 18
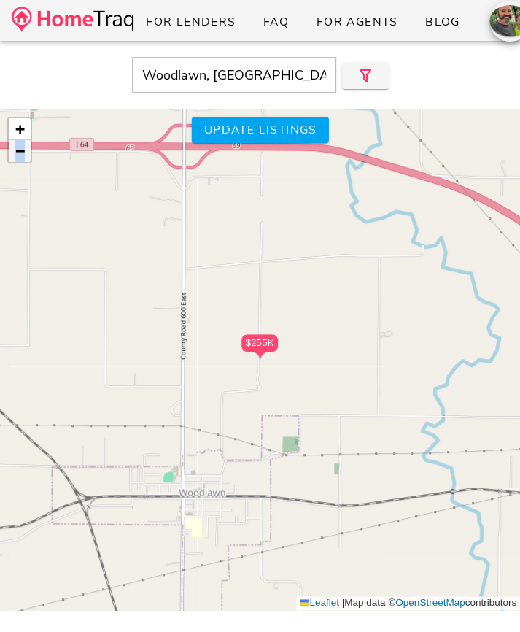
click at [18, 149] on span "−" at bounding box center [19, 151] width 9 height 18
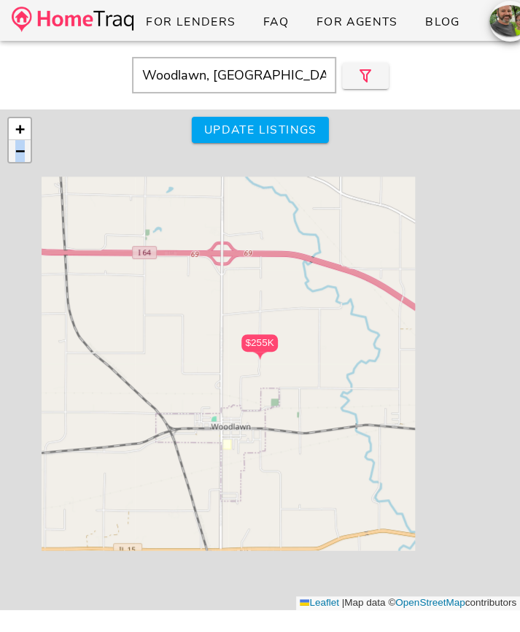
click at [18, 149] on span "−" at bounding box center [19, 151] width 9 height 18
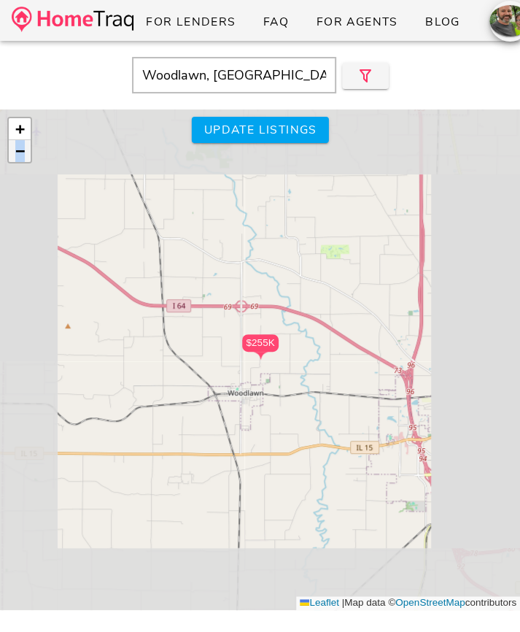
click at [18, 149] on span "−" at bounding box center [19, 151] width 9 height 18
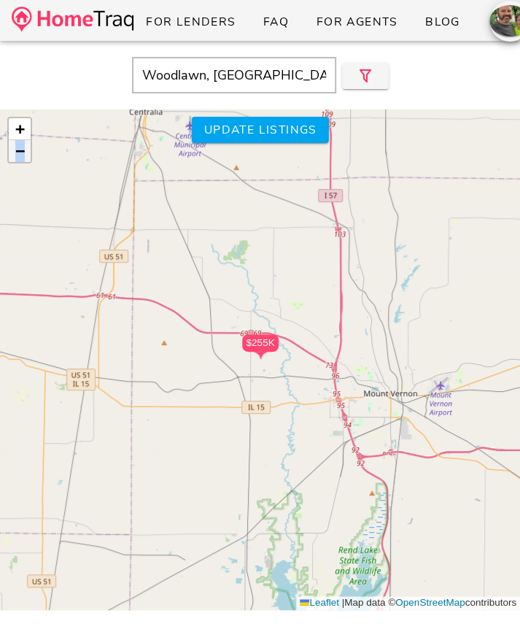
click at [18, 149] on span "−" at bounding box center [19, 151] width 9 height 18
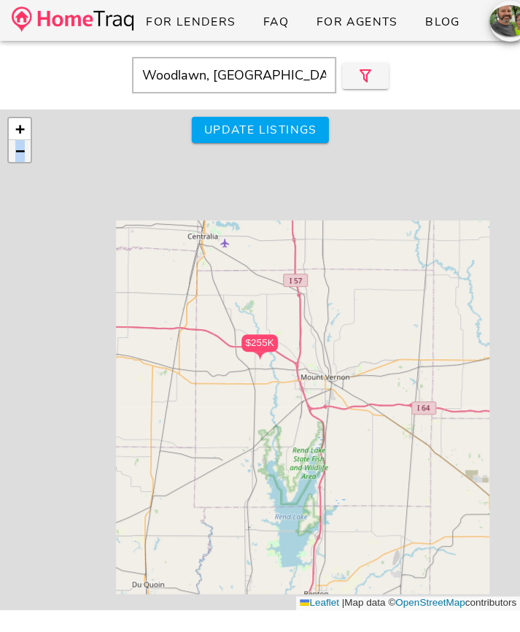
click at [18, 149] on span "−" at bounding box center [19, 151] width 9 height 18
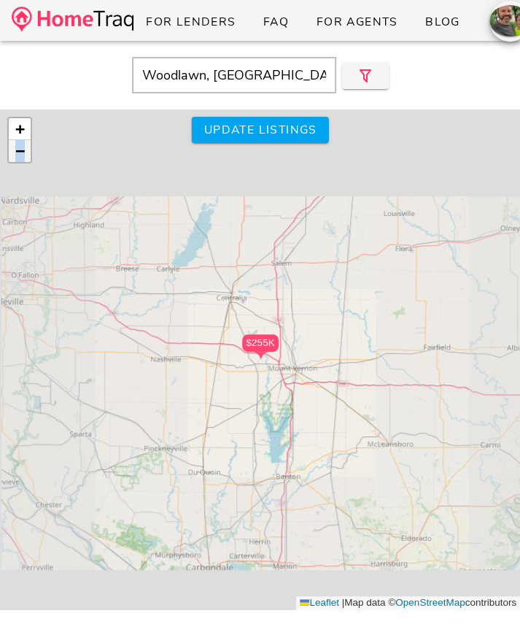
click at [18, 149] on span "−" at bounding box center [19, 151] width 9 height 18
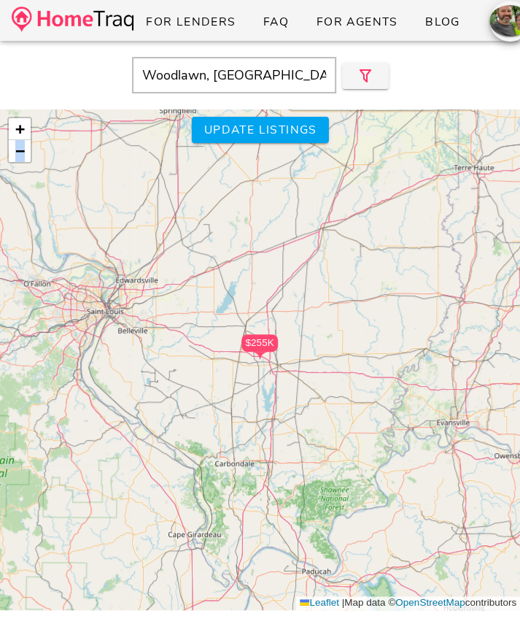
click at [289, 114] on div "$255K + − Leaflet | Map data © OpenStreetMap contributors" at bounding box center [260, 359] width 520 height 501
click at [284, 128] on span "Update listings" at bounding box center [260, 130] width 114 height 16
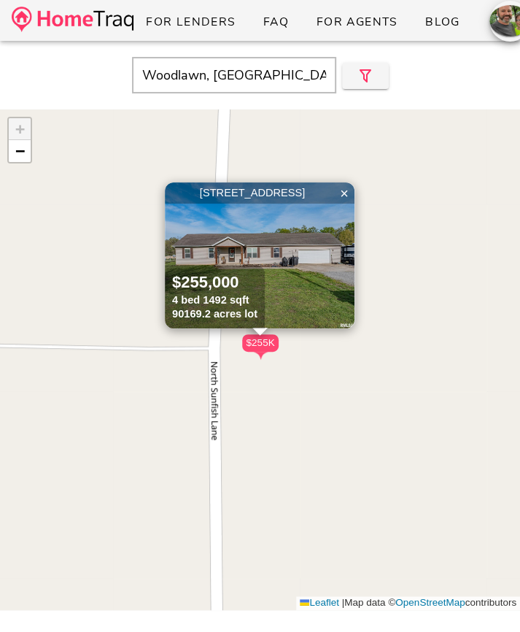
click at [96, 18] on img at bounding box center [73, 20] width 122 height 26
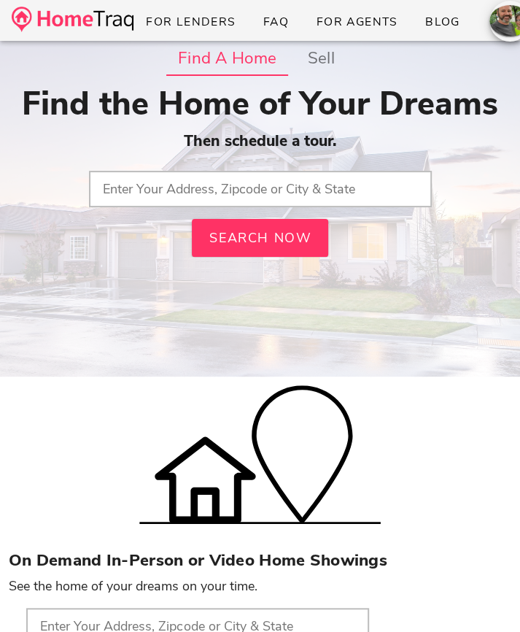
click at [148, 193] on input "text" at bounding box center [260, 189] width 343 height 36
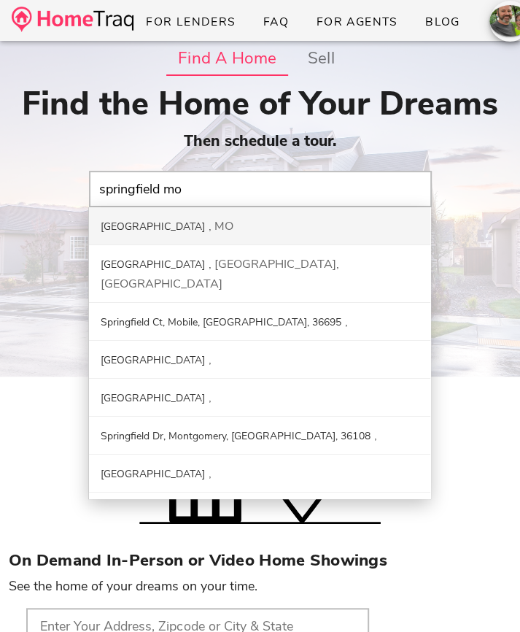
click at [220, 223] on div "Springfield MO" at bounding box center [259, 226] width 341 height 38
type input "Springfield, MO"
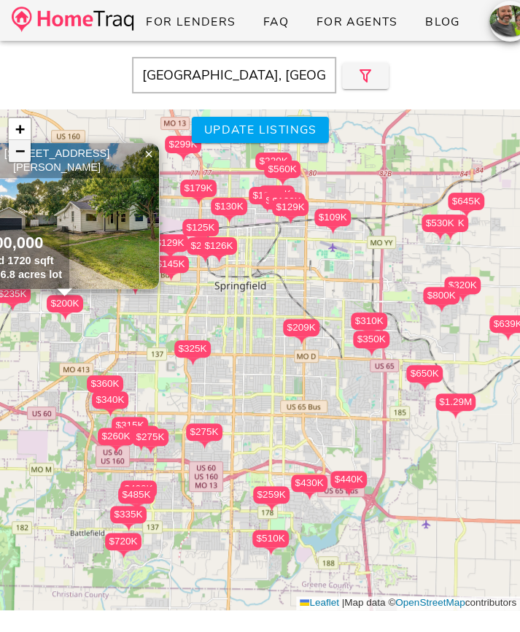
click at [20, 151] on span "−" at bounding box center [19, 151] width 9 height 18
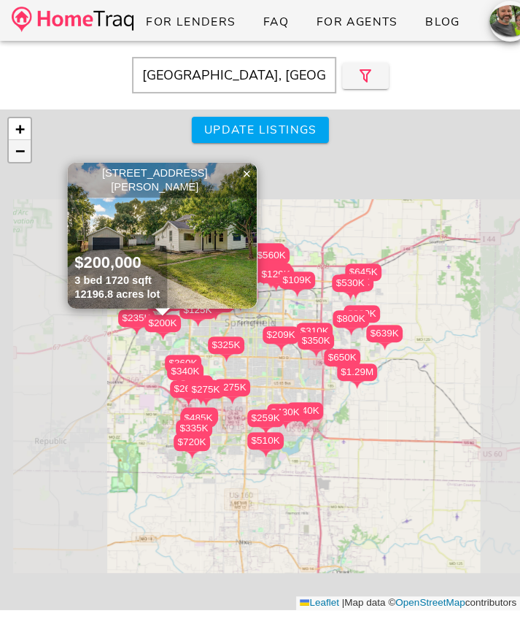
click at [20, 151] on span "−" at bounding box center [19, 151] width 9 height 18
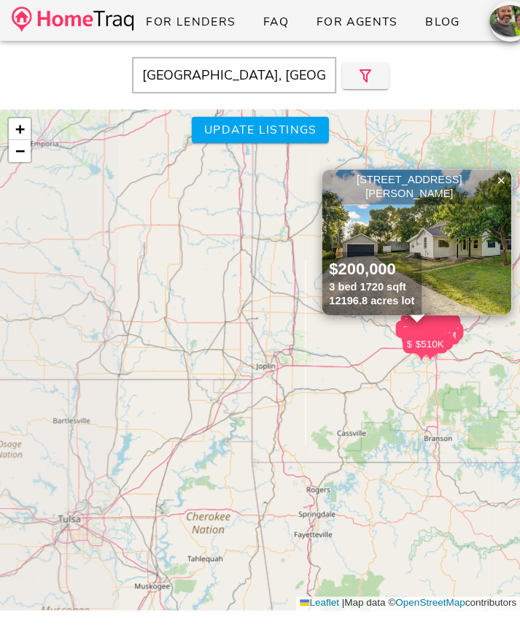
drag, startPoint x: 151, startPoint y: 477, endPoint x: 392, endPoint y: 391, distance: 255.7
click at [392, 391] on div "$720K $335K $340K $179K $129K $220K $800K $590K $428K $109K $209K $275K $237K $…" at bounding box center [260, 359] width 520 height 501
click at [359, 438] on div "$720K $335K $340K $179K $129K $220K $800K $590K $428K $109K $209K $275K $237K $…" at bounding box center [260, 359] width 520 height 501
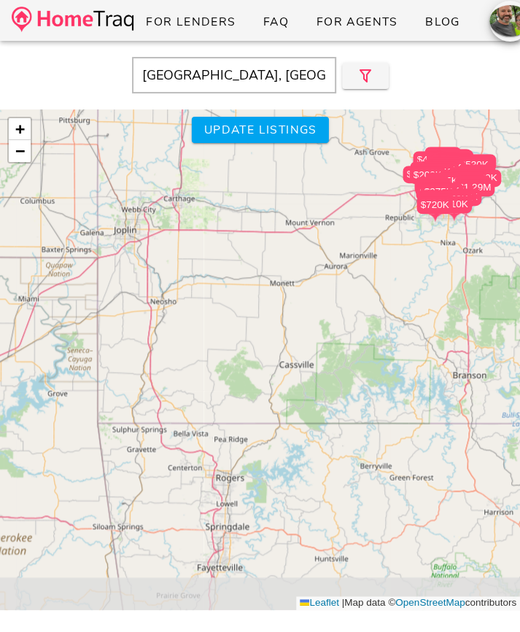
drag, startPoint x: 372, startPoint y: 476, endPoint x: 324, endPoint y: 414, distance: 78.5
click at [324, 414] on div "$720K $335K $340K $179K $129K $220K $800K $590K $428K $109K $209K $275K $237K $…" at bounding box center [260, 359] width 520 height 501
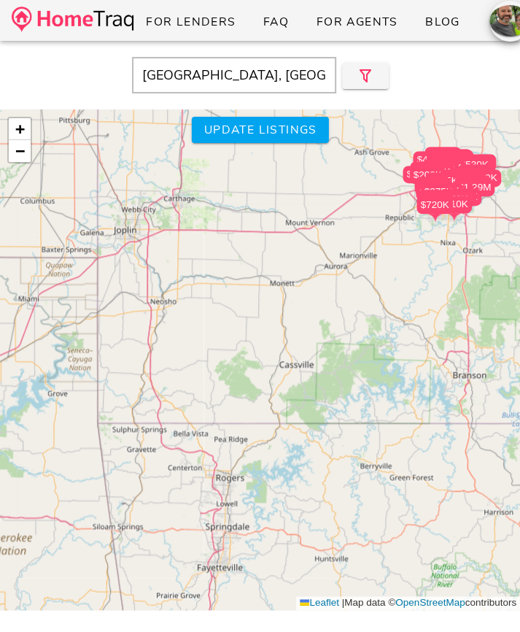
click at [324, 414] on div "$720K $335K $340K $179K $129K $220K $800K $590K $428K $109K $209K $275K $237K $…" at bounding box center [260, 359] width 520 height 501
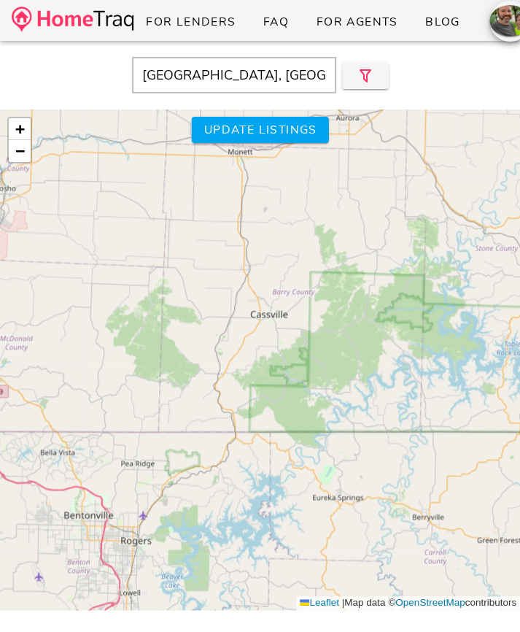
click at [312, 409] on div "$720K $335K $340K $179K $129K $220K $800K $590K $428K $109K $209K $275K $237K $…" at bounding box center [260, 359] width 520 height 501
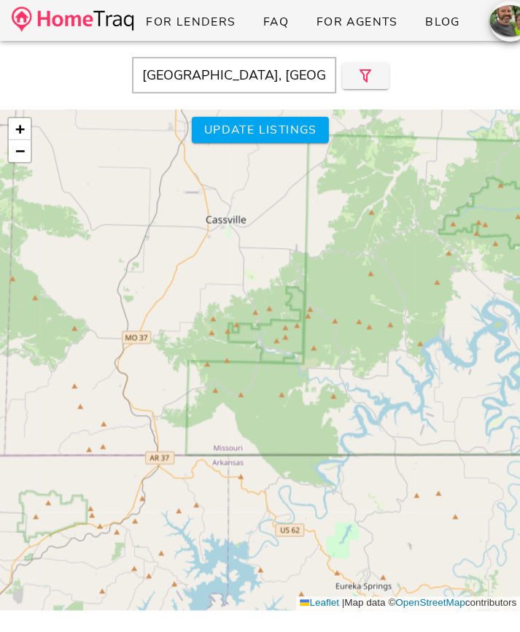
click at [258, 76] on input "Springfield, MO" at bounding box center [234, 75] width 204 height 36
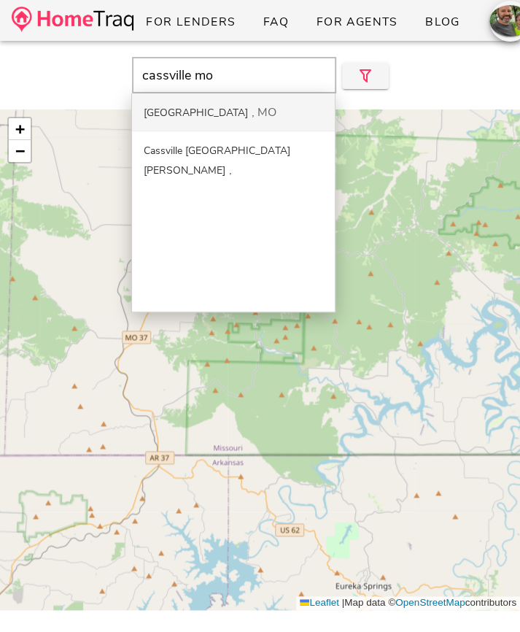
click at [250, 101] on div "Cassville MO" at bounding box center [233, 112] width 203 height 38
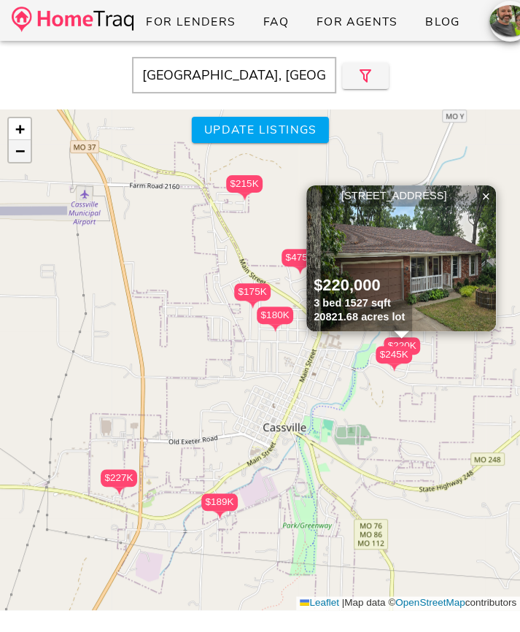
click at [16, 156] on span "−" at bounding box center [19, 151] width 9 height 18
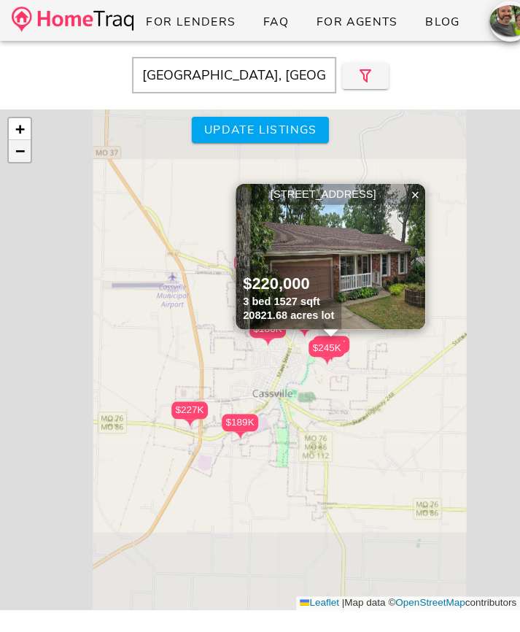
click at [16, 156] on span "−" at bounding box center [19, 151] width 9 height 18
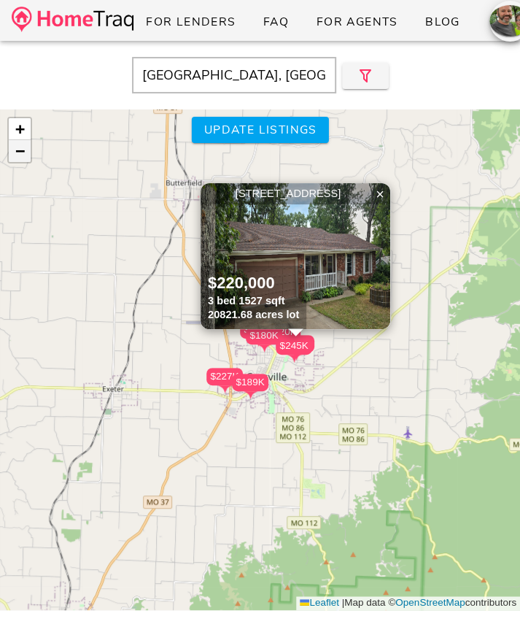
click at [18, 157] on span "−" at bounding box center [19, 151] width 9 height 18
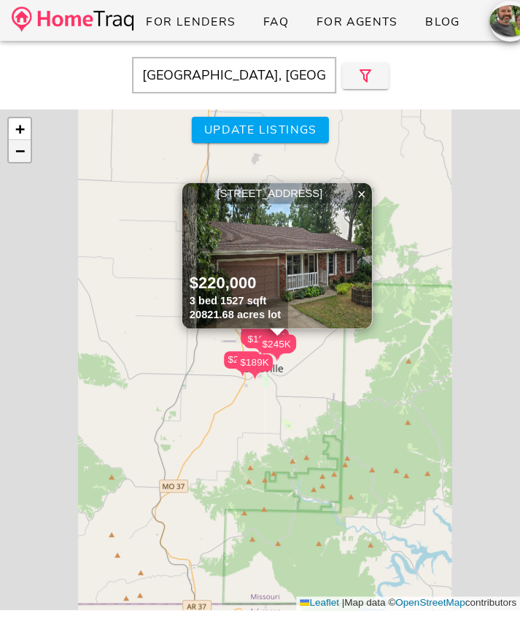
click at [18, 157] on span "−" at bounding box center [19, 151] width 9 height 18
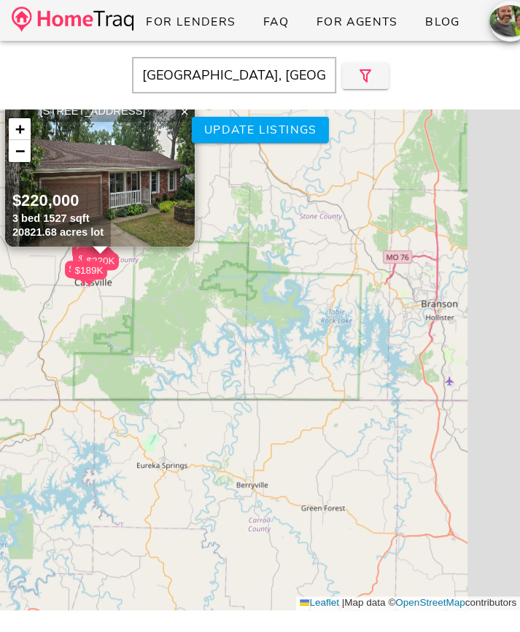
drag, startPoint x: 278, startPoint y: 451, endPoint x: 80, endPoint y: 354, distance: 220.9
click at [80, 355] on div "$175K $220K $475K $180K $215K $227K $245K $189K $220K $220,000 × +" at bounding box center [260, 359] width 520 height 501
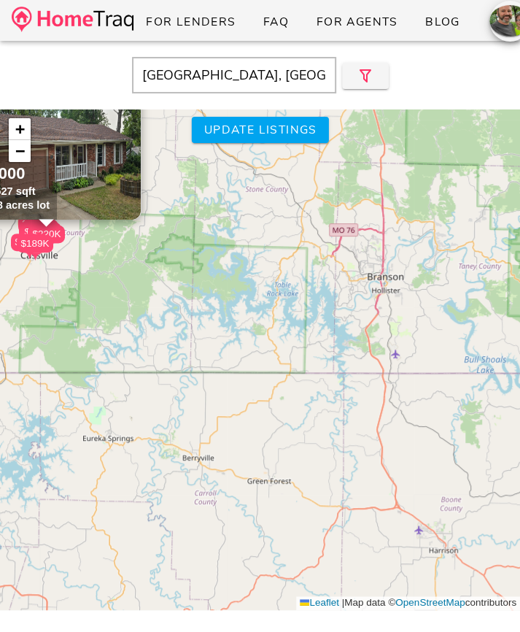
drag, startPoint x: 262, startPoint y: 430, endPoint x: 247, endPoint y: 423, distance: 17.0
click at [247, 423] on div "$175K $220K $475K $180K $215K $227K $245K $189K $220K $220,000 × +" at bounding box center [260, 359] width 520 height 501
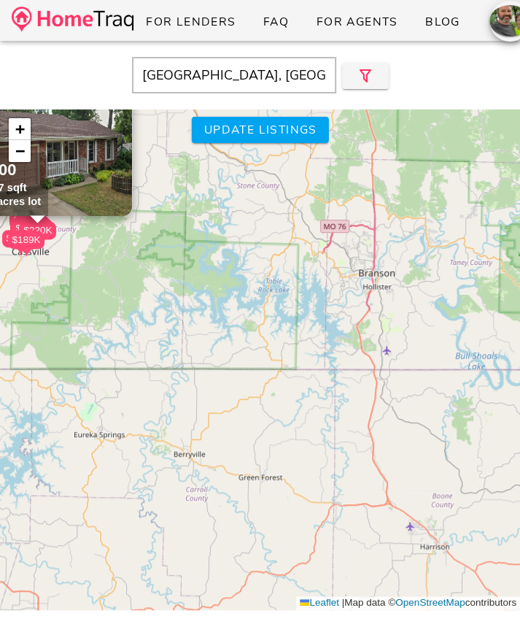
click at [201, 438] on div "$175K $220K $475K $180K $215K $227K $245K $189K $220K $220,000 × +" at bounding box center [260, 359] width 520 height 501
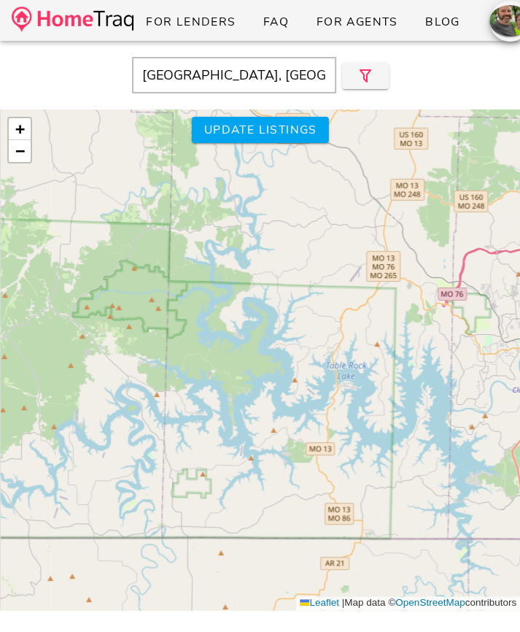
drag, startPoint x: 284, startPoint y: 282, endPoint x: 283, endPoint y: 520, distance: 238.6
click at [283, 520] on div "$175K $220K $475K $180K $215K $227K $245K $189K $220K + − Leaflet | Map data © …" at bounding box center [260, 359] width 520 height 501
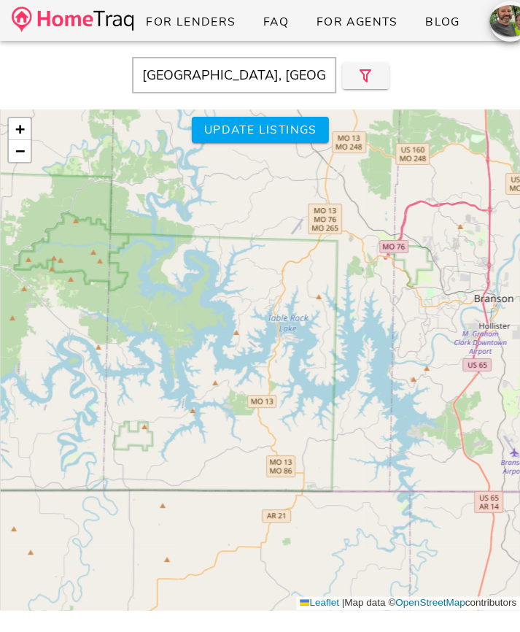
drag, startPoint x: 283, startPoint y: 520, endPoint x: 225, endPoint y: 473, distance: 75.2
click at [225, 473] on div "$175K $220K $475K $180K $215K $227K $245K $189K $220K + − Leaflet | Map data © …" at bounding box center [260, 359] width 520 height 501
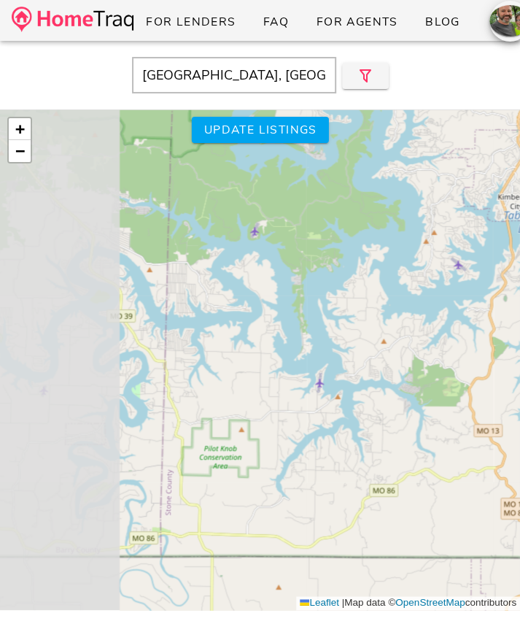
drag, startPoint x: 225, startPoint y: 473, endPoint x: 403, endPoint y: 522, distance: 184.6
click at [403, 522] on div "$175K $220K $475K $180K $215K $227K $245K $189K $220K + − Leaflet | Map data © …" at bounding box center [260, 359] width 520 height 501
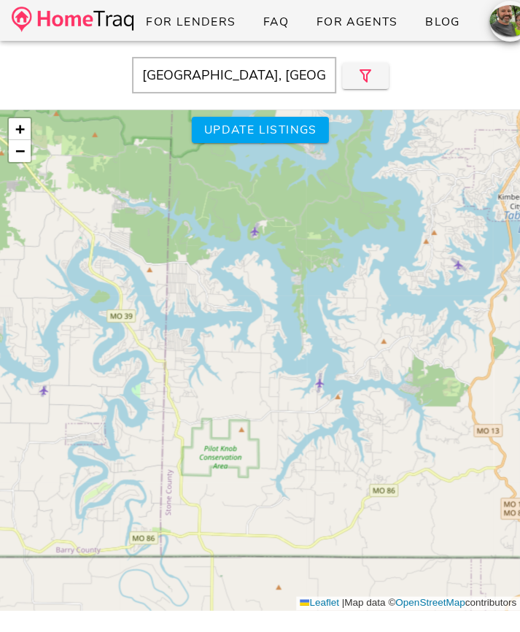
click at [403, 522] on div "$175K $220K $475K $180K $215K $227K $245K $189K $220K + − Leaflet | Map data © …" at bounding box center [260, 359] width 520 height 501
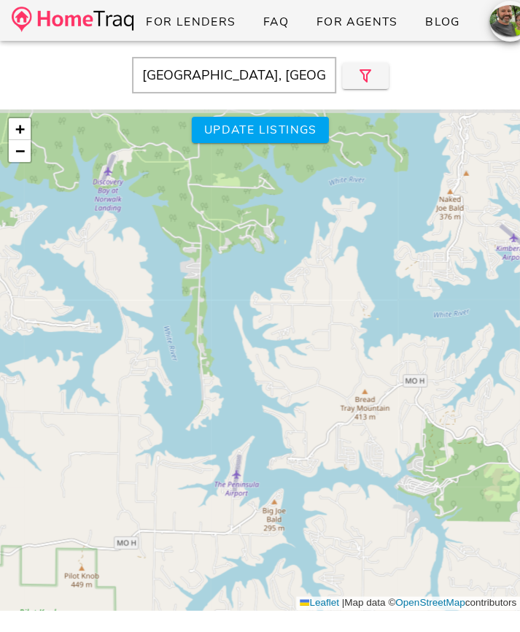
drag, startPoint x: 392, startPoint y: 406, endPoint x: 393, endPoint y: 636, distance: 230.6
click at [393, 631] on html "For Lenders FAQ For Agents Blog Cassville, MO Close $175K $220K $475K $180K $21…" at bounding box center [260, 415] width 520 height 830
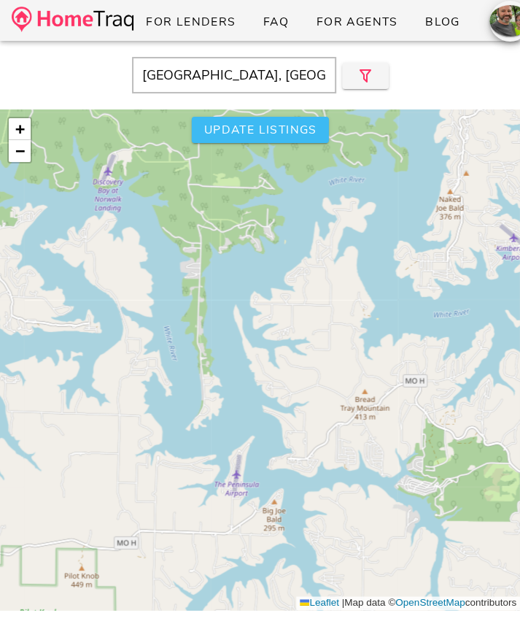
click at [248, 134] on span "Update listings" at bounding box center [260, 130] width 114 height 16
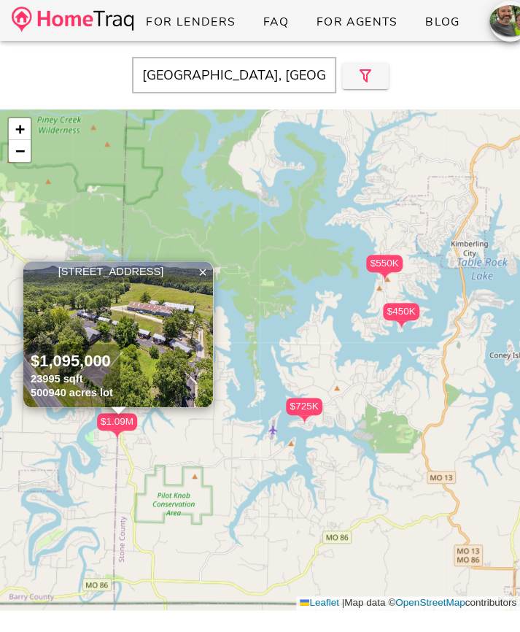
click at [313, 408] on div "$725K" at bounding box center [304, 407] width 36 height 18
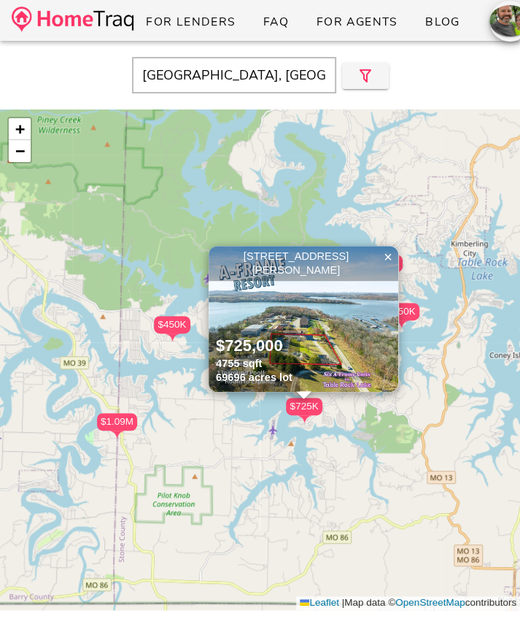
click at [322, 422] on div at bounding box center [304, 419] width 36 height 9
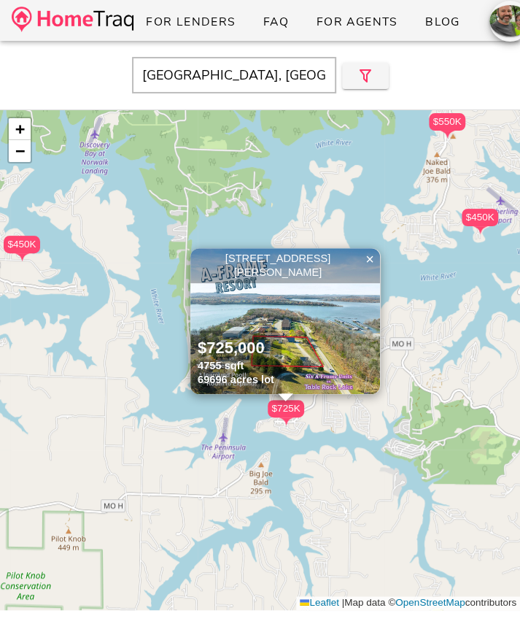
click at [245, 80] on input "Cassville, MO" at bounding box center [234, 75] width 204 height 36
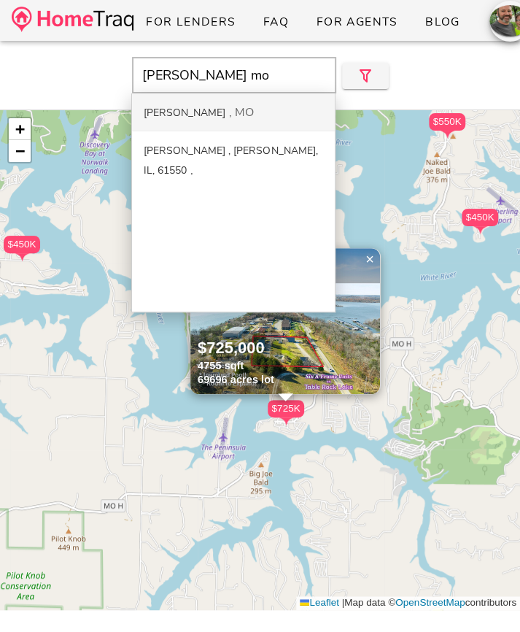
click at [211, 104] on div "Lampe MO" at bounding box center [233, 112] width 203 height 38
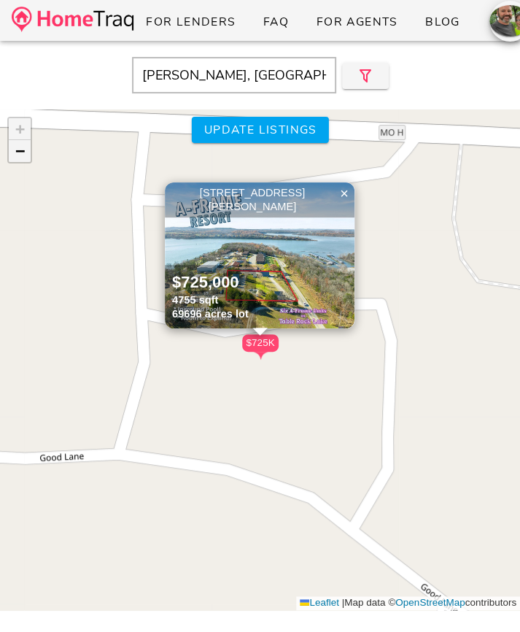
click at [17, 155] on span "−" at bounding box center [19, 151] width 9 height 18
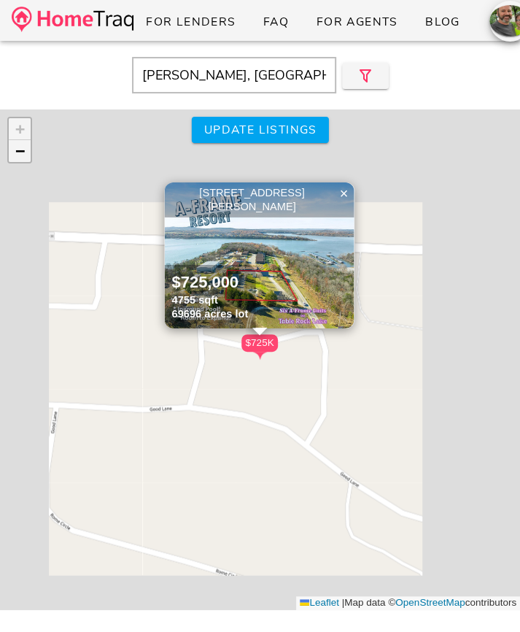
click at [17, 155] on span "−" at bounding box center [19, 151] width 9 height 18
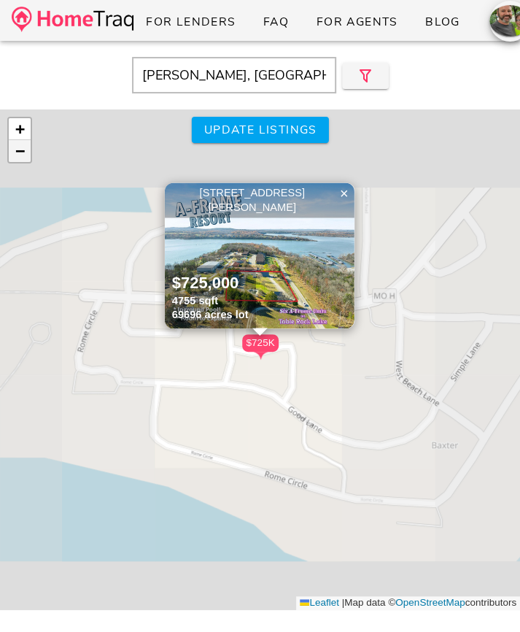
click at [17, 155] on span "−" at bounding box center [19, 151] width 9 height 18
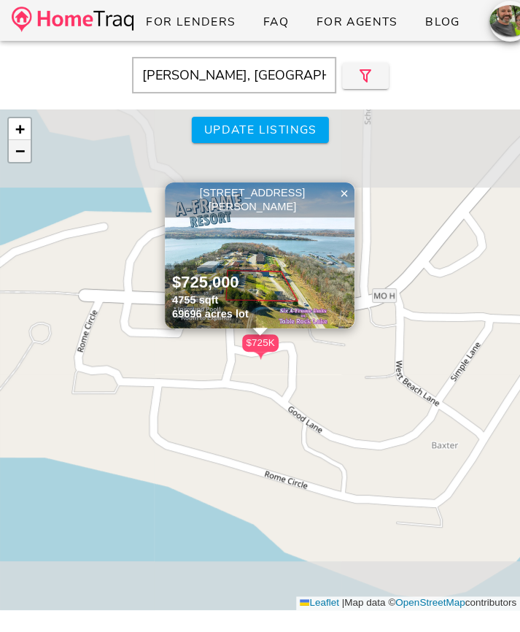
click at [17, 155] on span "−" at bounding box center [19, 151] width 9 height 18
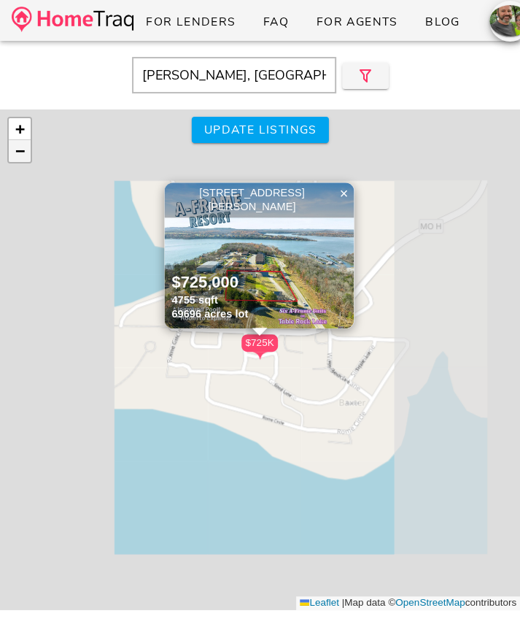
click at [17, 155] on span "−" at bounding box center [19, 151] width 9 height 18
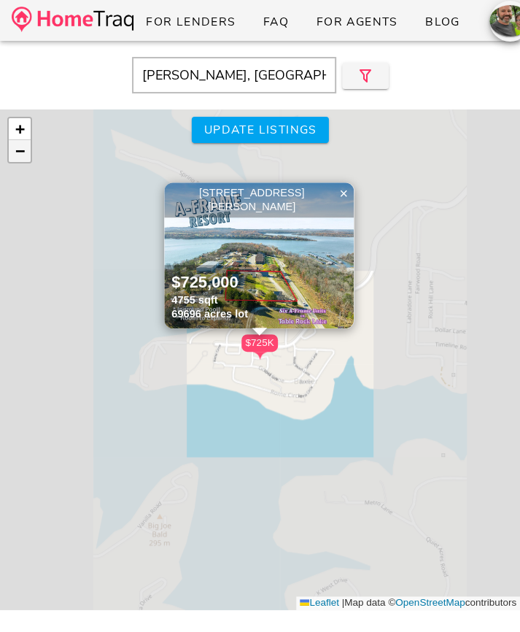
click at [17, 155] on span "−" at bounding box center [19, 151] width 9 height 18
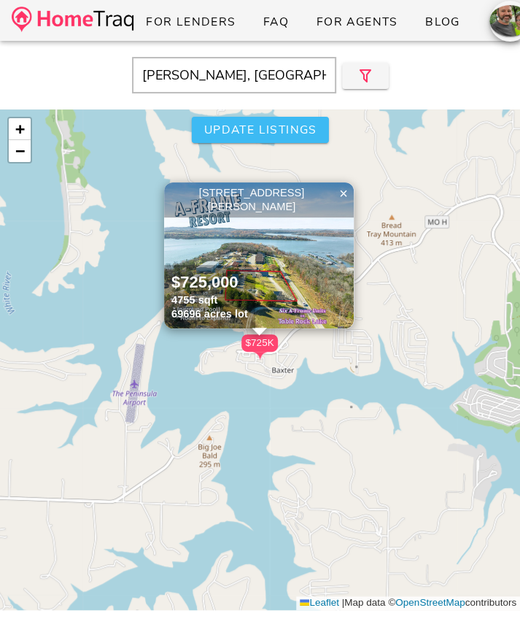
click at [212, 134] on span "Update listings" at bounding box center [260, 130] width 114 height 16
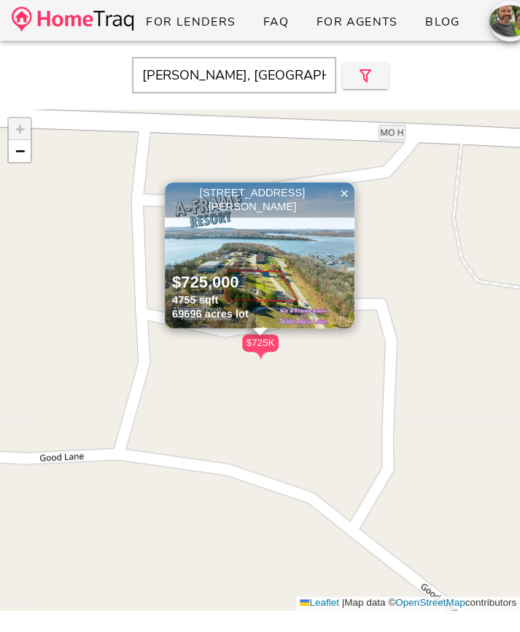
click at [223, 86] on input "Lampe, MO" at bounding box center [234, 75] width 204 height 36
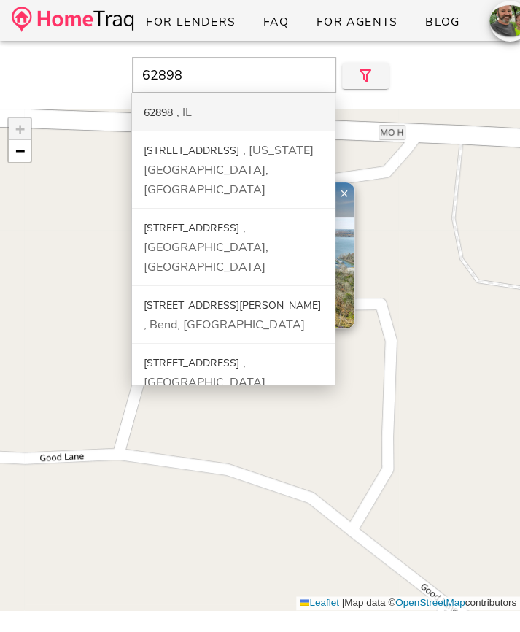
click at [216, 117] on div "62898 IL" at bounding box center [233, 112] width 203 height 38
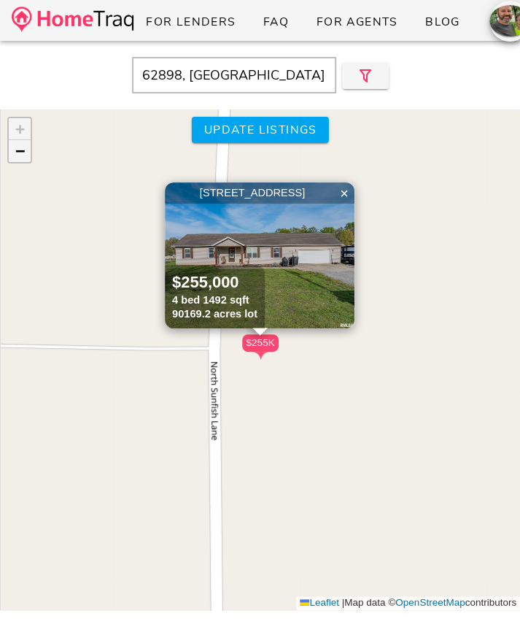
click at [24, 155] on span "−" at bounding box center [19, 151] width 9 height 18
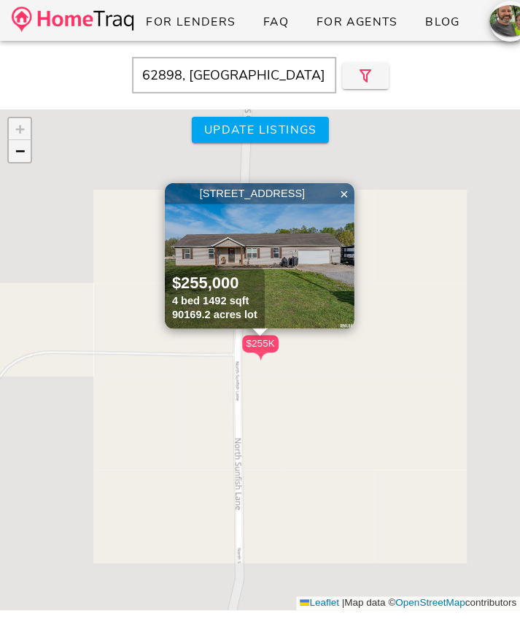
click at [24, 155] on span "−" at bounding box center [19, 151] width 9 height 18
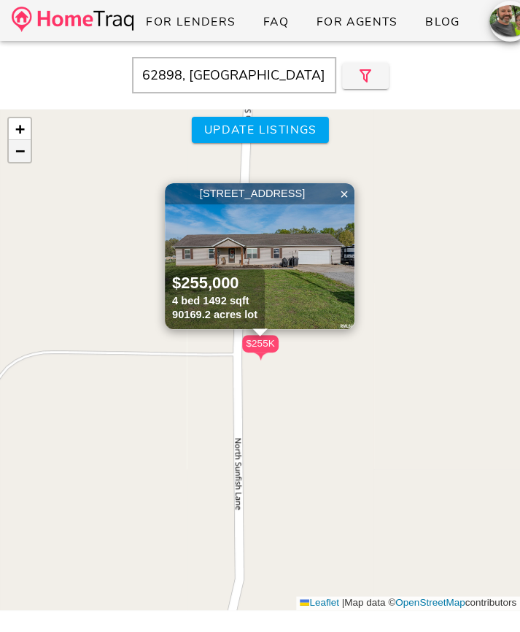
click at [24, 155] on span "−" at bounding box center [19, 151] width 9 height 18
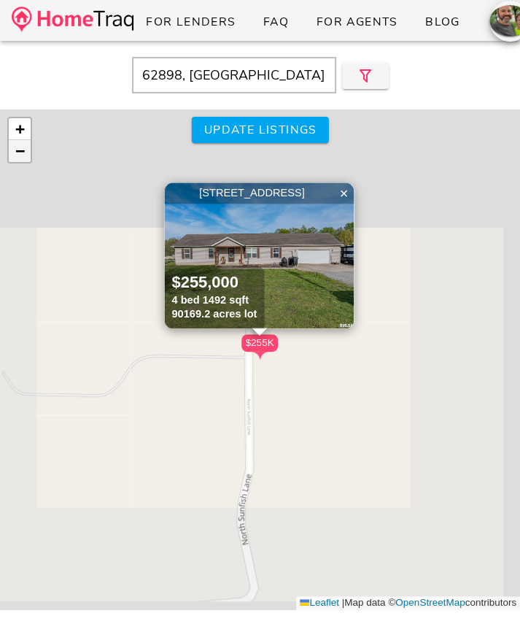
click at [24, 155] on span "−" at bounding box center [19, 151] width 9 height 18
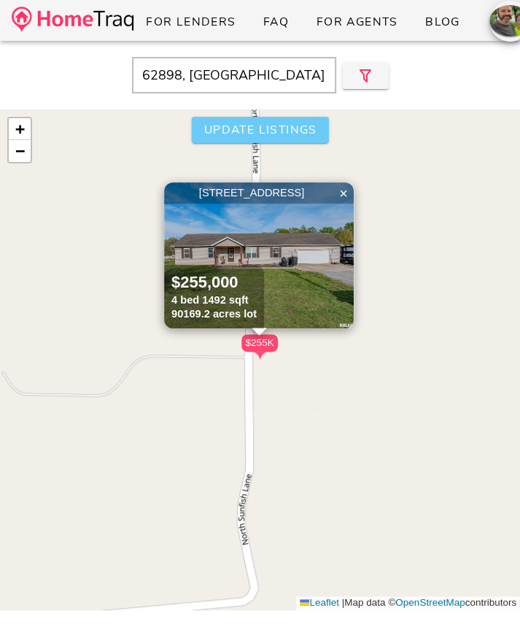
click at [283, 124] on span "Update listings" at bounding box center [260, 130] width 114 height 16
type input "IL"
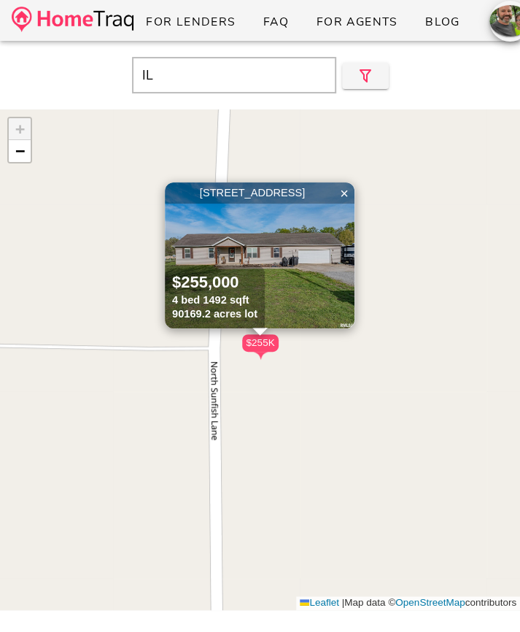
click at [89, 1] on div "For Lenders FAQ For Agents Blog" at bounding box center [260, 20] width 520 height 41
click at [83, 12] on img at bounding box center [73, 20] width 122 height 26
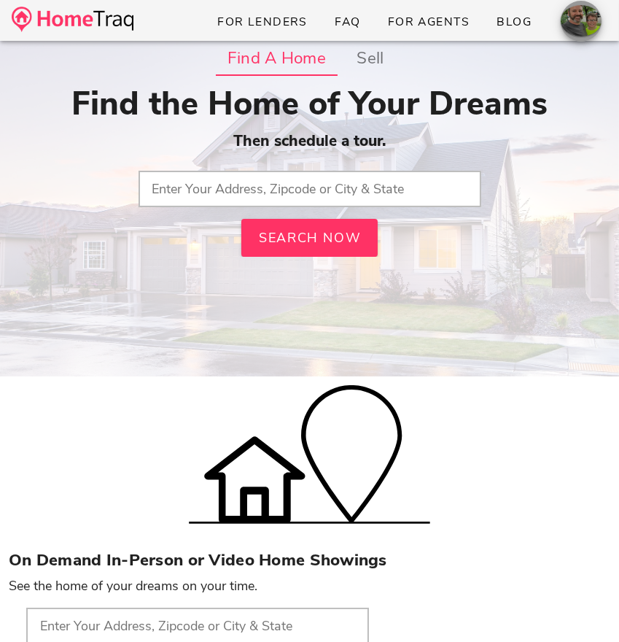
click at [519, 29] on div "button" at bounding box center [581, 20] width 41 height 31
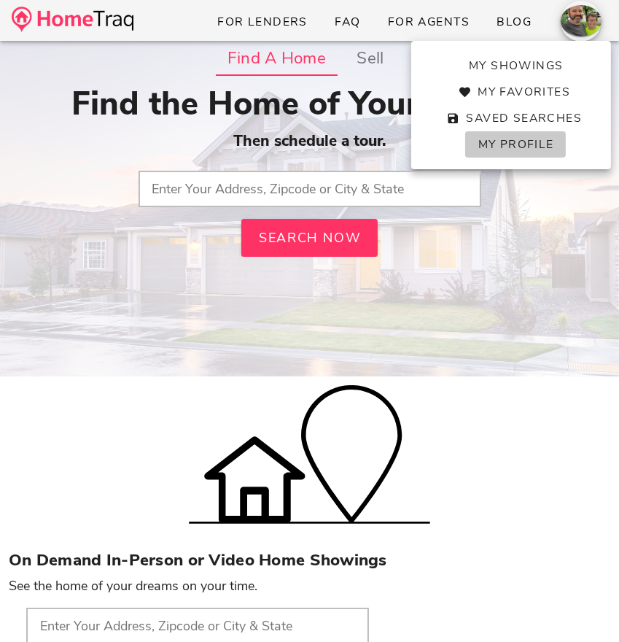
click at [499, 148] on span "My Profile" at bounding box center [515, 144] width 77 height 16
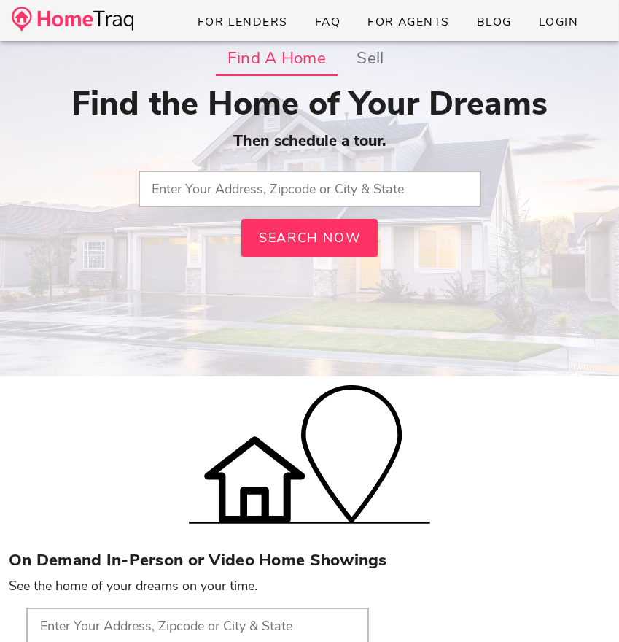
click at [183, 198] on input "text" at bounding box center [310, 189] width 343 height 36
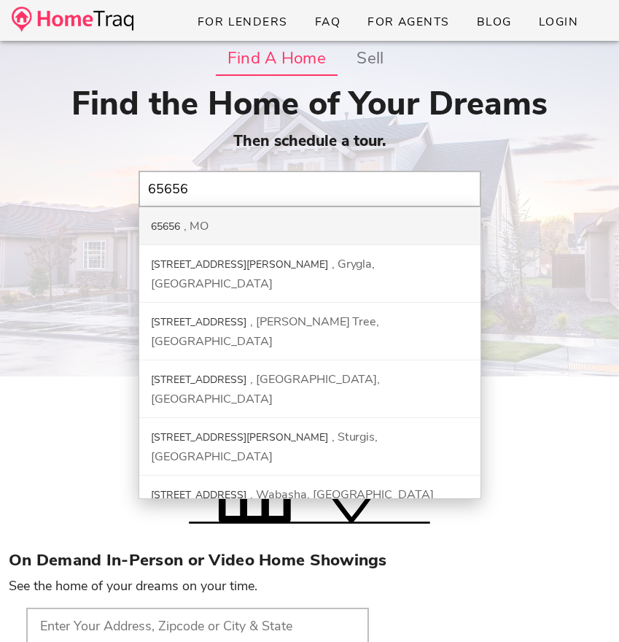
click at [222, 213] on div "65656 MO" at bounding box center [309, 226] width 341 height 38
type input "65656, [GEOGRAPHIC_DATA]"
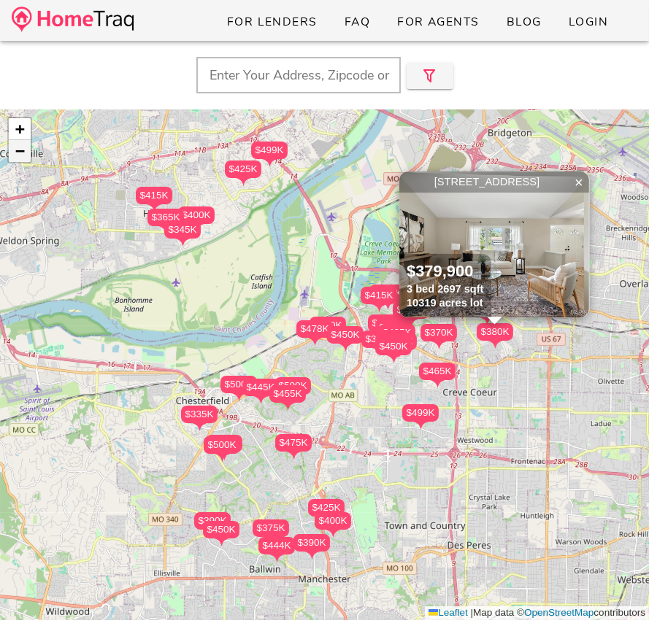
click at [26, 147] on link "−" at bounding box center [20, 151] width 22 height 22
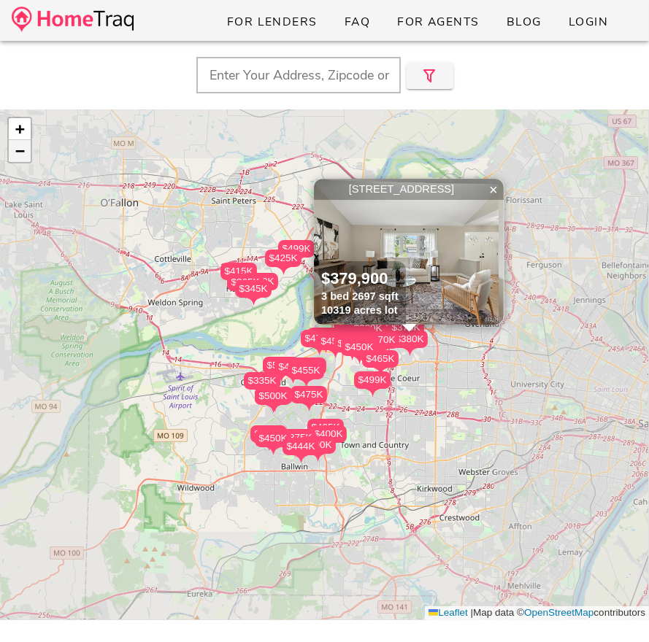
click at [26, 147] on link "−" at bounding box center [20, 151] width 22 height 22
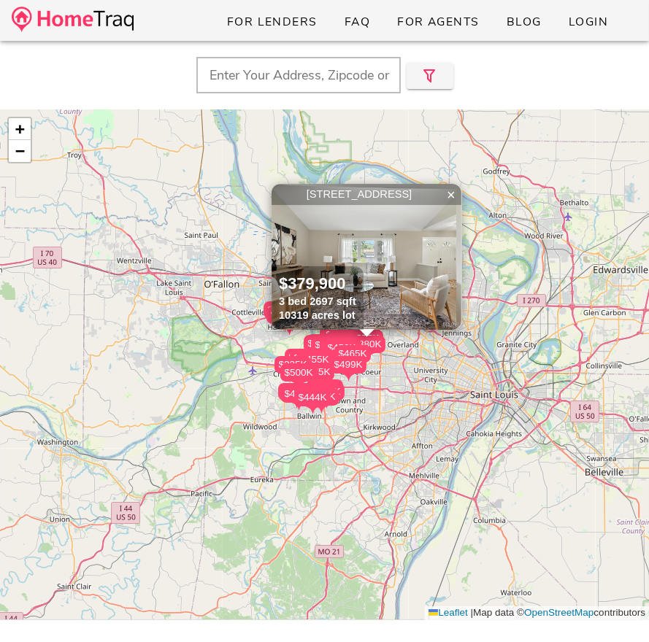
click at [258, 80] on input "text" at bounding box center [298, 75] width 204 height 36
click at [26, 146] on link "−" at bounding box center [20, 151] width 22 height 22
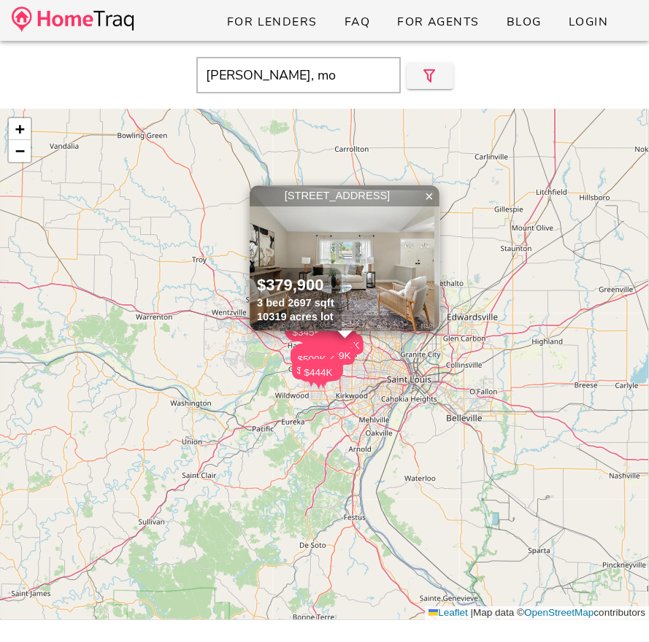
click at [231, 78] on input "[PERSON_NAME], mo" at bounding box center [298, 75] width 204 height 36
click at [31, 155] on div "+ −" at bounding box center [19, 140] width 25 height 47
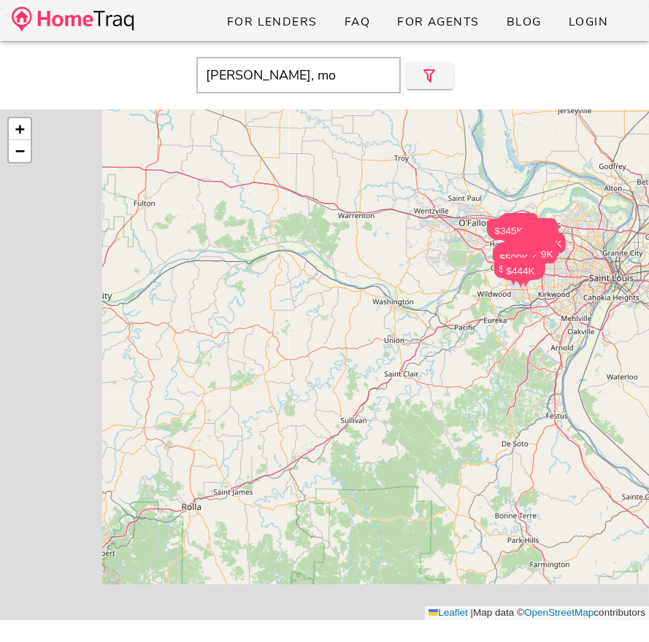
drag, startPoint x: 89, startPoint y: 268, endPoint x: 316, endPoint y: 150, distance: 255.5
click at [316, 150] on div "$478K $500K $350K $455K $445K $450K $500K $399K $485K $475K $450K $450K $415K $…" at bounding box center [324, 364] width 649 height 511
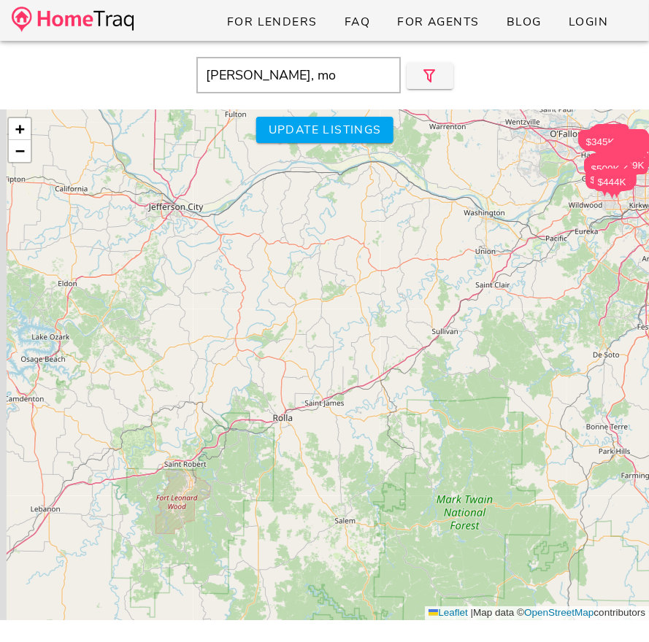
drag, startPoint x: 198, startPoint y: 375, endPoint x: 381, endPoint y: 161, distance: 281.6
click at [381, 161] on div "$478K $500K $350K $455K $445K $450K $500K $399K $485K $475K $450K $450K $415K $…" at bounding box center [324, 364] width 649 height 511
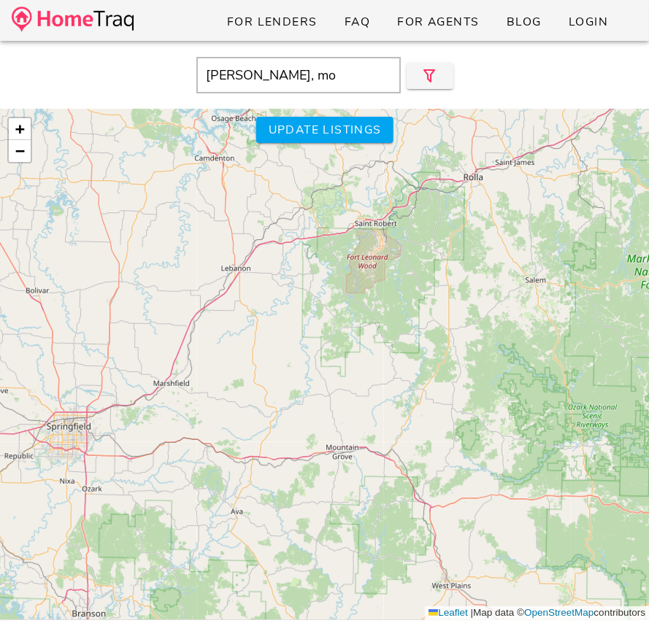
drag, startPoint x: 235, startPoint y: 363, endPoint x: 248, endPoint y: 344, distance: 22.5
click at [248, 346] on div "$478K $500K $350K $455K $445K $450K $500K $399K $485K $475K $450K $450K $415K $…" at bounding box center [324, 364] width 649 height 511
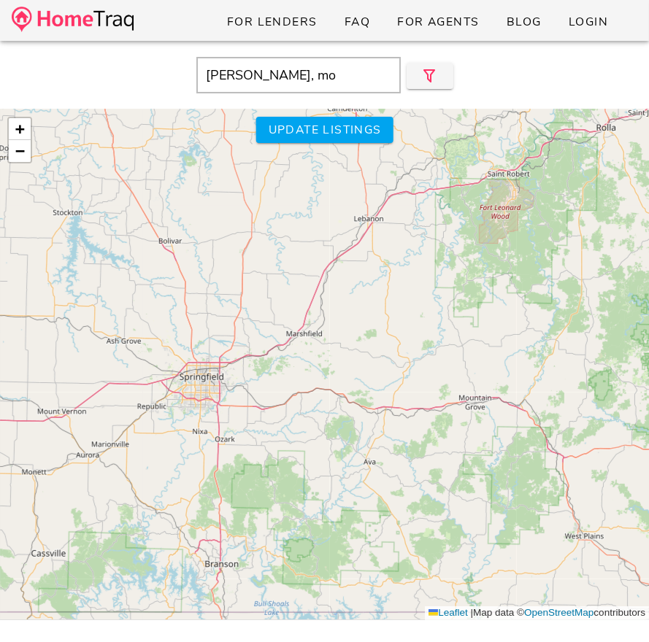
drag, startPoint x: 185, startPoint y: 364, endPoint x: 342, endPoint y: 302, distance: 168.7
click at [342, 306] on div "$478K $500K $350K $455K $445K $450K $500K $399K $485K $475K $450K $450K $415K $…" at bounding box center [324, 364] width 649 height 511
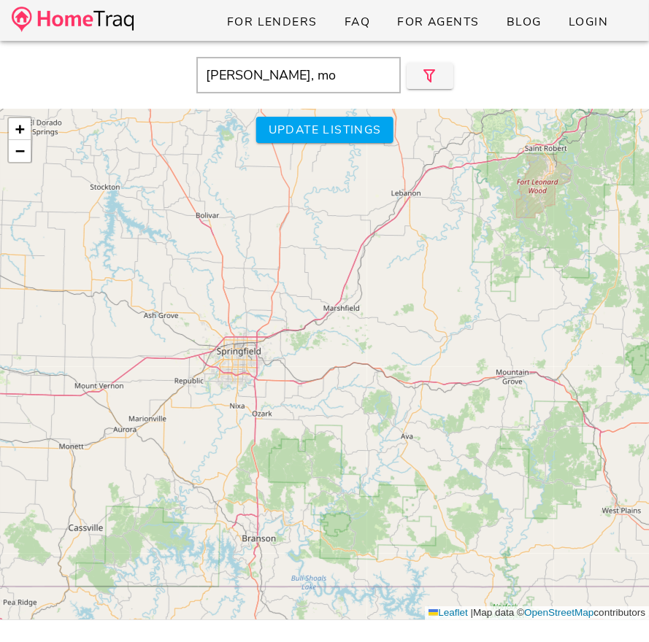
click at [167, 537] on div "$478K $500K $350K $455K $445K $450K $500K $399K $485K $475K $450K $450K $415K $…" at bounding box center [324, 364] width 649 height 511
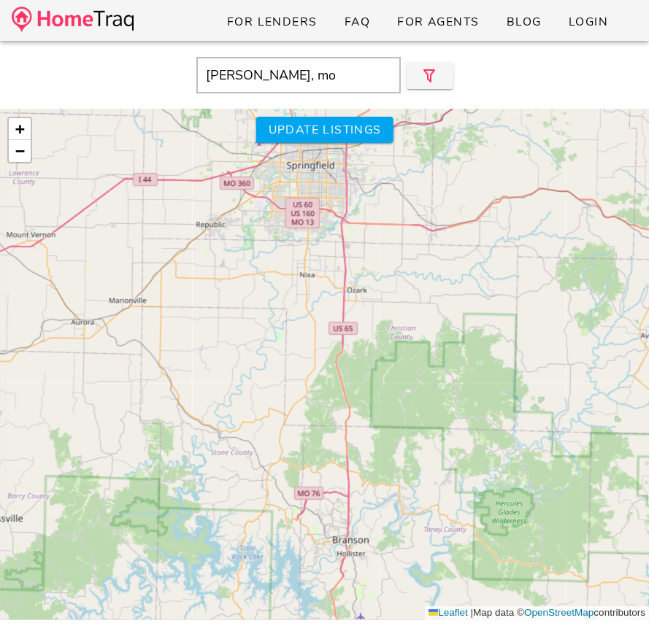
click at [177, 476] on div "$478K $500K $350K $455K $445K $450K $500K $399K $485K $475K $450K $450K $415K $…" at bounding box center [324, 364] width 649 height 511
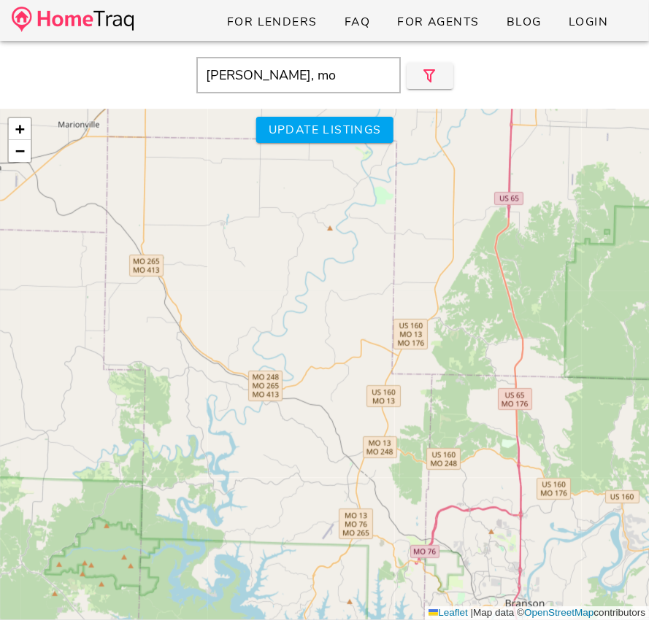
drag, startPoint x: 222, startPoint y: 492, endPoint x: 253, endPoint y: 309, distance: 185.8
click at [253, 309] on div "$478K $500K $350K $455K $445K $450K $500K $399K $485K $475K $450K $450K $415K $…" at bounding box center [324, 364] width 649 height 511
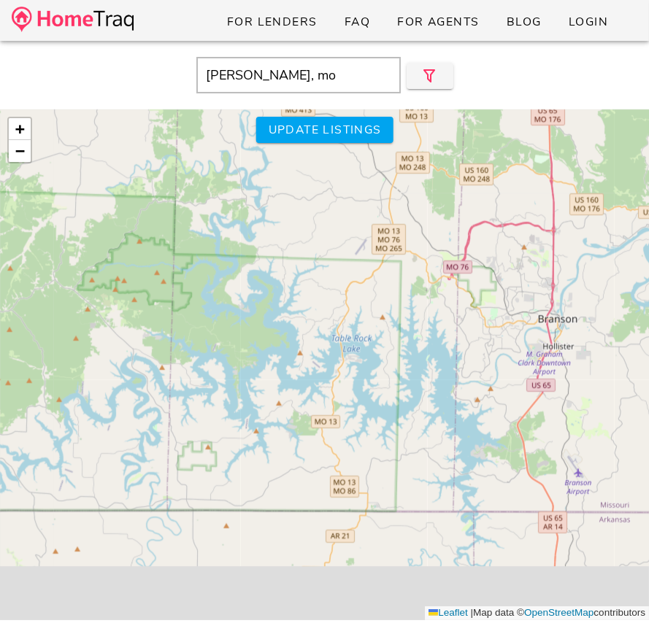
drag, startPoint x: 281, startPoint y: 371, endPoint x: 282, endPoint y: 270, distance: 101.4
click at [282, 270] on div "$478K $500K $350K $455K $445K $450K $500K $399K $485K $475K $450K $450K $415K $…" at bounding box center [324, 364] width 649 height 511
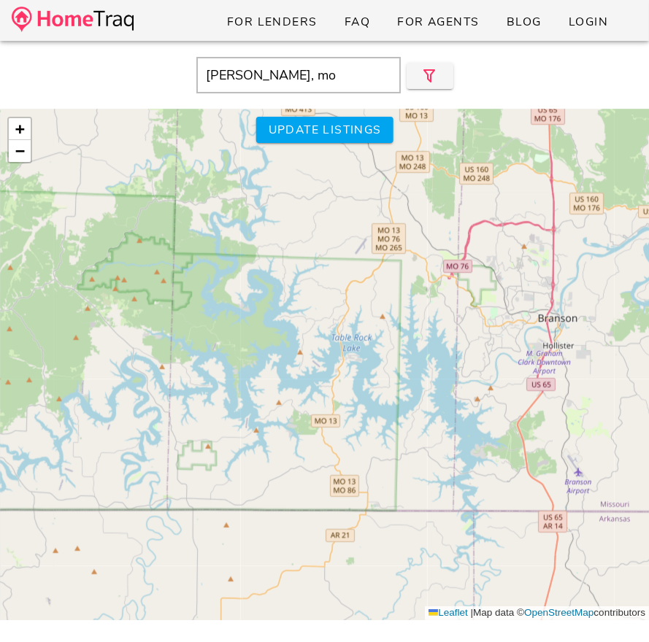
click at [282, 336] on div "$478K $500K $350K $455K $445K $450K $500K $399K $485K $475K $450K $450K $415K $…" at bounding box center [324, 364] width 649 height 511
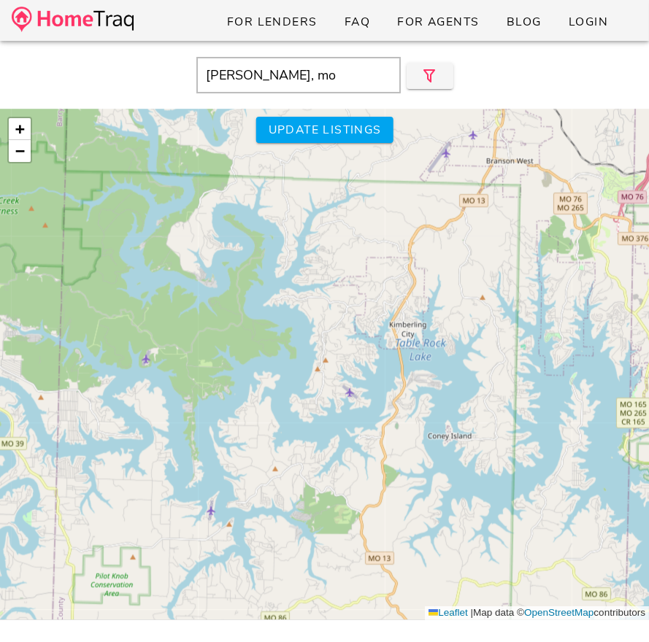
click at [379, 361] on div "$478K $500K $350K $455K $445K $450K $500K $399K $485K $475K $450K $450K $415K $…" at bounding box center [324, 364] width 649 height 511
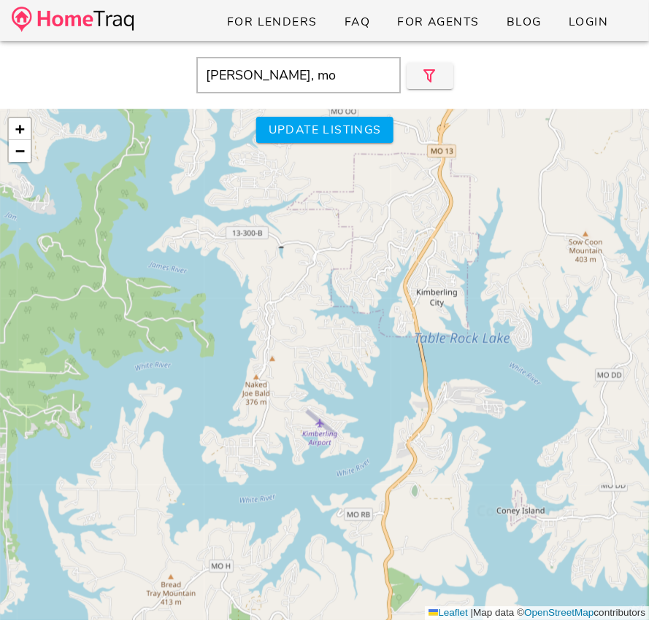
click at [379, 361] on div "$478K $500K $350K $455K $445K $450K $500K $399K $485K $475K $450K $450K $415K $…" at bounding box center [324, 364] width 649 height 511
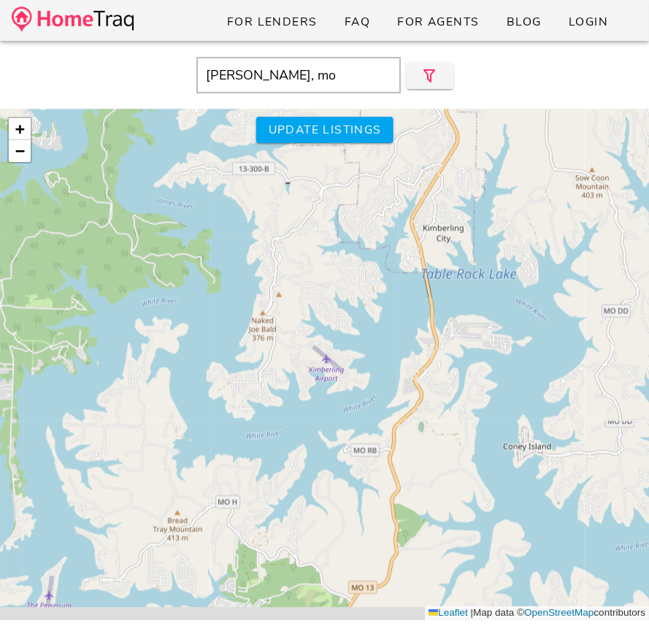
drag, startPoint x: 379, startPoint y: 361, endPoint x: 385, endPoint y: 297, distance: 64.5
click at [385, 297] on div "$478K $500K $350K $455K $445K $450K $500K $399K $485K $475K $450K $450K $415K $…" at bounding box center [324, 364] width 649 height 511
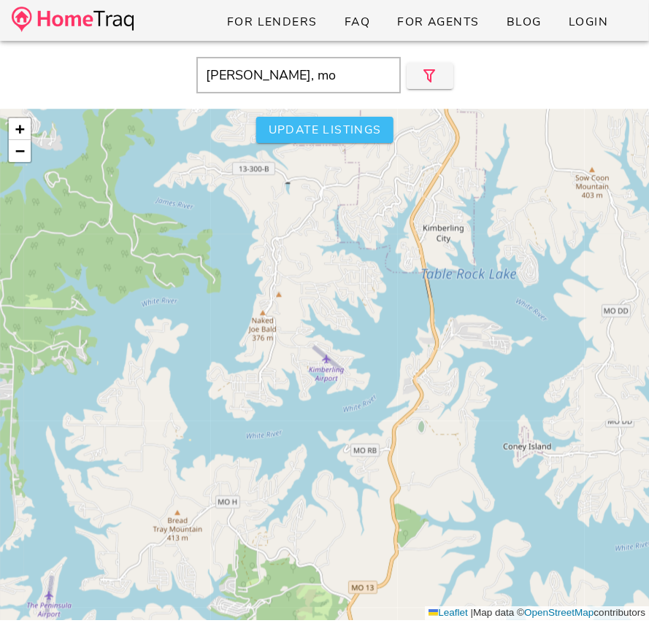
click at [341, 134] on span "Update listings" at bounding box center [324, 130] width 114 height 16
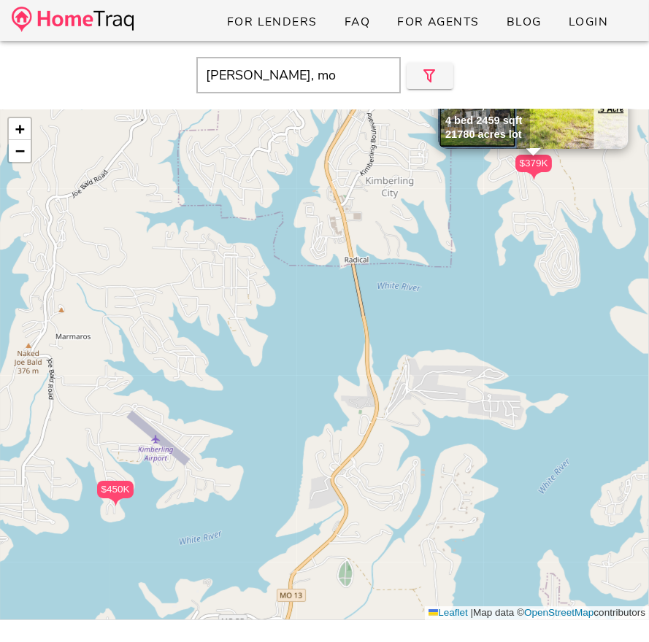
drag, startPoint x: 236, startPoint y: 322, endPoint x: 267, endPoint y: 234, distance: 93.5
click at [266, 234] on div "$450K $379K 1068 Gobblers Mountain Road, Branson West MO 65737 $379,000 4 bed 2…" at bounding box center [324, 364] width 649 height 511
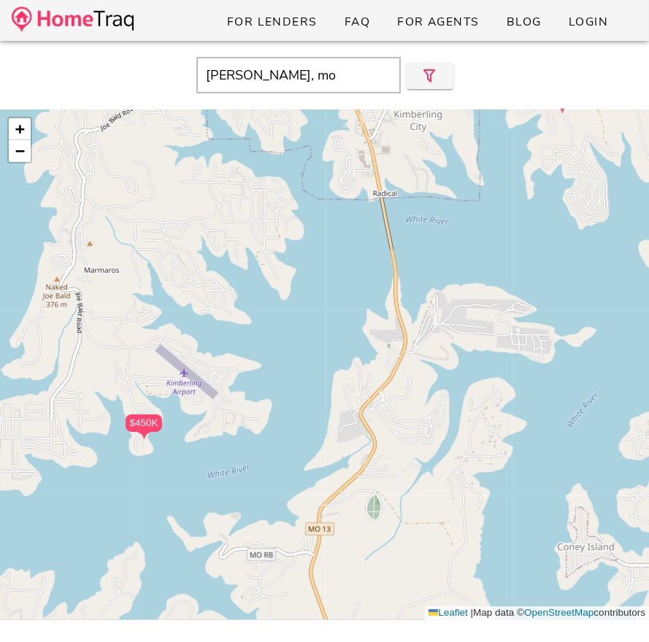
click at [135, 422] on div "$450K" at bounding box center [143, 423] width 36 height 18
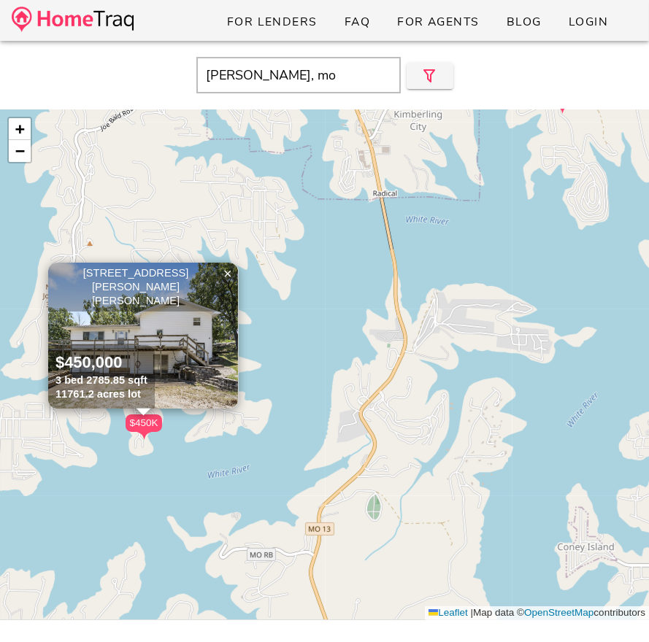
click at [158, 312] on img at bounding box center [143, 336] width 190 height 146
click at [253, 82] on input "kampe, mo" at bounding box center [298, 75] width 204 height 36
paste input "Kimberling, MO 6"
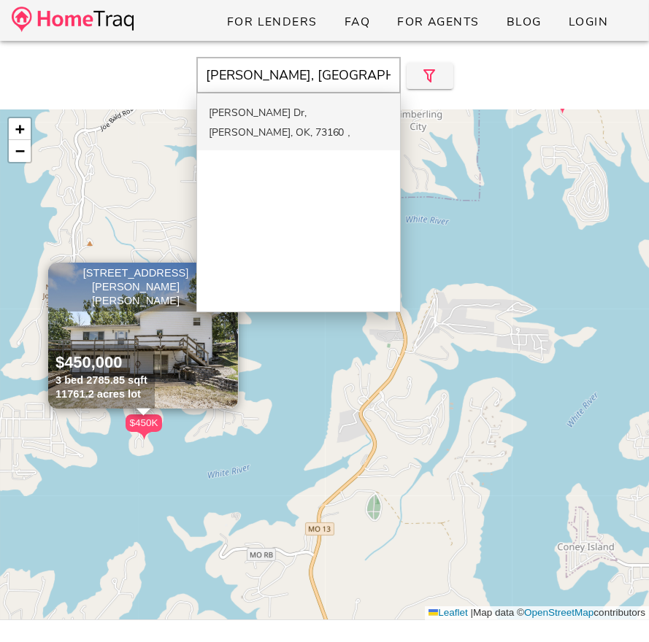
click at [271, 110] on div "Kimberling Dr, Moore, OK, 73160" at bounding box center [277, 123] width 136 height 34
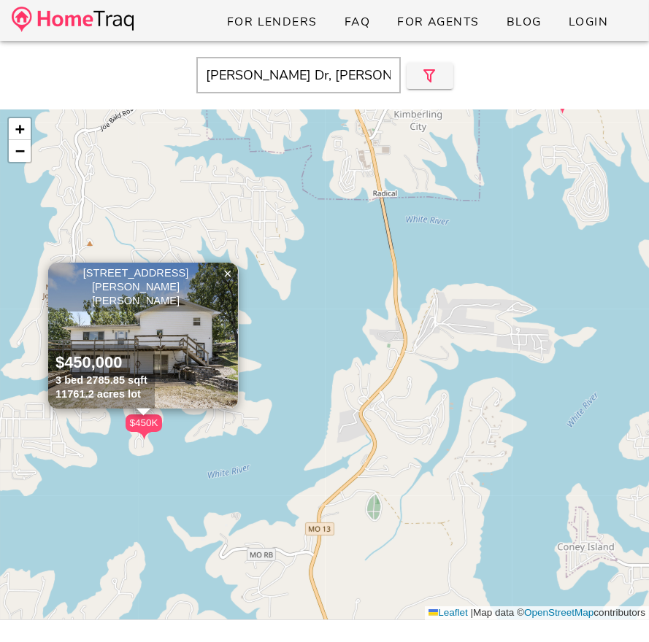
drag, startPoint x: 272, startPoint y: 77, endPoint x: 403, endPoint y: 80, distance: 131.4
click at [403, 80] on div "Kimberling Dr, Moore, OK, 73160" at bounding box center [324, 75] width 634 height 36
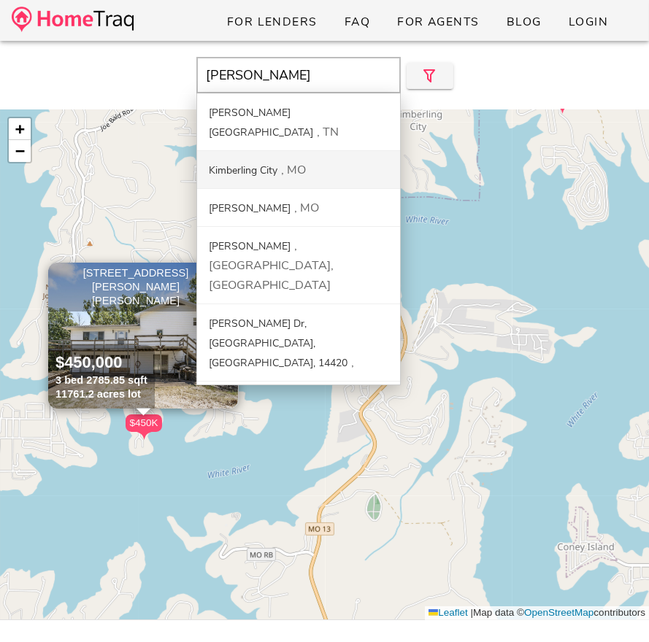
click at [259, 163] on div "Kimberling City" at bounding box center [243, 170] width 69 height 14
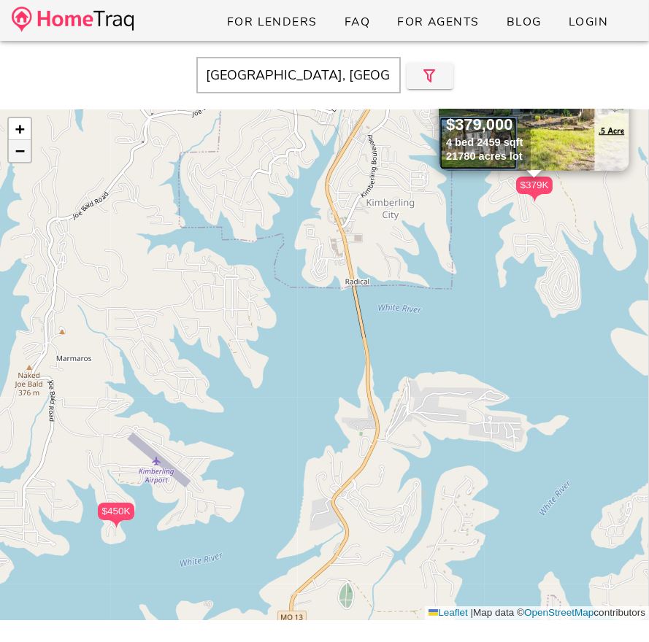
click at [27, 151] on link "−" at bounding box center [20, 151] width 22 height 22
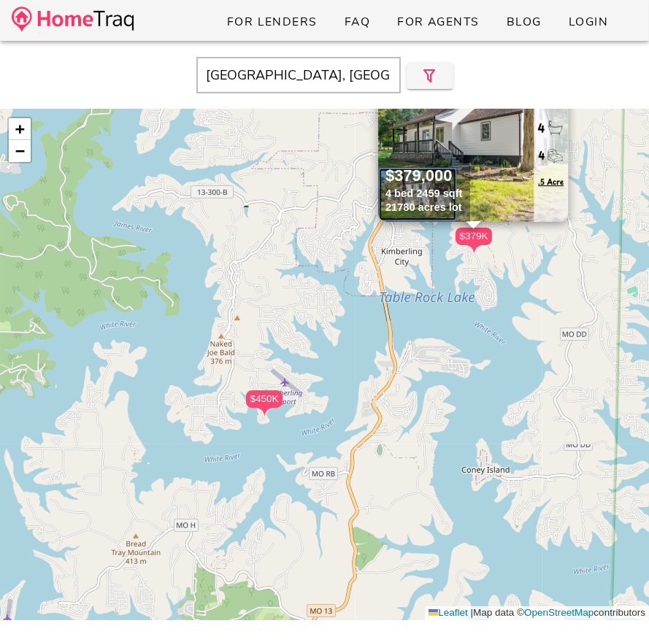
drag, startPoint x: 184, startPoint y: 273, endPoint x: 255, endPoint y: 203, distance: 100.1
click at [255, 203] on div "$450K $379K 1068 Gobblers Mountain Road, Branson West MO 65737 $379,000 4 bed 2…" at bounding box center [324, 364] width 649 height 511
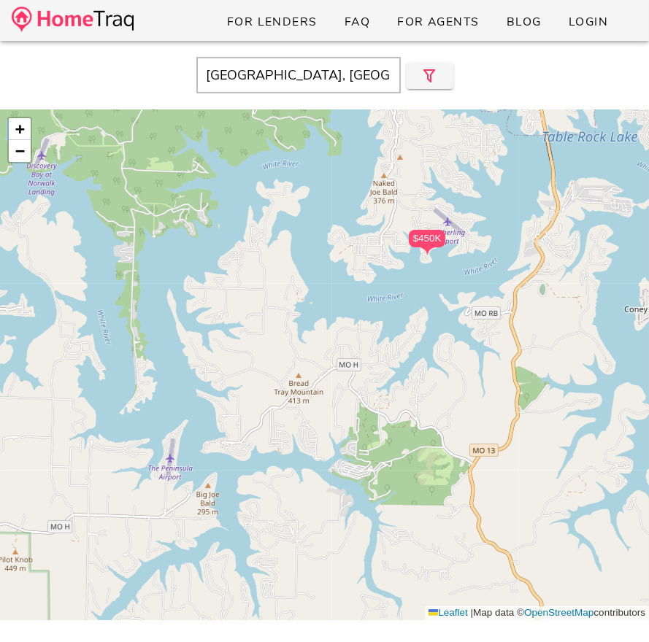
drag, startPoint x: 196, startPoint y: 216, endPoint x: 330, endPoint y: 96, distance: 179.8
click at [330, 96] on div "Kimberling City, MO Close $450K $379K 1068 Gobblers Mountain Road, Branson West…" at bounding box center [324, 362] width 649 height 642
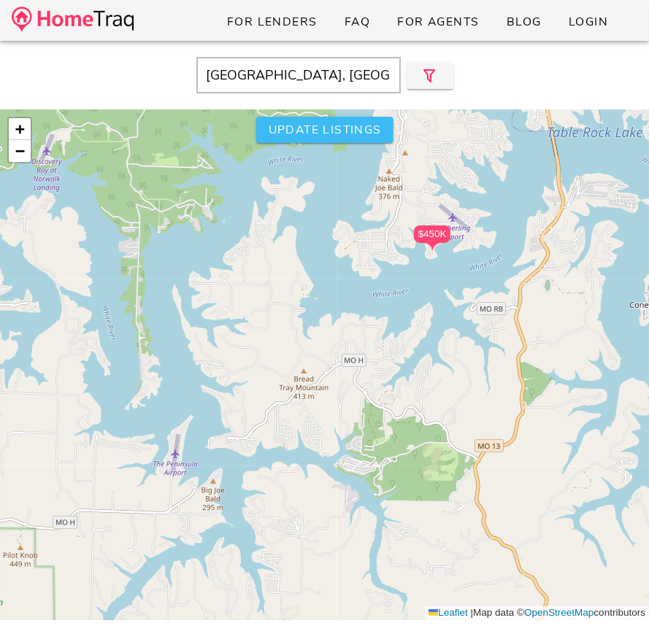
click at [312, 127] on span "Update listings" at bounding box center [324, 130] width 114 height 16
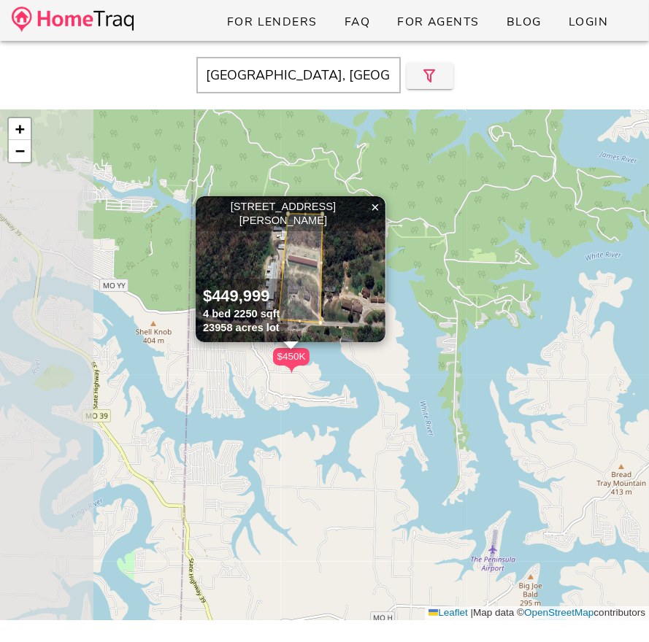
drag, startPoint x: 84, startPoint y: 184, endPoint x: 254, endPoint y: 179, distance: 170.1
click at [267, 179] on div "$450K $450K 462 Campbell Point Road, Shell Knob MO 65747 $449,999 4 bed 2250 sq…" at bounding box center [324, 364] width 649 height 511
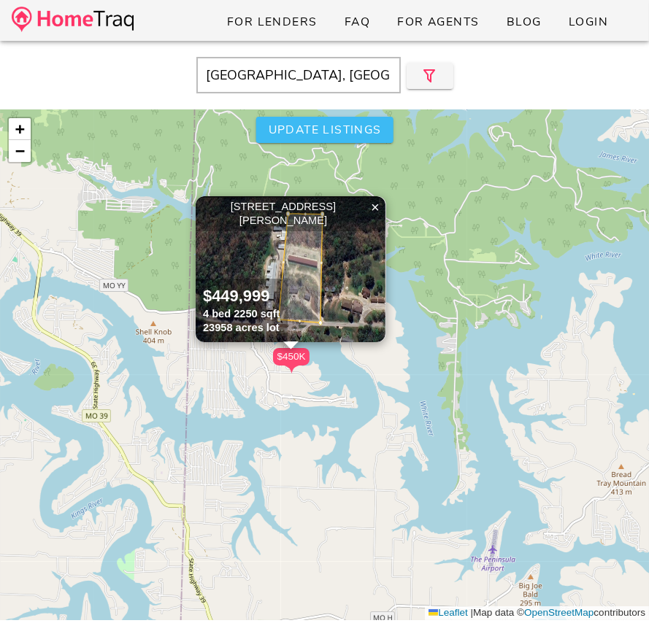
click at [324, 128] on span "Update listings" at bounding box center [324, 130] width 114 height 16
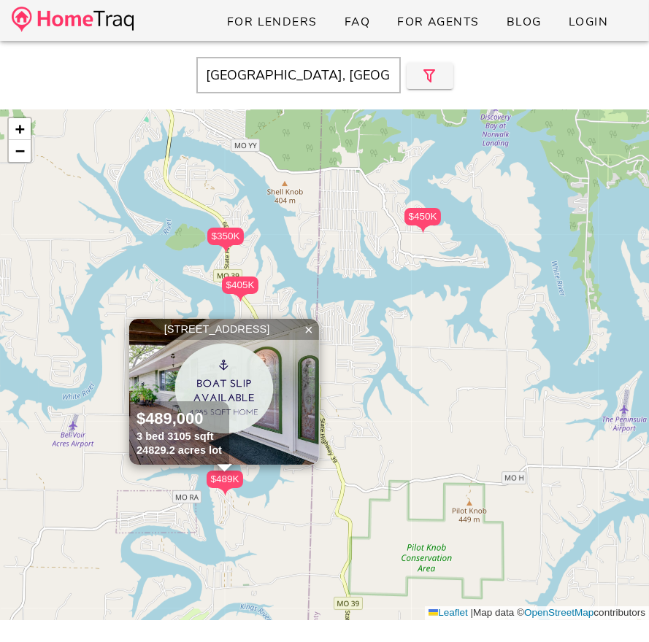
click at [245, 287] on div "$405K" at bounding box center [240, 286] width 36 height 18
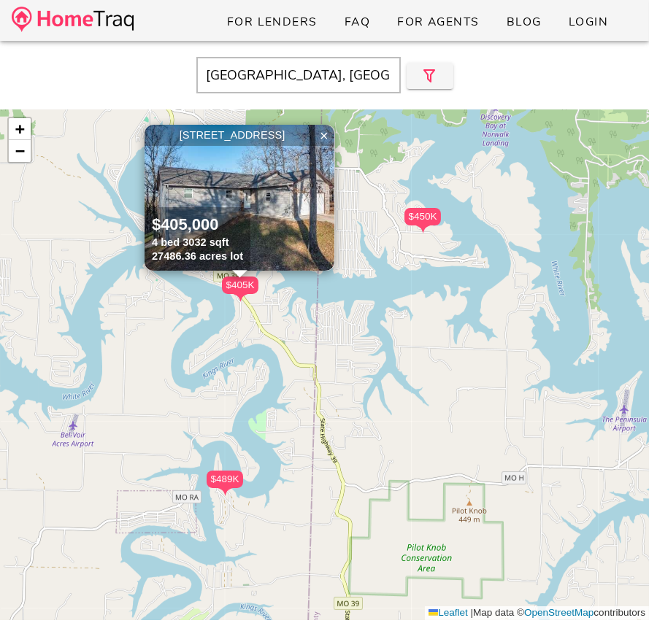
click at [420, 226] on img at bounding box center [422, 229] width 15 height 8
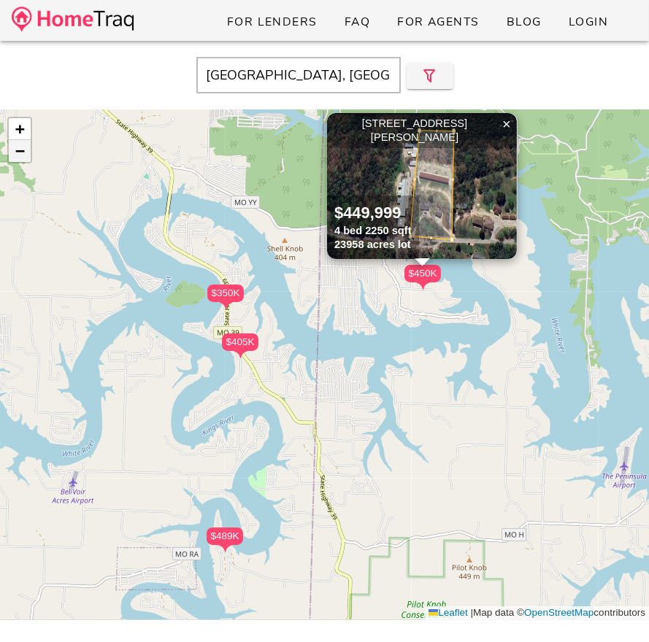
click at [23, 159] on span "−" at bounding box center [19, 151] width 9 height 18
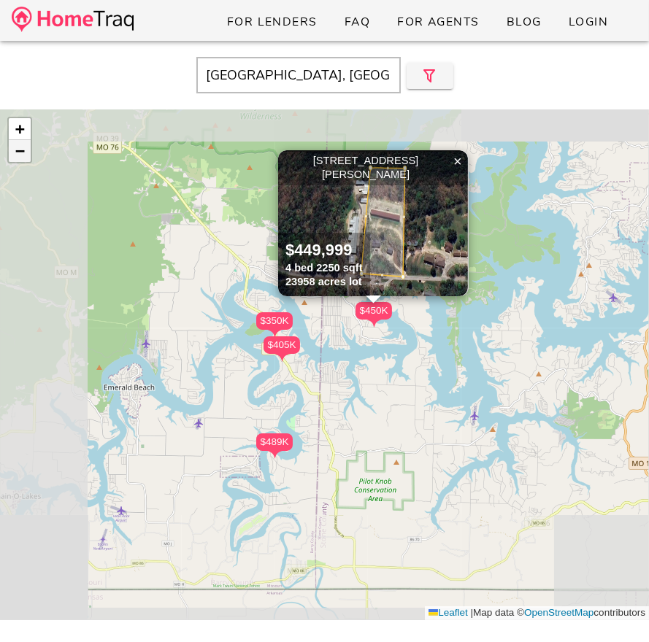
click at [23, 159] on span "−" at bounding box center [19, 151] width 9 height 18
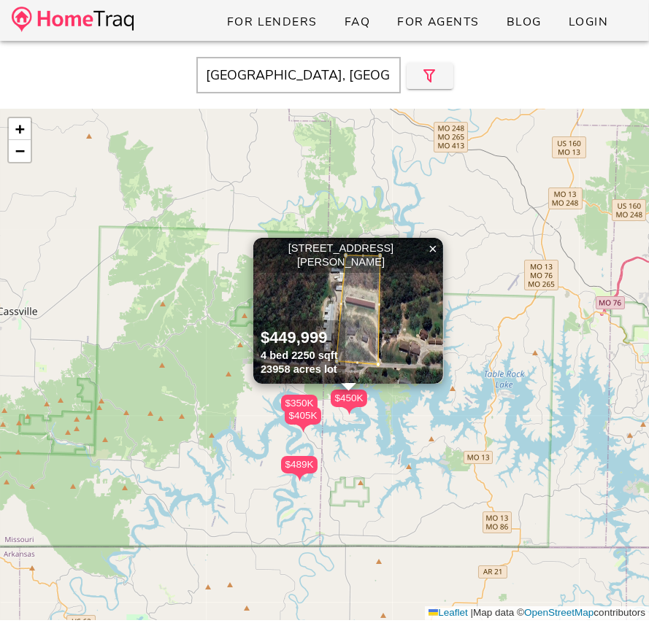
drag, startPoint x: 240, startPoint y: 317, endPoint x: 236, endPoint y: 396, distance: 78.9
click at [236, 396] on div "$450K $405K $350K $489K 462 Campbell Point Road, Shell Knob MO 65747 $449,999 4…" at bounding box center [324, 364] width 649 height 511
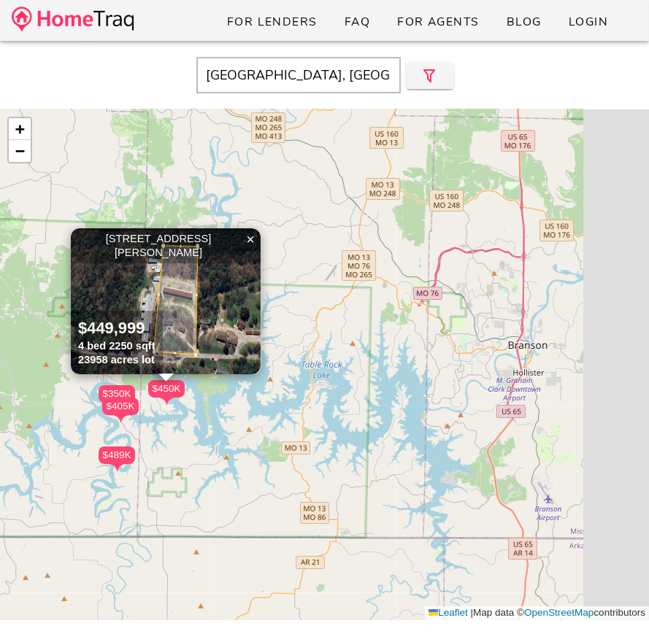
drag, startPoint x: 351, startPoint y: 420, endPoint x: 171, endPoint y: 398, distance: 180.9
click at [171, 398] on img at bounding box center [166, 402] width 15 height 8
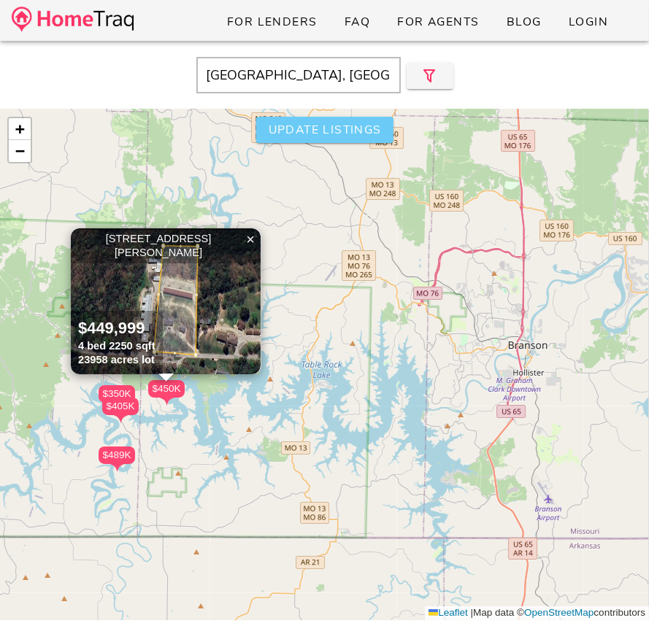
click at [277, 136] on span "Update listings" at bounding box center [324, 130] width 114 height 16
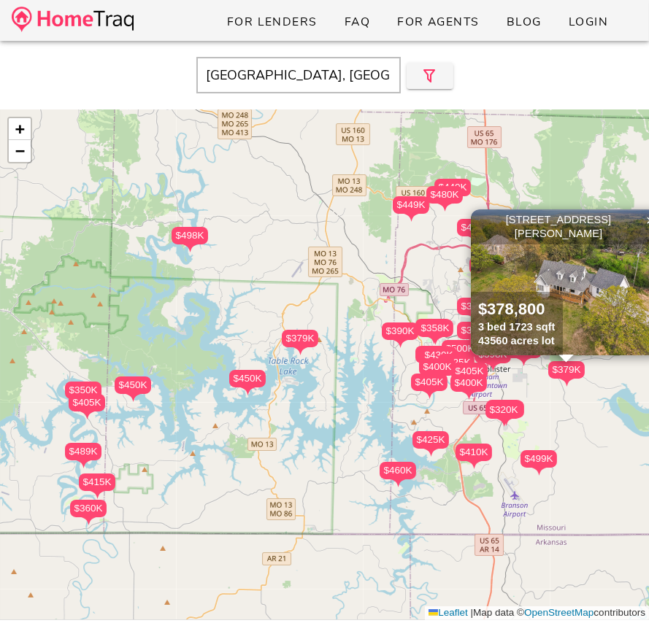
click at [195, 236] on div "$498K" at bounding box center [189, 236] width 36 height 18
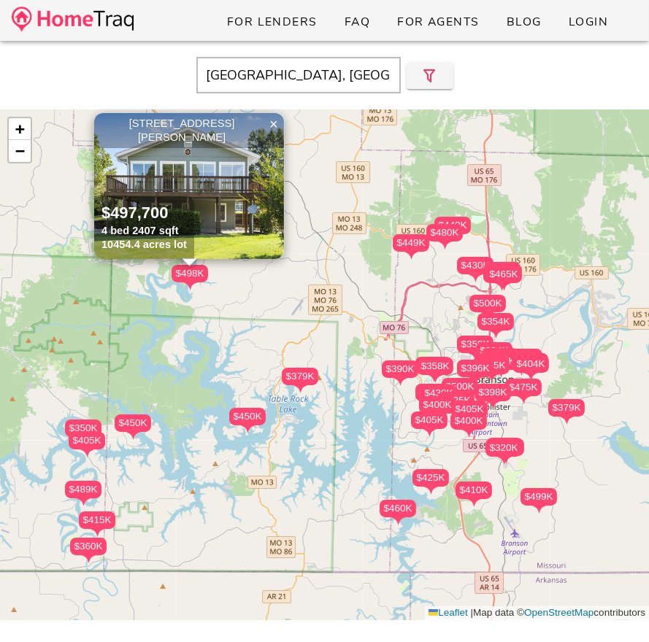
click at [208, 122] on div "[STREET_ADDRESS][PERSON_NAME]" at bounding box center [189, 131] width 182 height 28
click at [333, 83] on input "Kimberling City, MO" at bounding box center [298, 75] width 204 height 36
paste input "MO 65656"
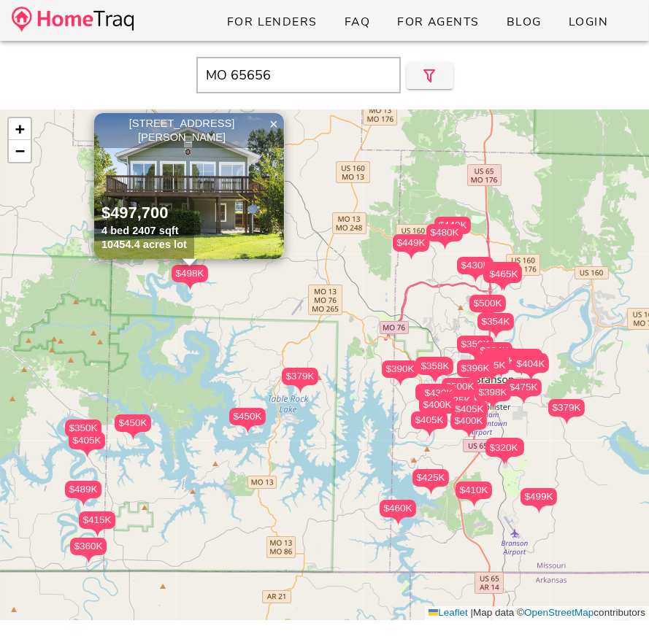
drag, startPoint x: 233, startPoint y: 78, endPoint x: 185, endPoint y: 51, distance: 55.2
click at [195, 58] on div "MO 65656" at bounding box center [324, 75] width 634 height 36
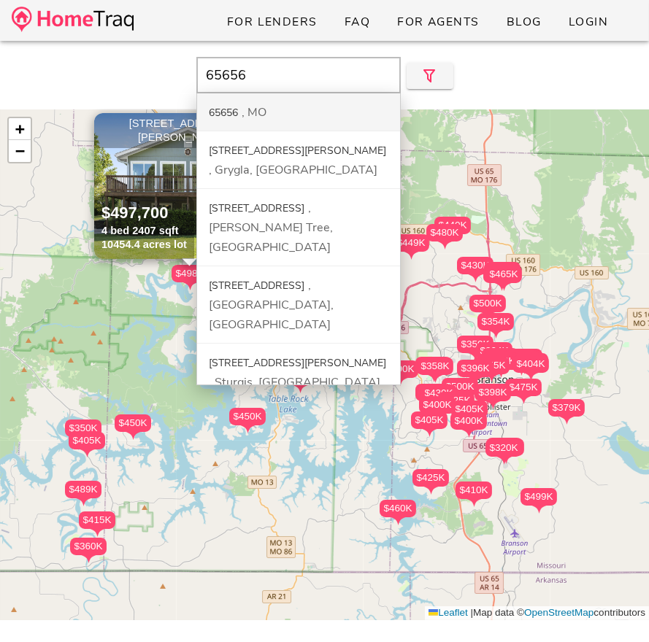
click at [261, 113] on div "MO" at bounding box center [254, 112] width 25 height 16
type input "65656, [GEOGRAPHIC_DATA]"
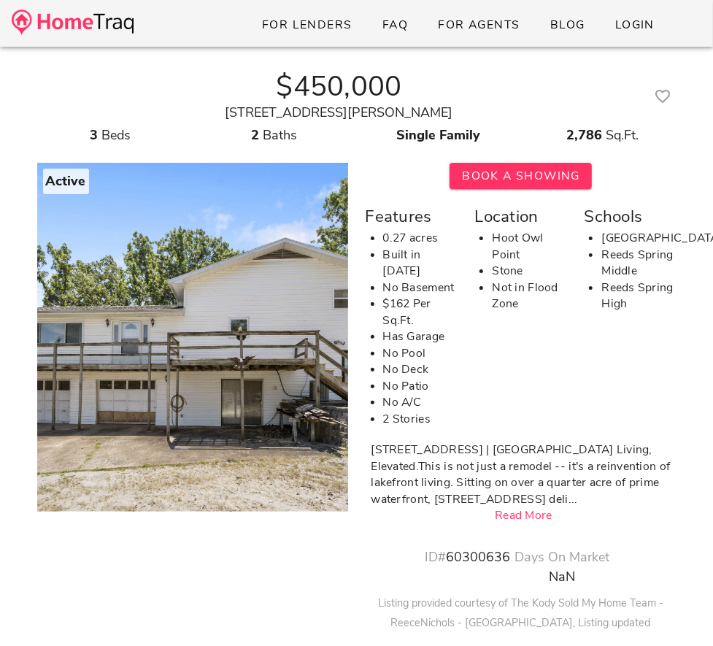
drag, startPoint x: 311, startPoint y: 115, endPoint x: 409, endPoint y: 109, distance: 98.7
click at [409, 109] on div "42 Ash Lane Kimberling, MO 65686" at bounding box center [339, 113] width 604 height 20
copy div "Kimberling, MO 6"
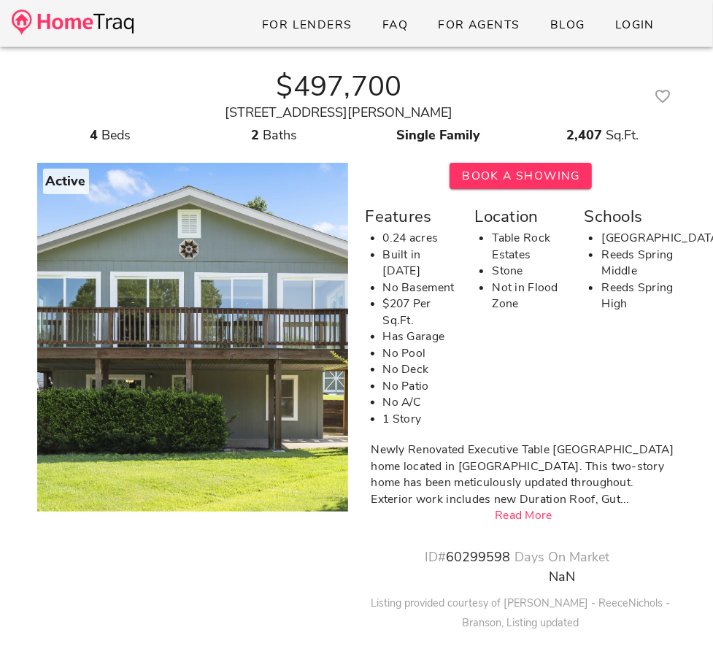
drag, startPoint x: 395, startPoint y: 109, endPoint x: 463, endPoint y: 109, distance: 67.9
click at [463, 109] on div "[STREET_ADDRESS][PERSON_NAME]" at bounding box center [339, 113] width 604 height 20
copy div "MO 65656"
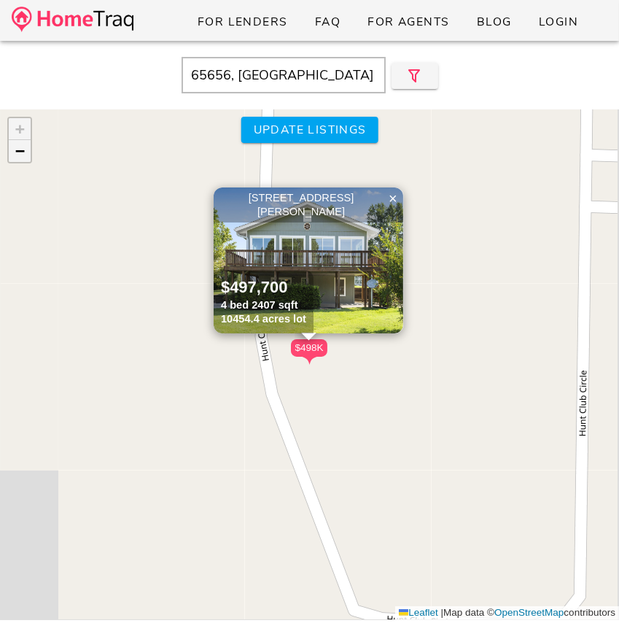
click at [28, 154] on link "−" at bounding box center [20, 151] width 22 height 22
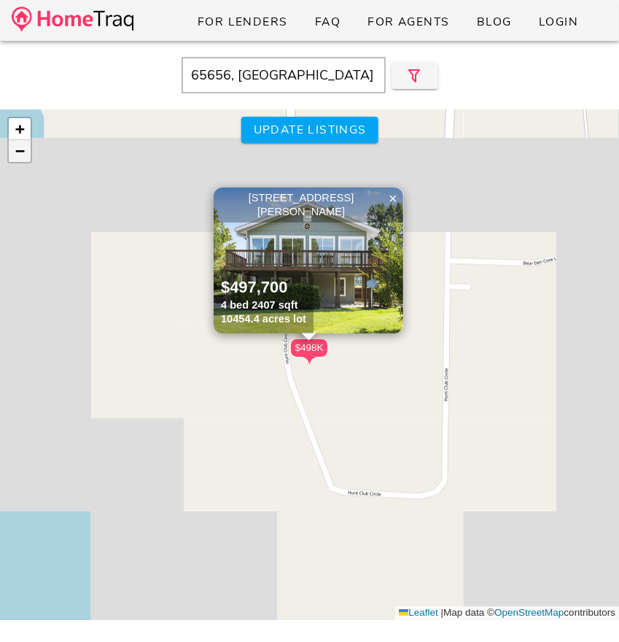
click at [26, 152] on link "−" at bounding box center [20, 151] width 22 height 22
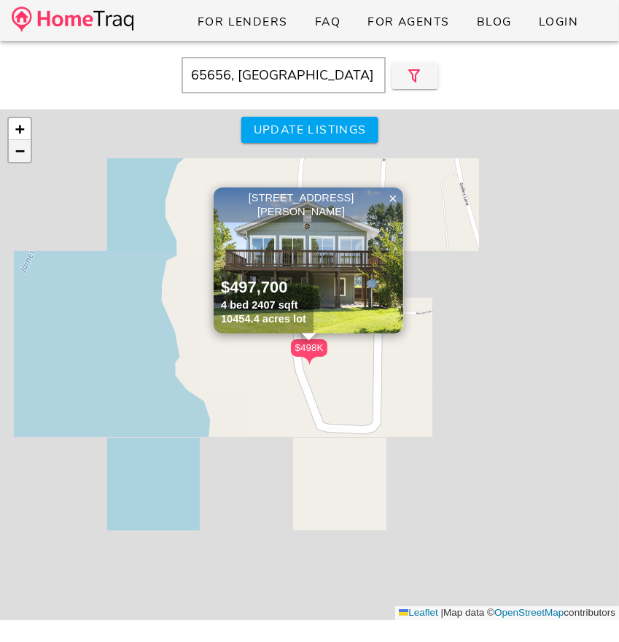
click at [26, 152] on link "−" at bounding box center [20, 151] width 22 height 22
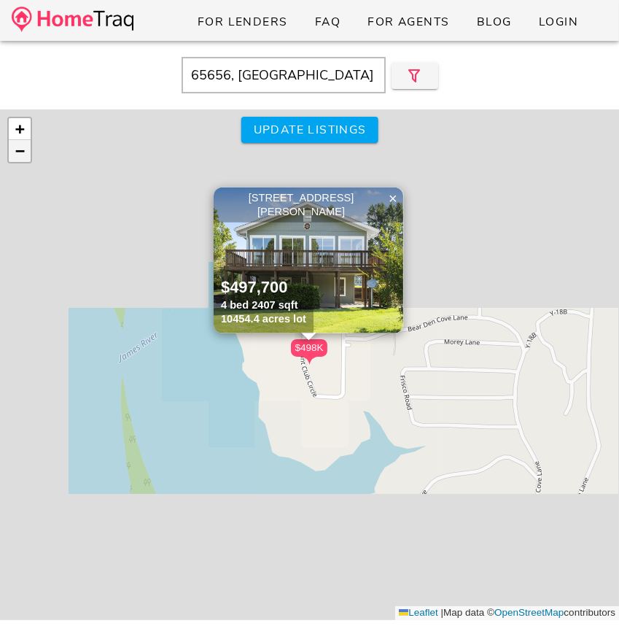
click at [26, 152] on link "−" at bounding box center [20, 151] width 22 height 22
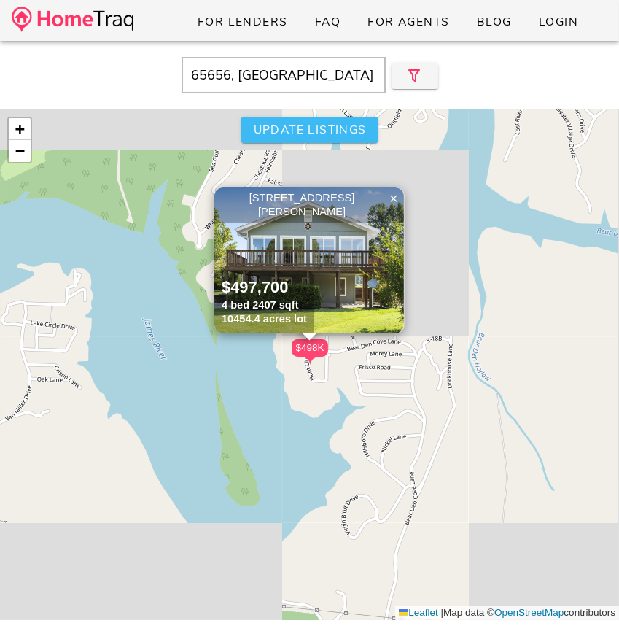
click at [289, 129] on span "Update listings" at bounding box center [309, 130] width 114 height 16
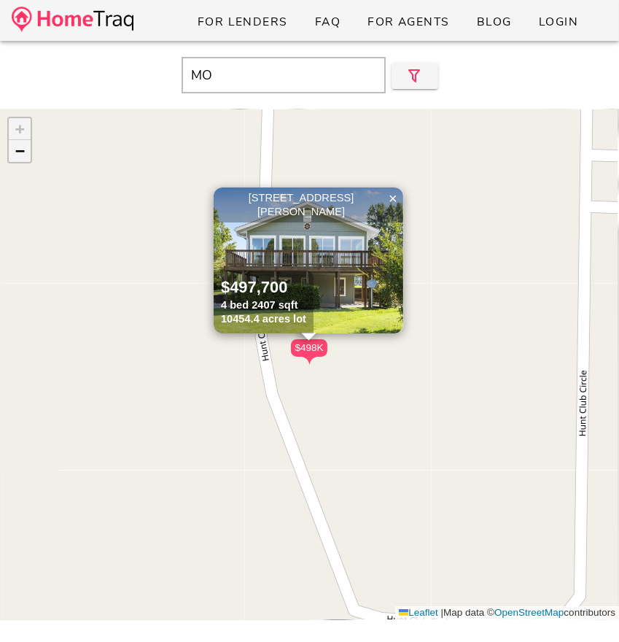
click at [25, 152] on link "−" at bounding box center [20, 151] width 22 height 22
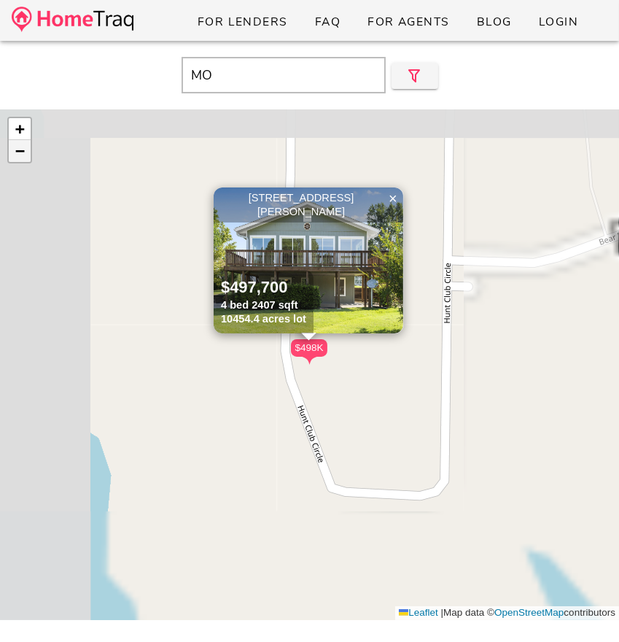
click at [25, 152] on link "−" at bounding box center [20, 151] width 22 height 22
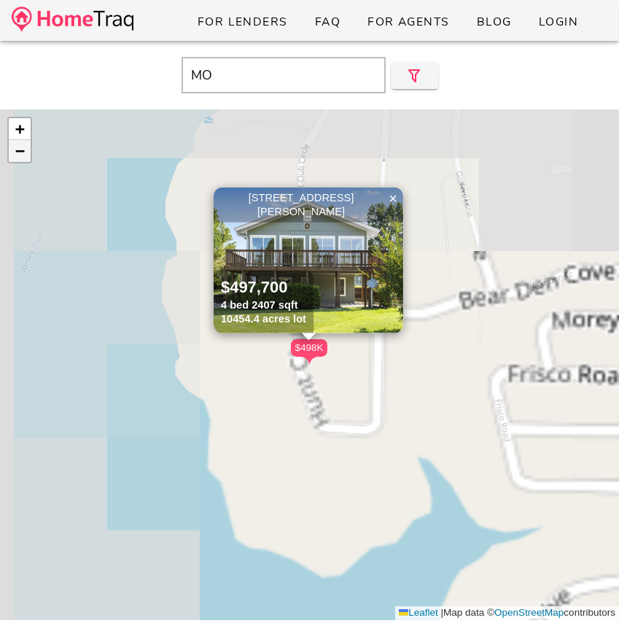
click at [25, 152] on link "−" at bounding box center [20, 151] width 22 height 22
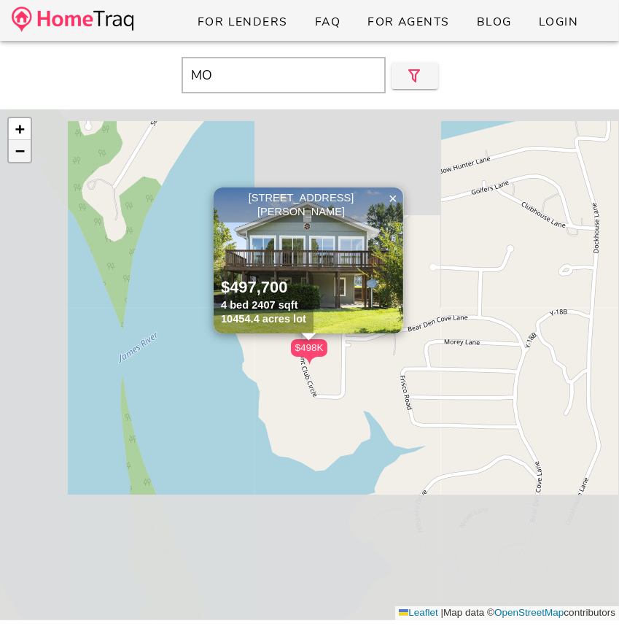
click at [25, 152] on link "−" at bounding box center [20, 151] width 22 height 22
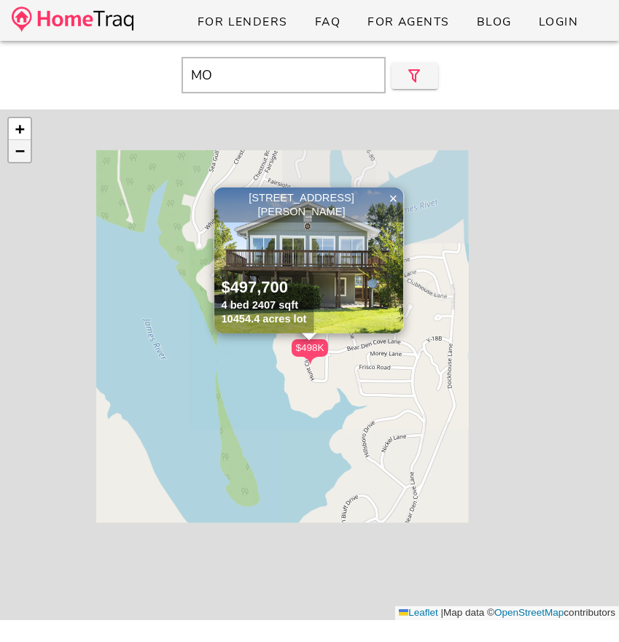
click at [25, 152] on link "−" at bounding box center [20, 151] width 22 height 22
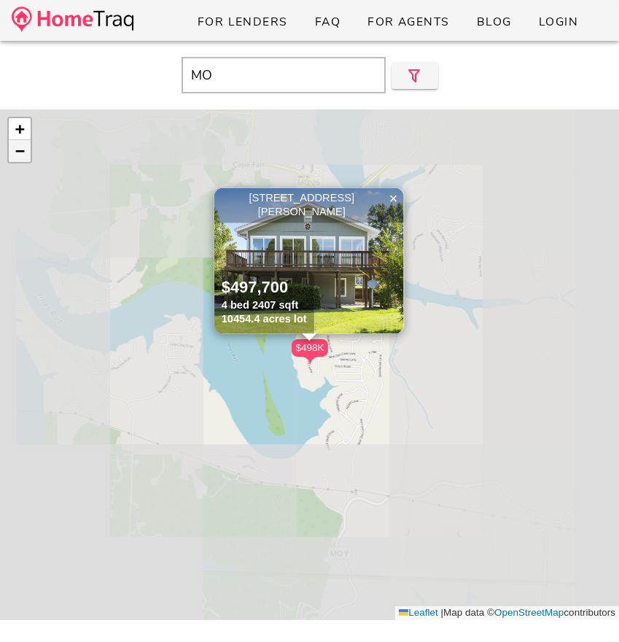
click at [25, 152] on link "−" at bounding box center [20, 151] width 22 height 22
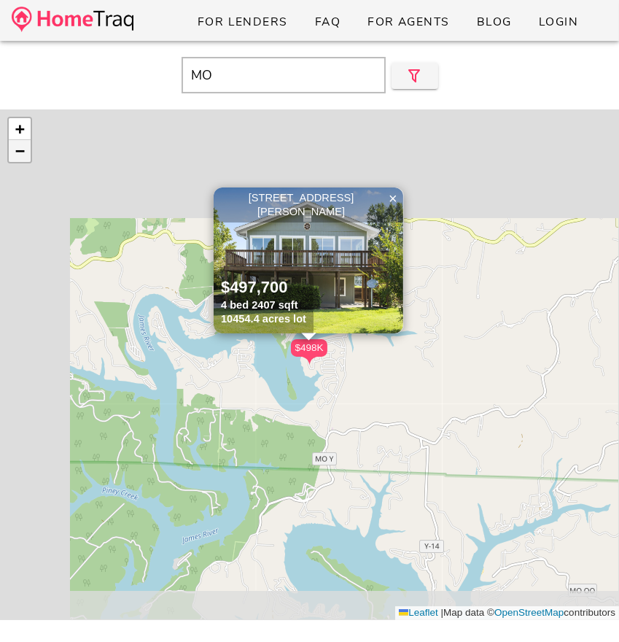
click at [25, 152] on link "−" at bounding box center [20, 151] width 22 height 22
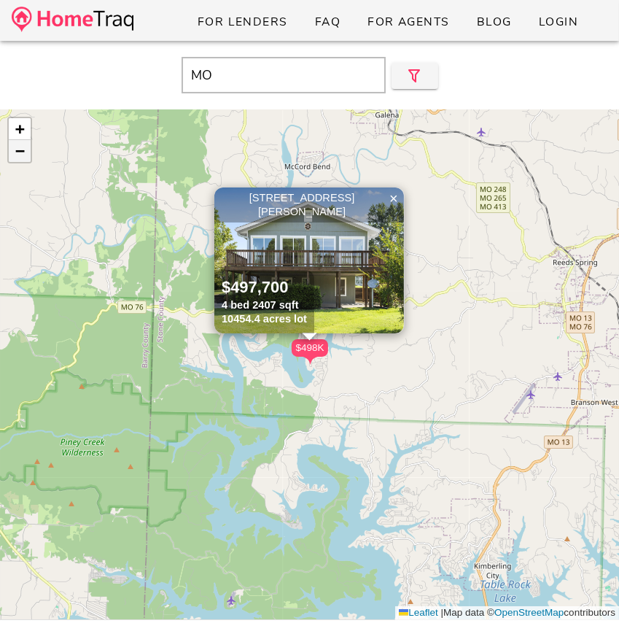
click at [25, 152] on link "−" at bounding box center [20, 151] width 22 height 22
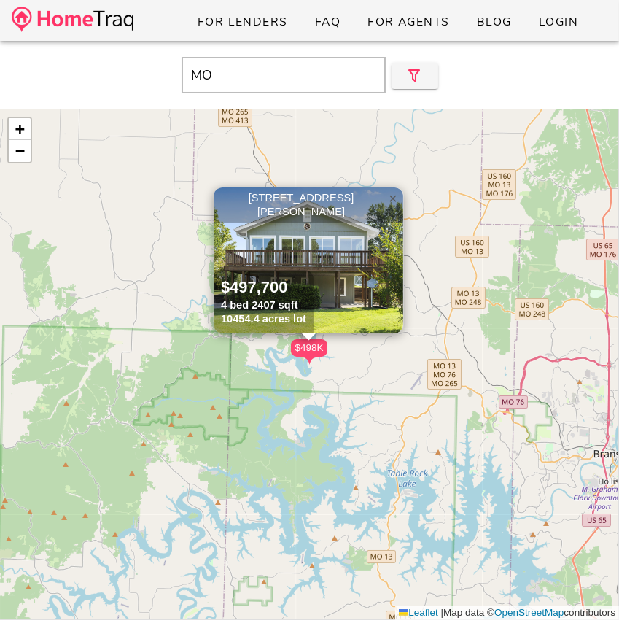
click at [397, 201] on span "×" at bounding box center [393, 198] width 9 height 16
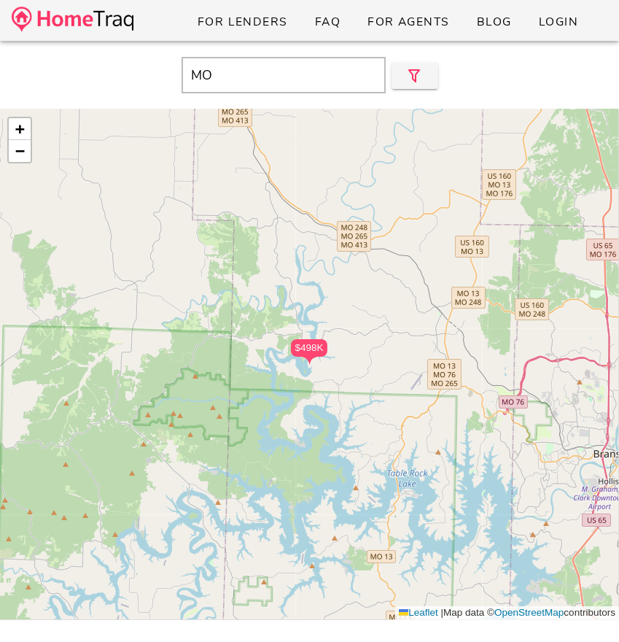
drag, startPoint x: 397, startPoint y: 201, endPoint x: 412, endPoint y: 231, distance: 33.3
click at [412, 231] on div "$498K + − Leaflet | Map data © OpenStreetMap contributors" at bounding box center [309, 364] width 619 height 511
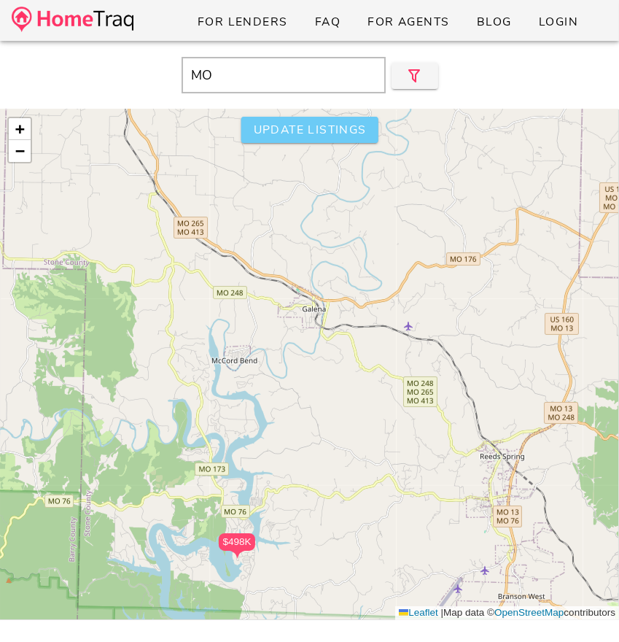
click at [260, 133] on span "Update listings" at bounding box center [309, 130] width 114 height 16
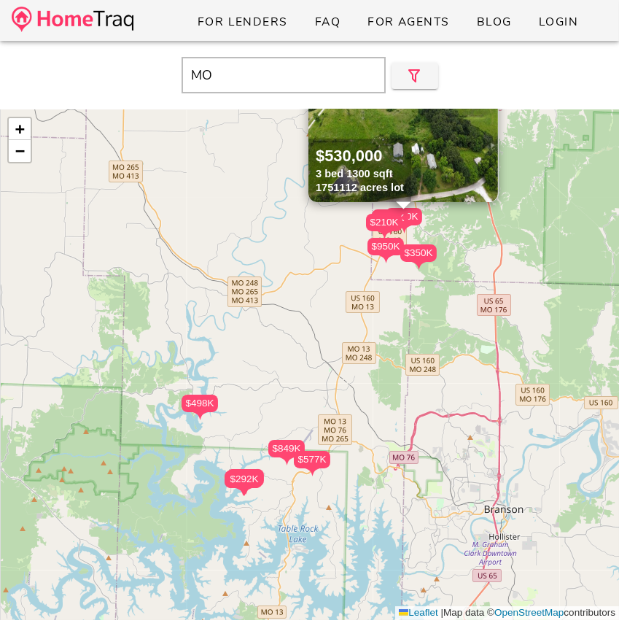
click at [266, 75] on input "MO" at bounding box center [284, 75] width 204 height 36
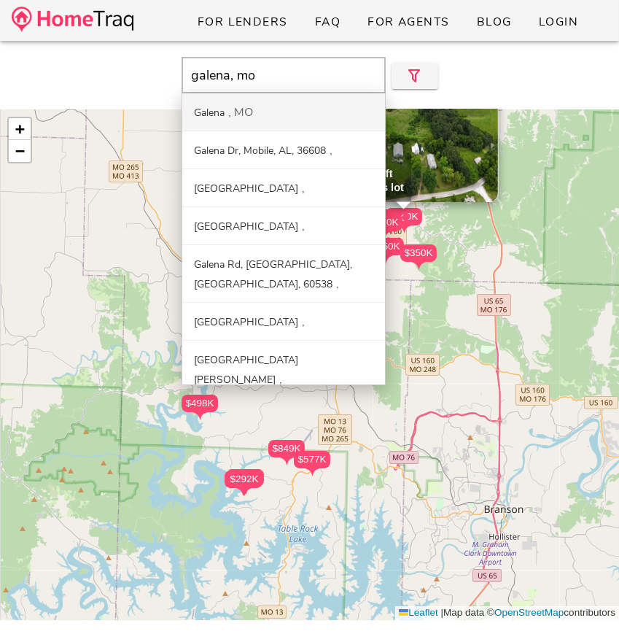
click at [274, 110] on div "Galena MO" at bounding box center [283, 112] width 203 height 38
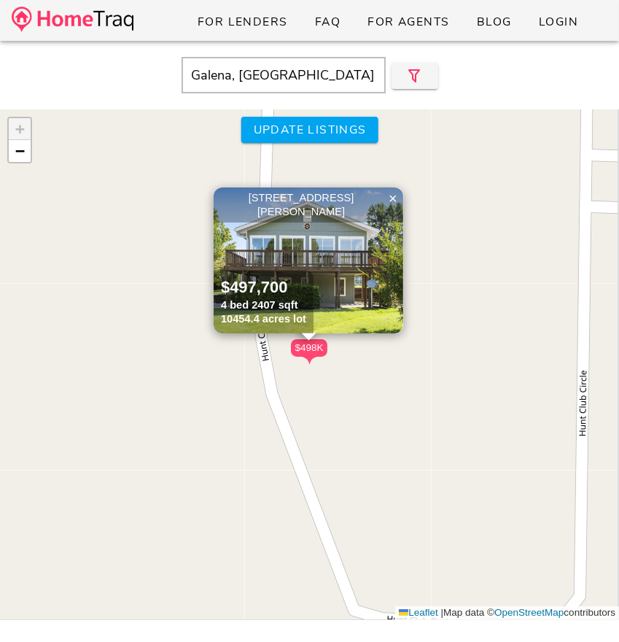
click at [326, 87] on input "Galena, [GEOGRAPHIC_DATA]" at bounding box center [284, 75] width 204 height 36
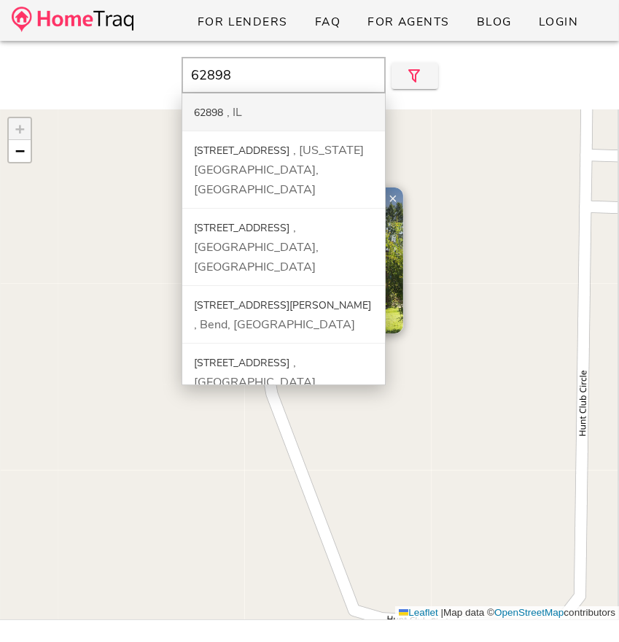
click at [310, 114] on div "62898 IL" at bounding box center [283, 112] width 203 height 38
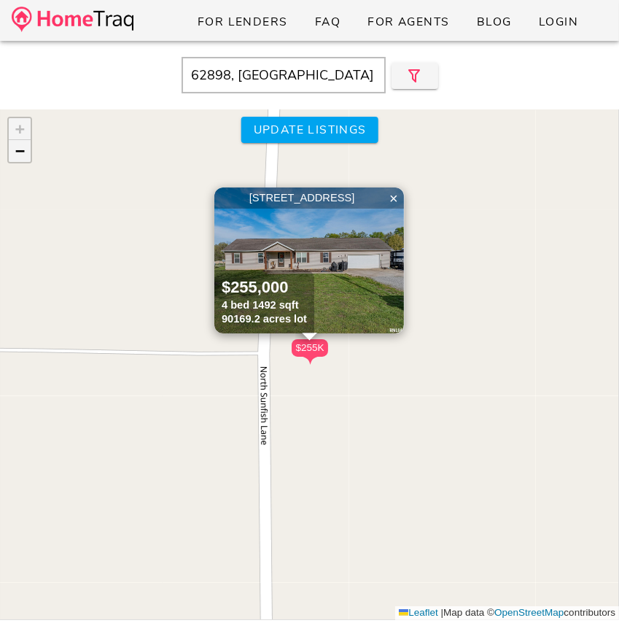
click at [23, 154] on span "−" at bounding box center [19, 151] width 9 height 18
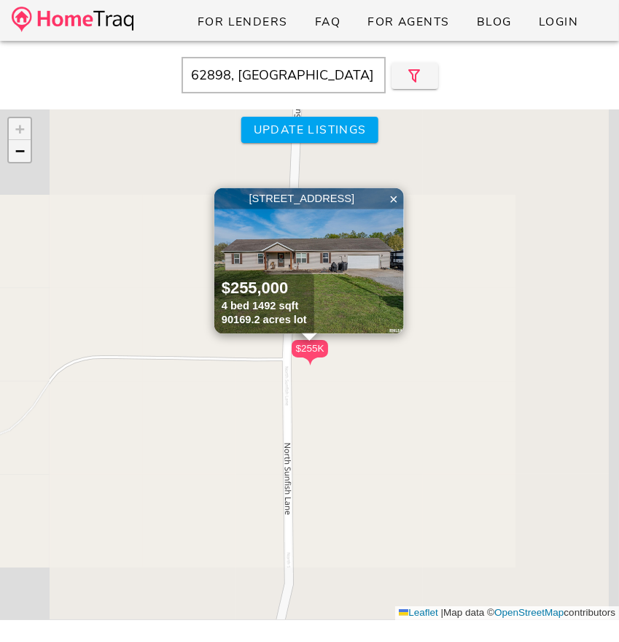
click at [23, 154] on span "−" at bounding box center [19, 151] width 9 height 18
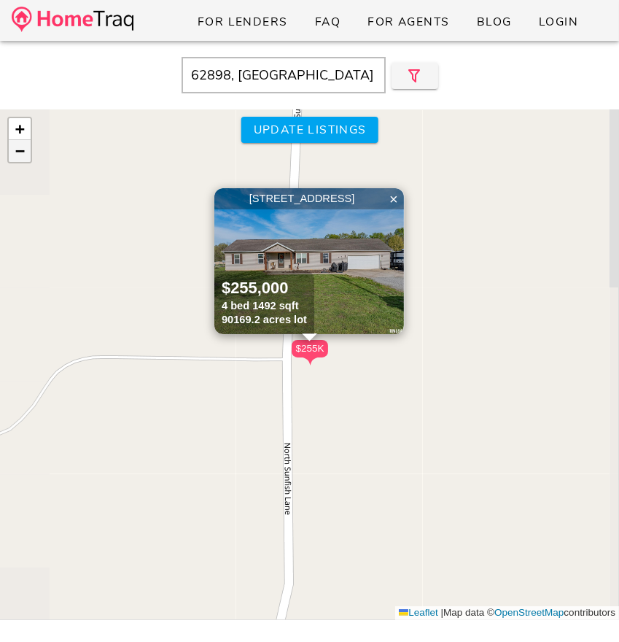
click at [23, 154] on span "−" at bounding box center [19, 151] width 9 height 18
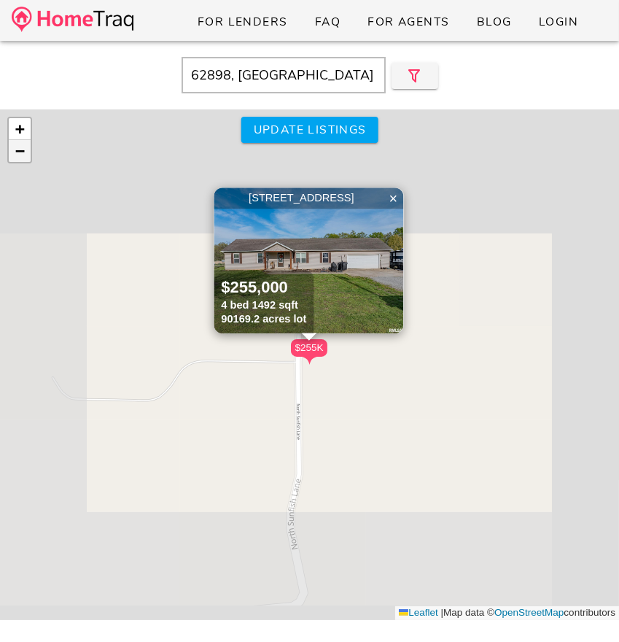
click at [23, 154] on span "−" at bounding box center [19, 151] width 9 height 18
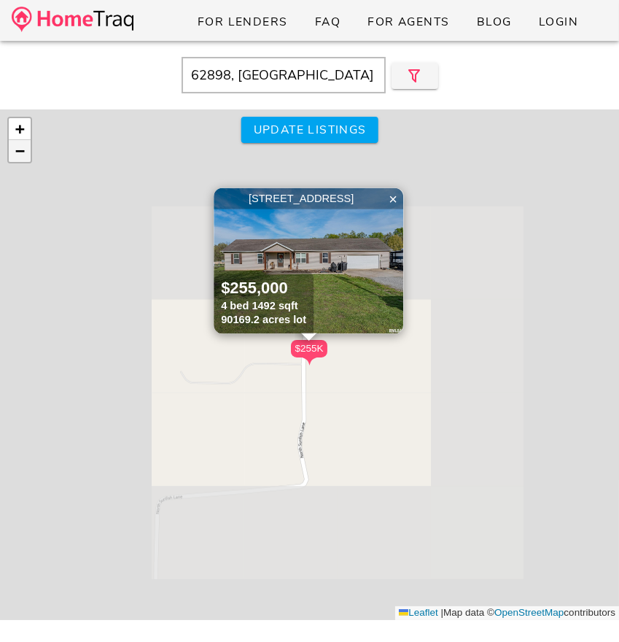
click at [23, 154] on span "−" at bounding box center [19, 151] width 9 height 18
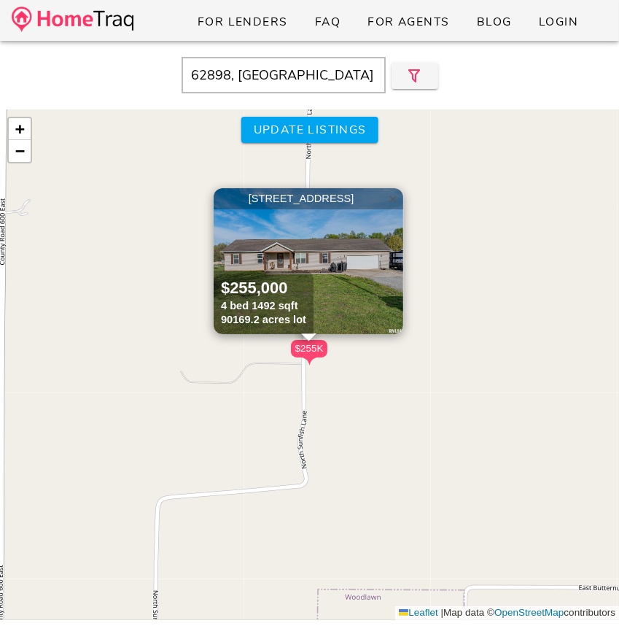
click at [393, 198] on span "×" at bounding box center [393, 199] width 9 height 16
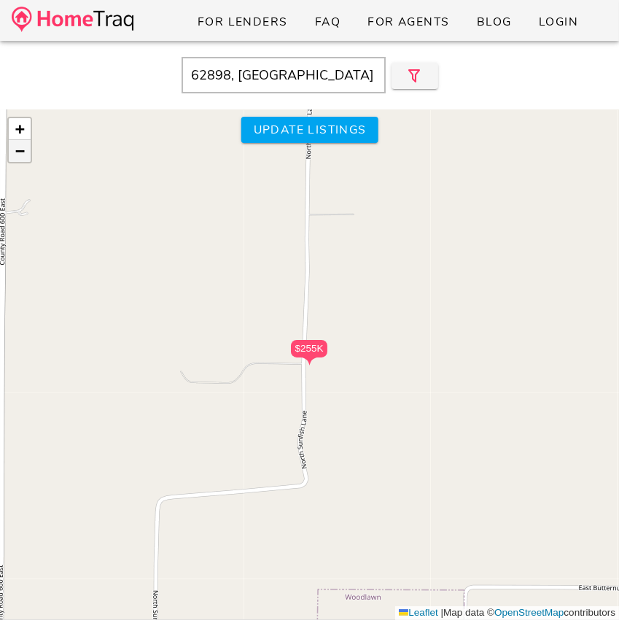
click at [22, 151] on span "−" at bounding box center [19, 151] width 9 height 18
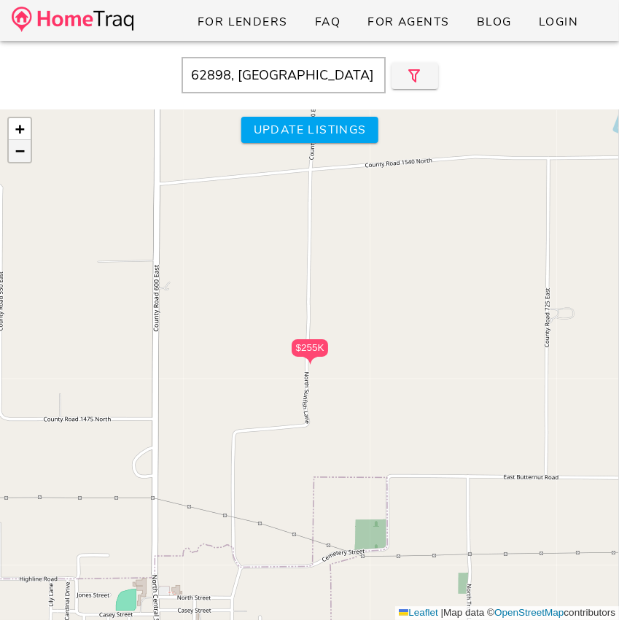
click at [22, 151] on span "−" at bounding box center [19, 151] width 9 height 18
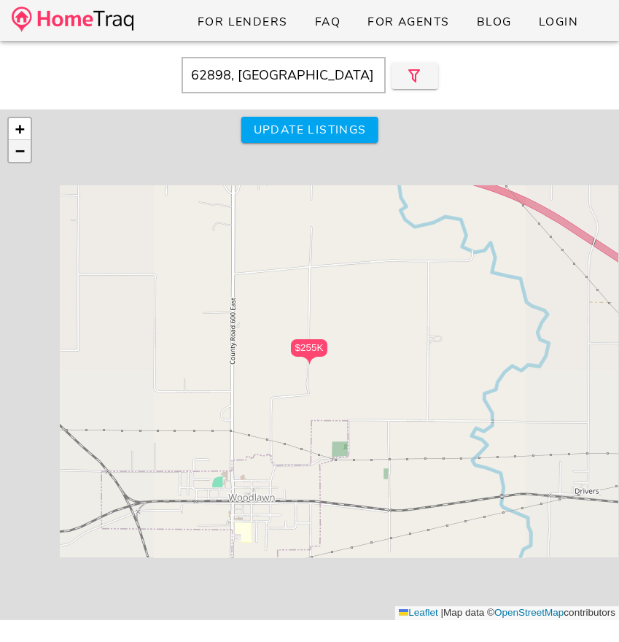
click at [22, 151] on span "−" at bounding box center [19, 151] width 9 height 18
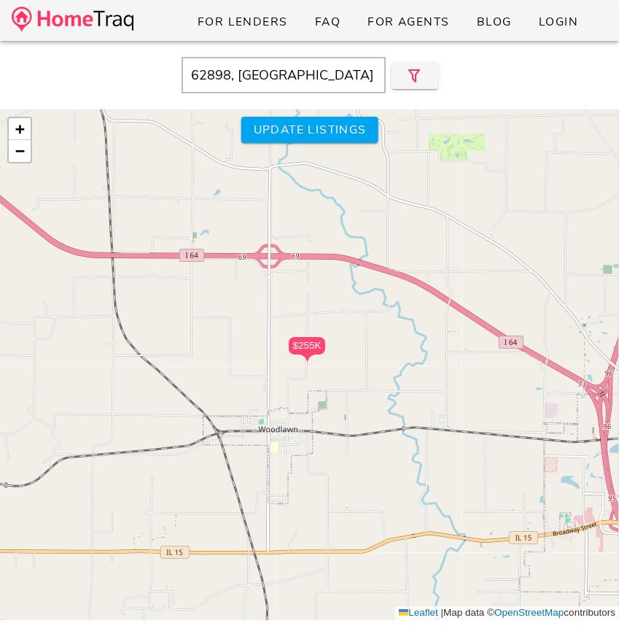
drag, startPoint x: 168, startPoint y: 257, endPoint x: 90, endPoint y: 159, distance: 124.7
click at [90, 159] on div "$255K + − Leaflet | Map data © OpenStreetMap contributors" at bounding box center [309, 364] width 619 height 511
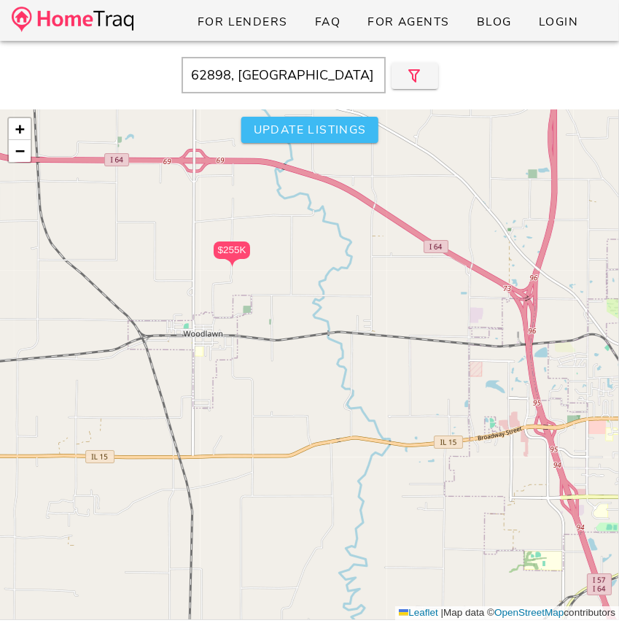
click at [272, 130] on span "Update listings" at bounding box center [309, 130] width 114 height 16
type input "IL"
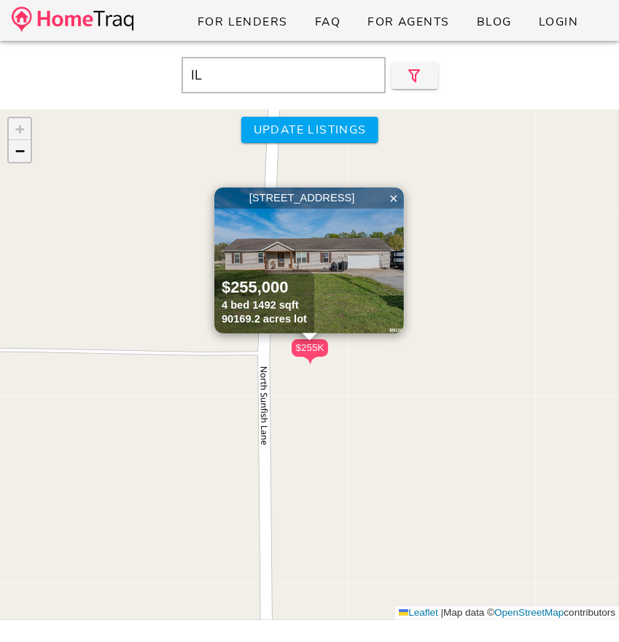
click at [15, 154] on span "−" at bounding box center [19, 151] width 9 height 18
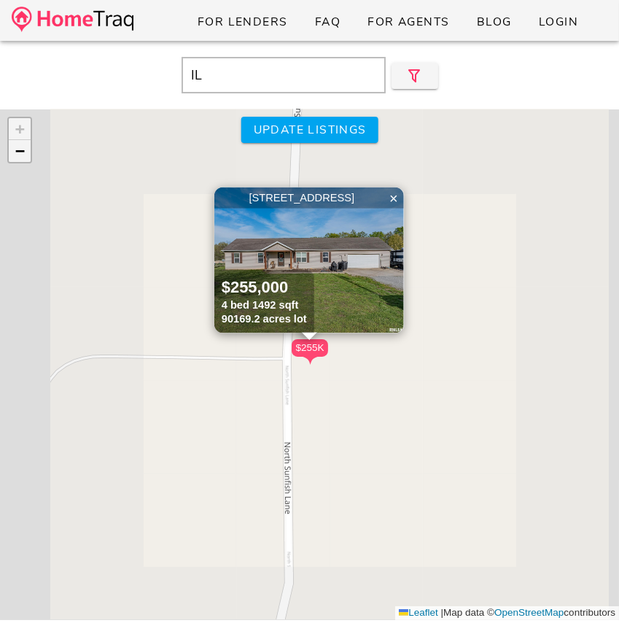
click at [15, 154] on span "−" at bounding box center [19, 151] width 9 height 18
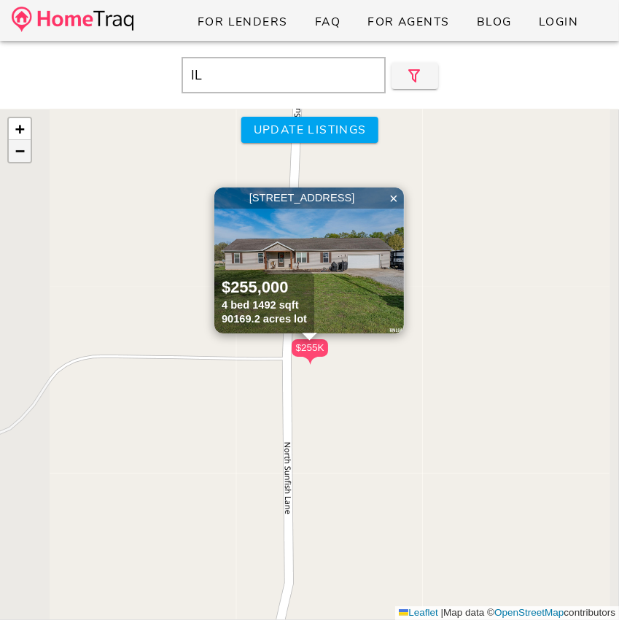
click at [15, 154] on span "−" at bounding box center [19, 151] width 9 height 18
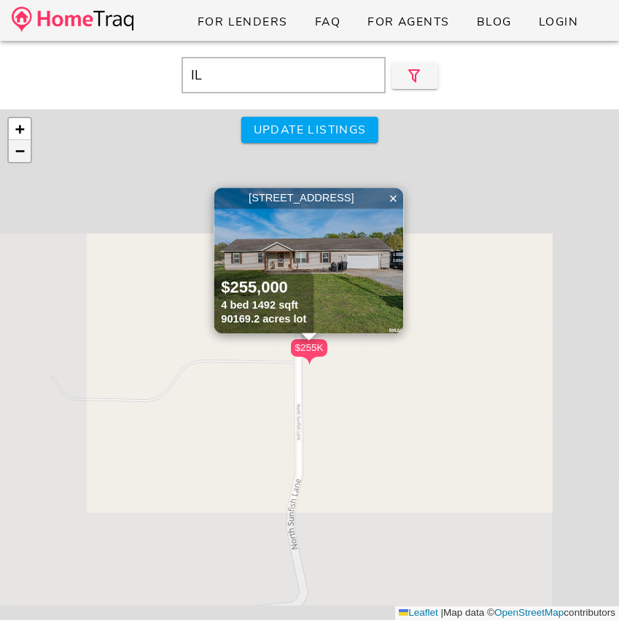
click at [15, 154] on span "−" at bounding box center [19, 151] width 9 height 18
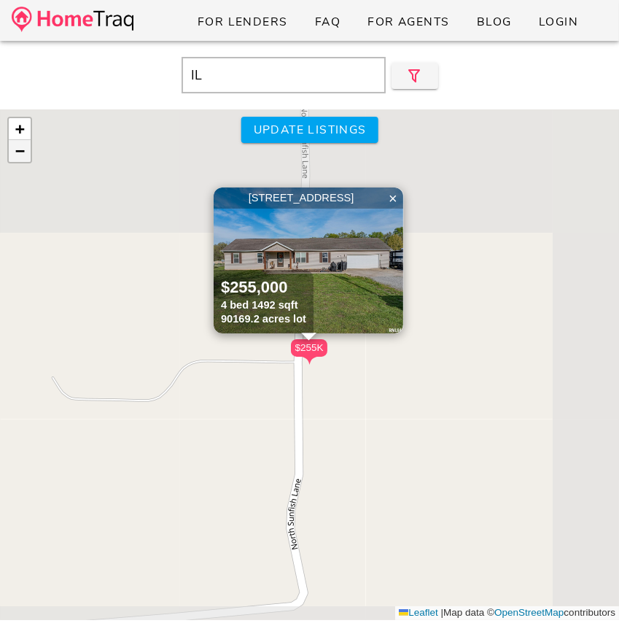
click at [15, 154] on span "−" at bounding box center [19, 151] width 9 height 18
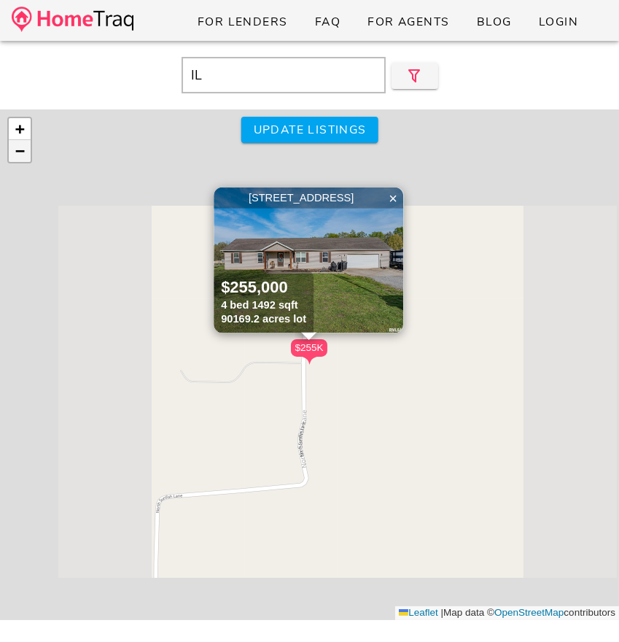
click at [15, 154] on span "−" at bounding box center [19, 151] width 9 height 18
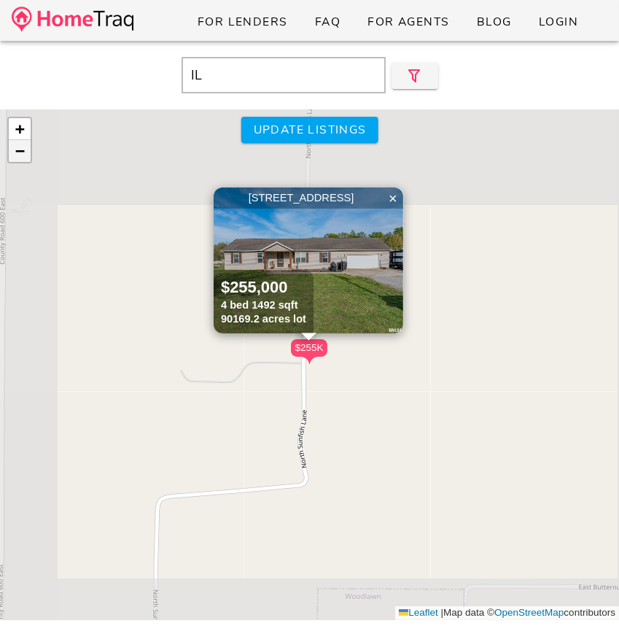
click at [15, 154] on span "−" at bounding box center [19, 151] width 9 height 18
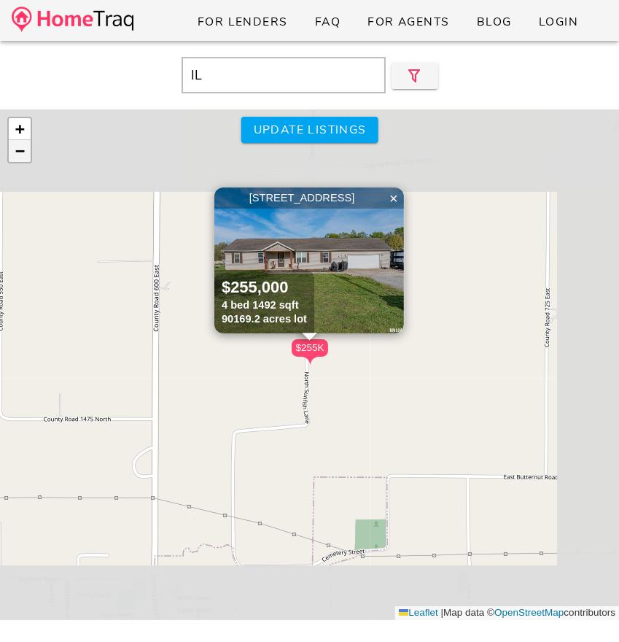
click at [15, 154] on span "−" at bounding box center [19, 151] width 9 height 18
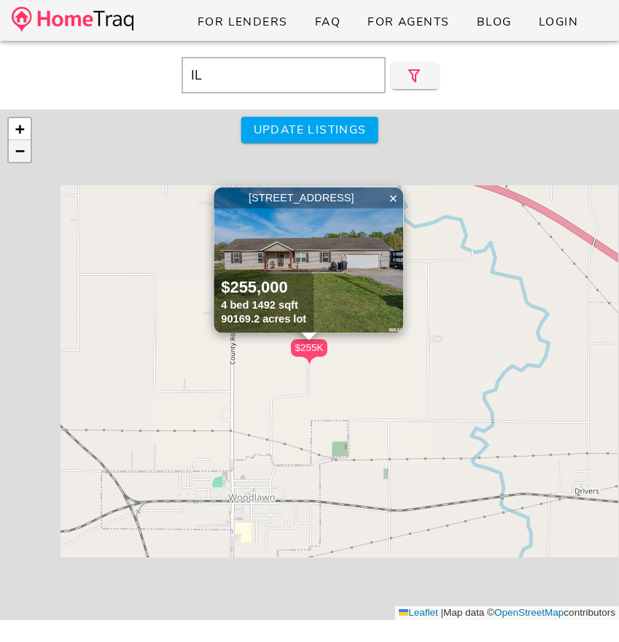
click at [15, 154] on span "−" at bounding box center [19, 151] width 9 height 18
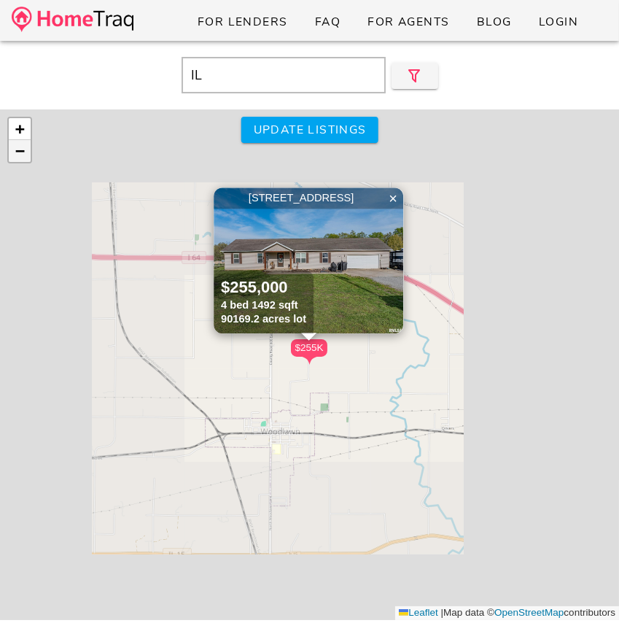
click at [15, 154] on span "−" at bounding box center [19, 151] width 9 height 18
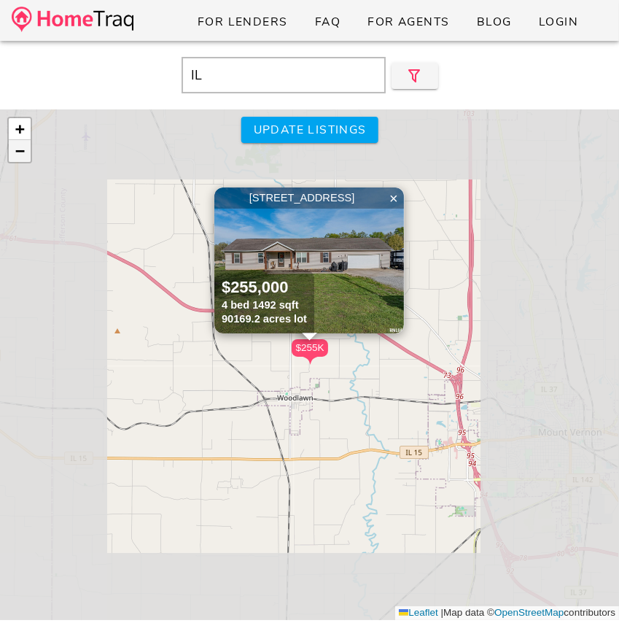
click at [15, 154] on span "−" at bounding box center [19, 151] width 9 height 18
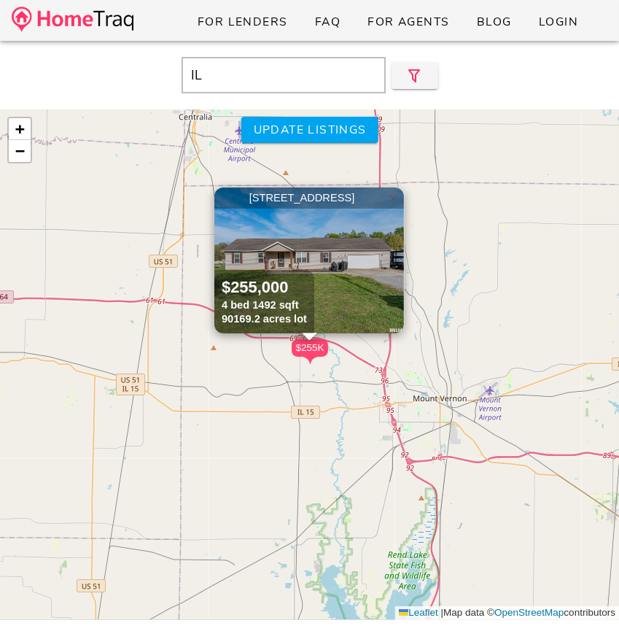
click at [393, 200] on span "×" at bounding box center [394, 198] width 9 height 16
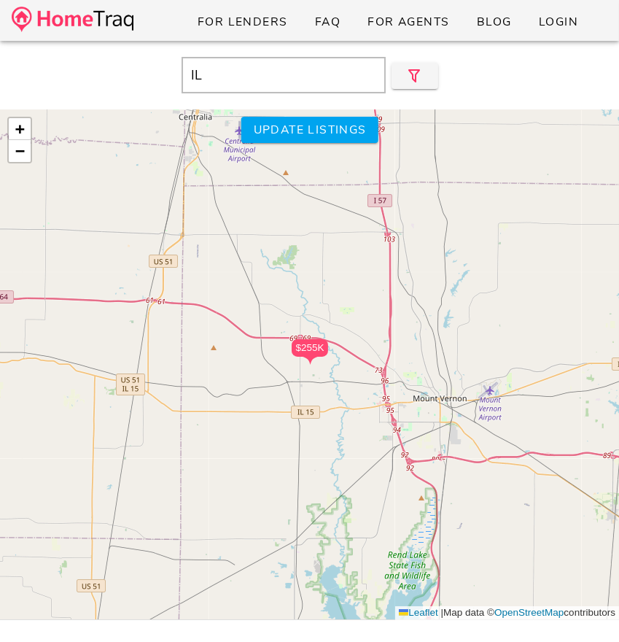
drag, startPoint x: 394, startPoint y: 387, endPoint x: 309, endPoint y: 356, distance: 90.3
click at [309, 358] on div "$255K + − Leaflet | Map data © OpenStreetMap contributors" at bounding box center [309, 364] width 619 height 511
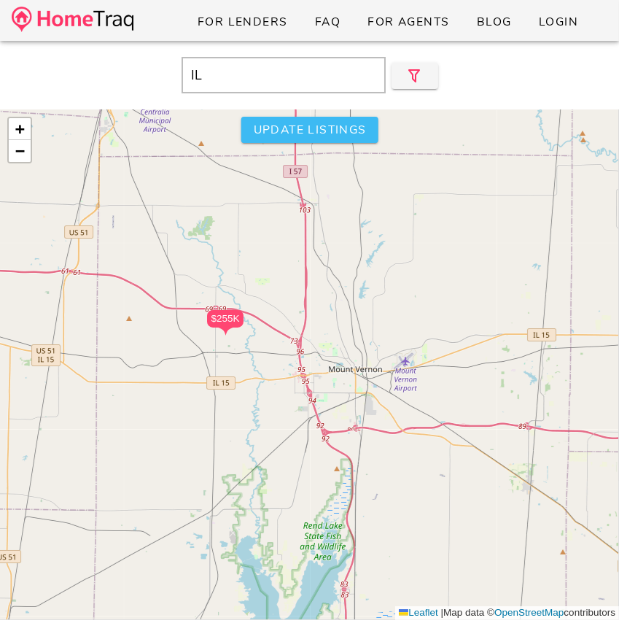
click at [327, 141] on button "Update listings" at bounding box center [309, 130] width 137 height 26
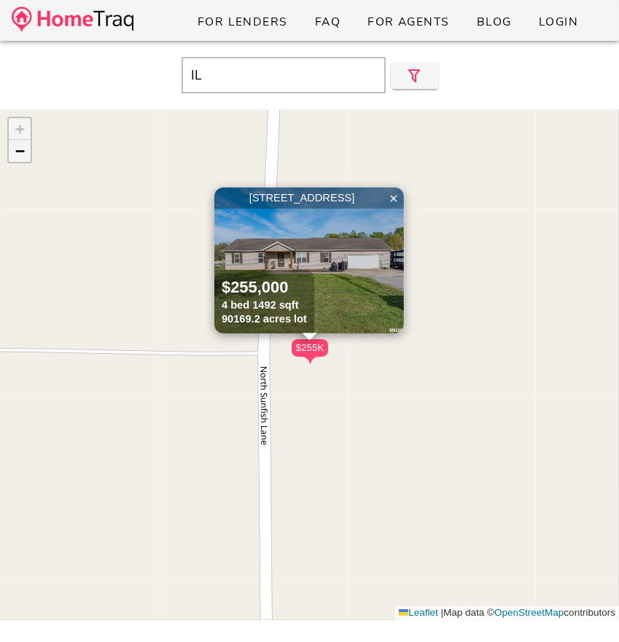
click at [21, 159] on span "−" at bounding box center [19, 151] width 9 height 18
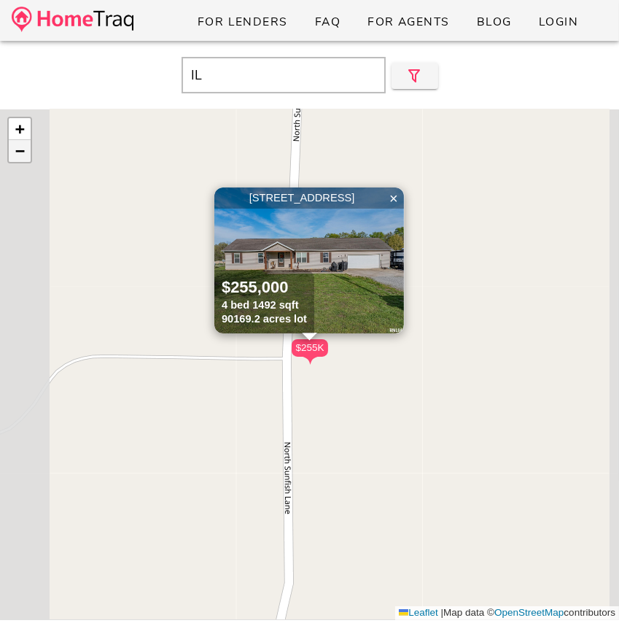
click at [21, 159] on span "−" at bounding box center [19, 151] width 9 height 18
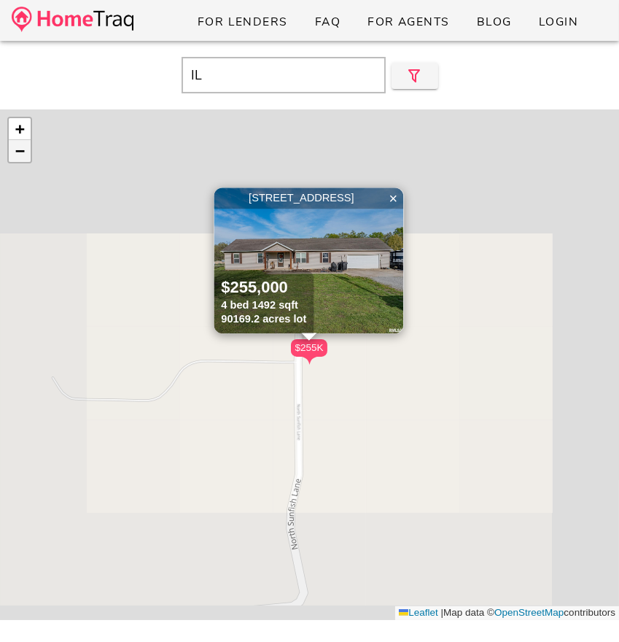
click at [21, 159] on span "−" at bounding box center [19, 151] width 9 height 18
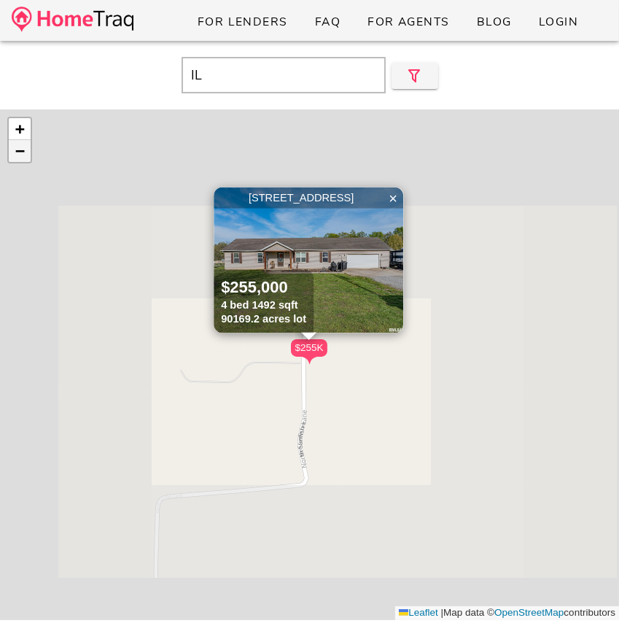
click at [21, 159] on span "−" at bounding box center [19, 151] width 9 height 18
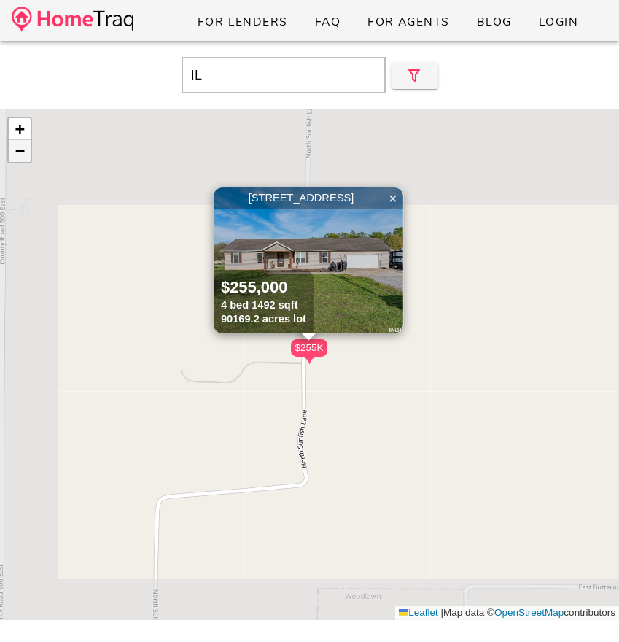
click at [21, 159] on span "−" at bounding box center [19, 151] width 9 height 18
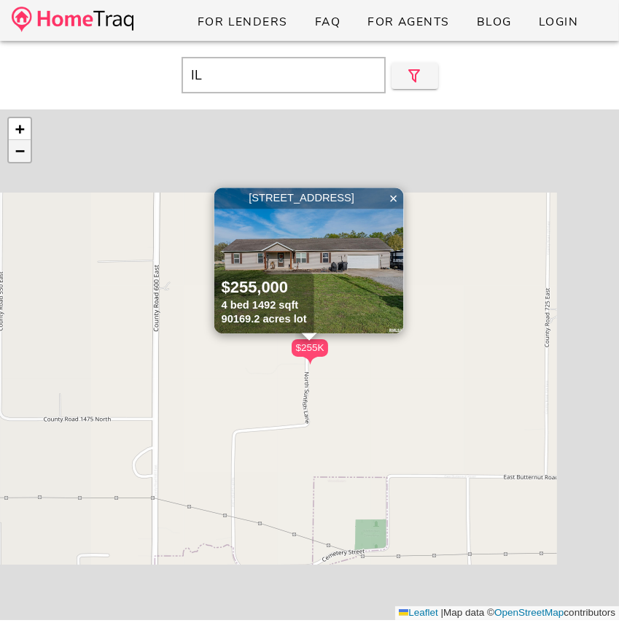
click at [21, 159] on span "−" at bounding box center [19, 151] width 9 height 18
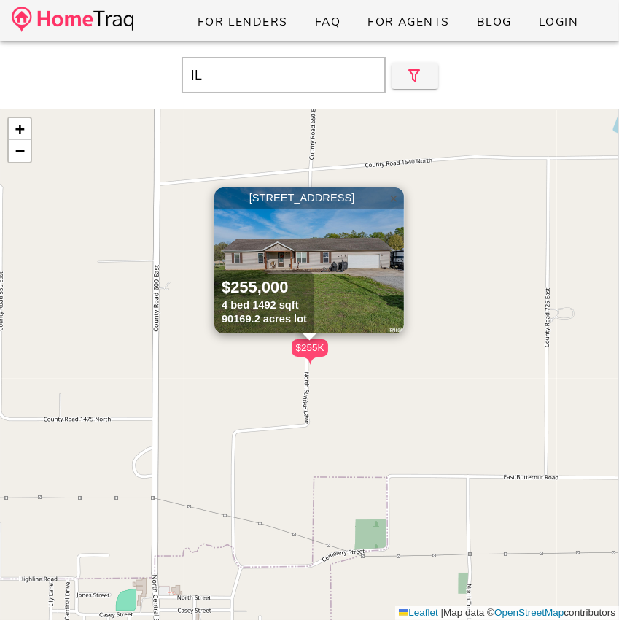
click at [393, 193] on span "×" at bounding box center [394, 198] width 9 height 16
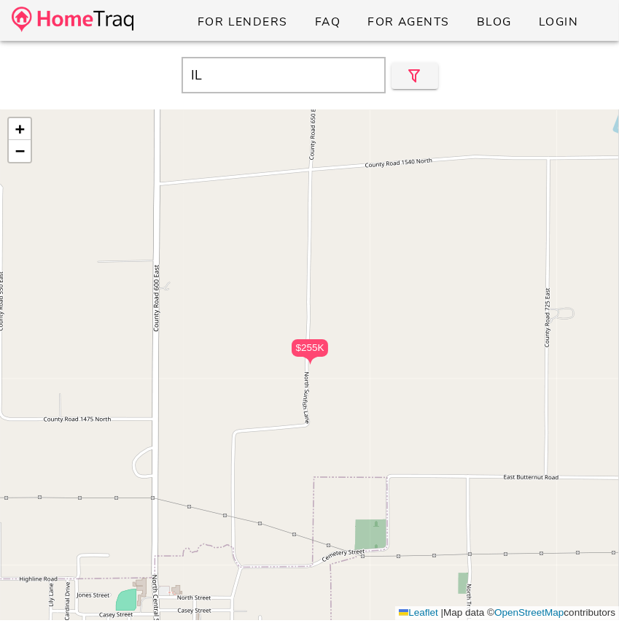
click at [31, 153] on div "+ −" at bounding box center [19, 140] width 25 height 47
click at [21, 153] on span "−" at bounding box center [19, 151] width 9 height 18
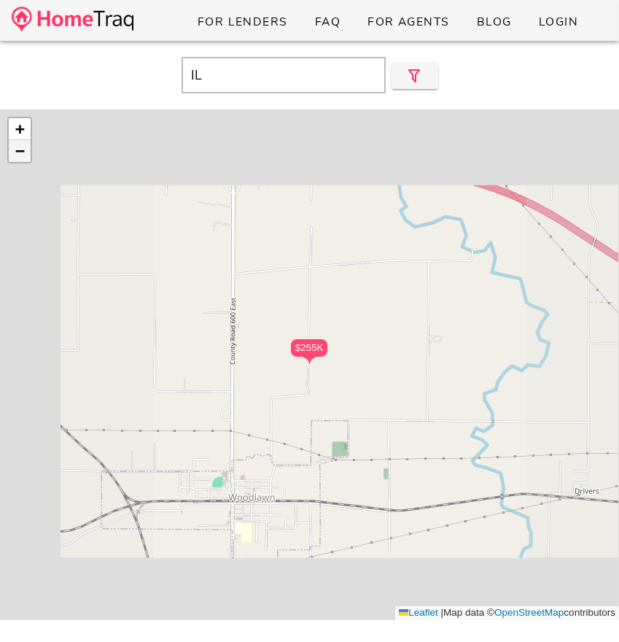
click at [21, 153] on span "−" at bounding box center [19, 151] width 9 height 18
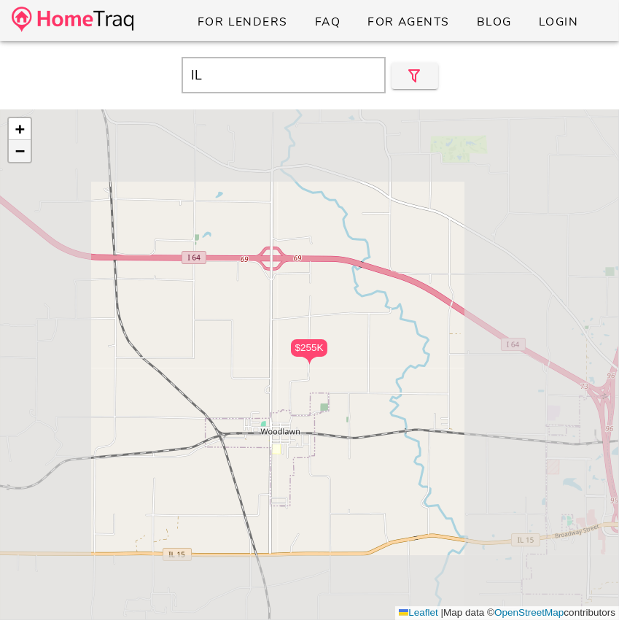
click at [21, 153] on span "−" at bounding box center [19, 151] width 9 height 18
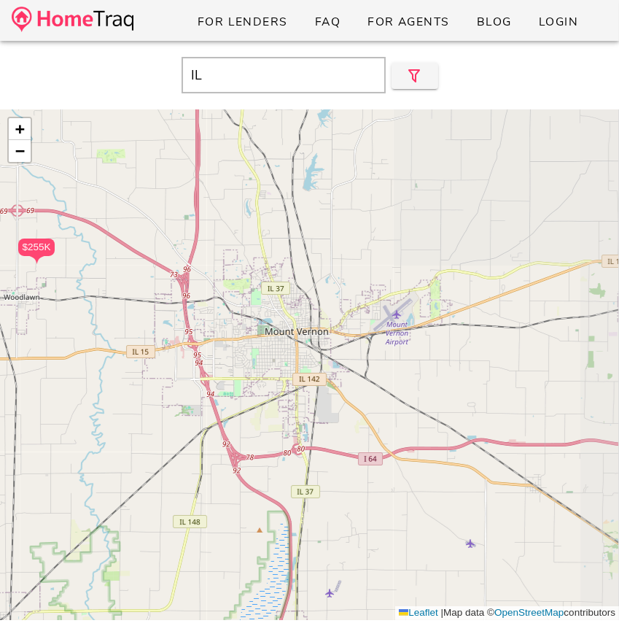
drag, startPoint x: 433, startPoint y: 406, endPoint x: 99, endPoint y: 310, distance: 346.9
click at [99, 310] on div "$255K + − Leaflet | Map data © OpenStreetMap contributors" at bounding box center [309, 364] width 619 height 511
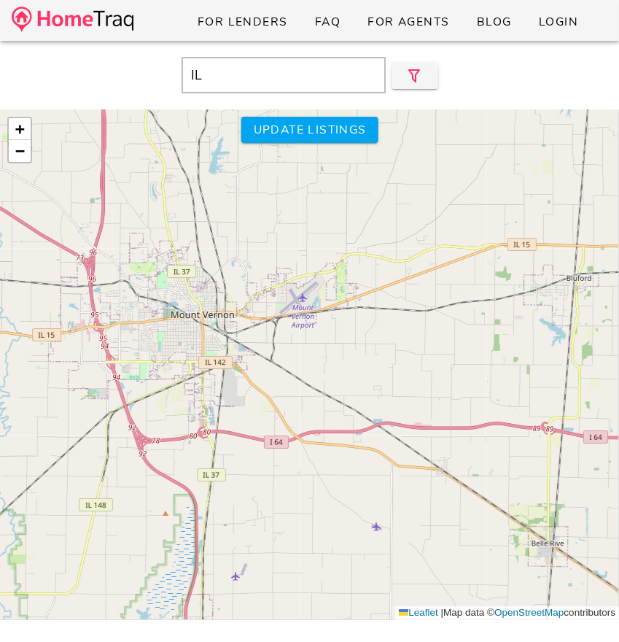
click at [71, 320] on div "$255K + − Leaflet | Map data © OpenStreetMap contributors" at bounding box center [309, 364] width 619 height 511
click at [88, 318] on div "$255K + − Leaflet | Map data © OpenStreetMap contributors" at bounding box center [309, 364] width 619 height 511
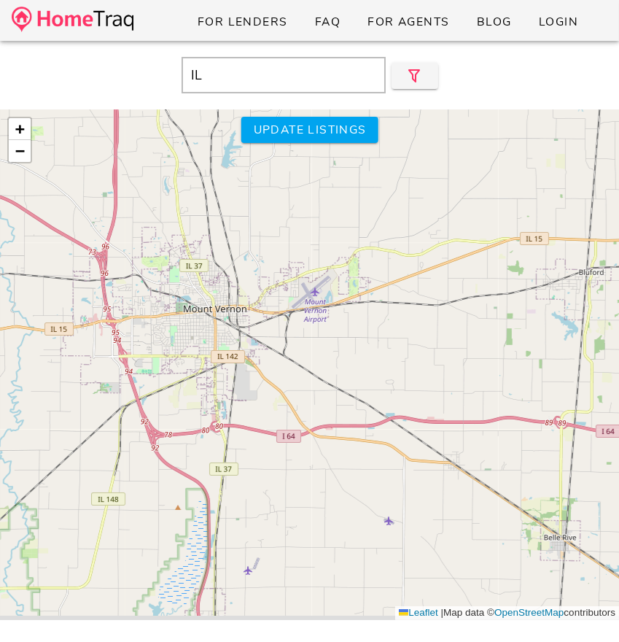
drag, startPoint x: 131, startPoint y: 305, endPoint x: 324, endPoint y: 220, distance: 210.7
click at [324, 220] on div "$255K + − Leaflet | Map data © OpenStreetMap contributors" at bounding box center [309, 364] width 619 height 511
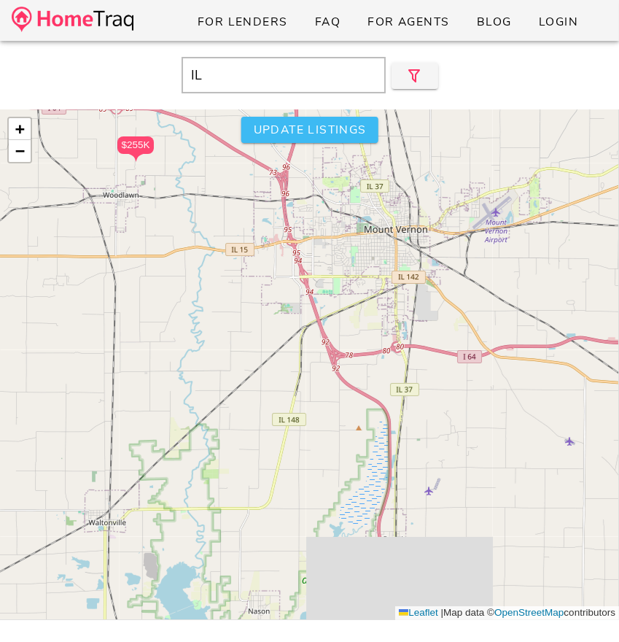
click at [368, 131] on button "Update listings" at bounding box center [309, 130] width 137 height 26
